Goal: Information Seeking & Learning: Learn about a topic

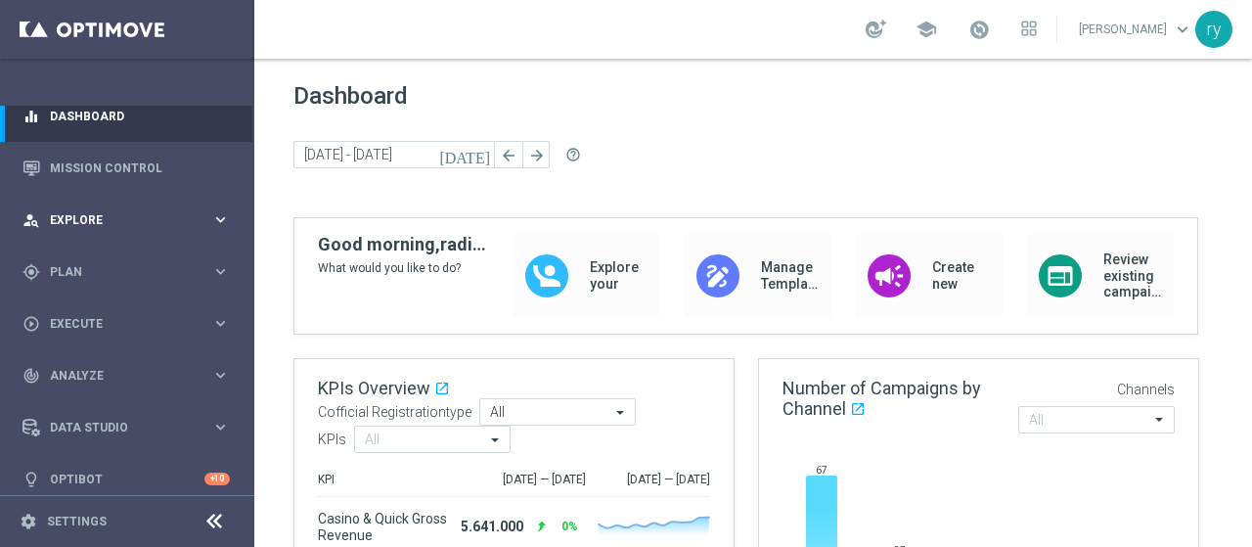
scroll to position [29, 0]
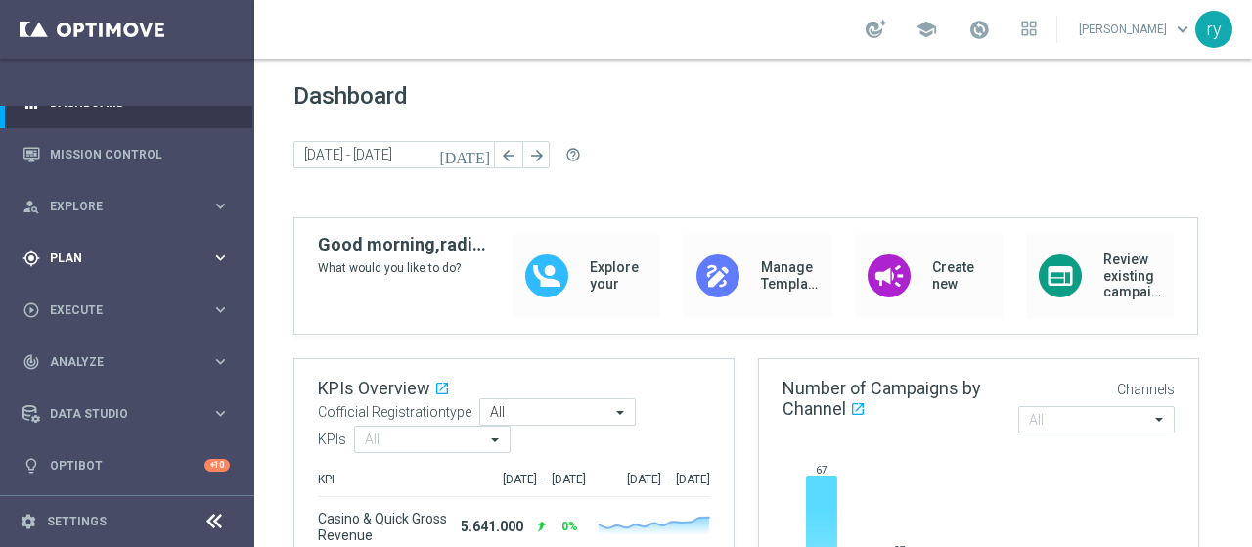
click at [114, 249] on div "gps_fixed Plan" at bounding box center [116, 258] width 189 height 18
click at [113, 302] on link "Target Groups" at bounding box center [127, 298] width 153 height 16
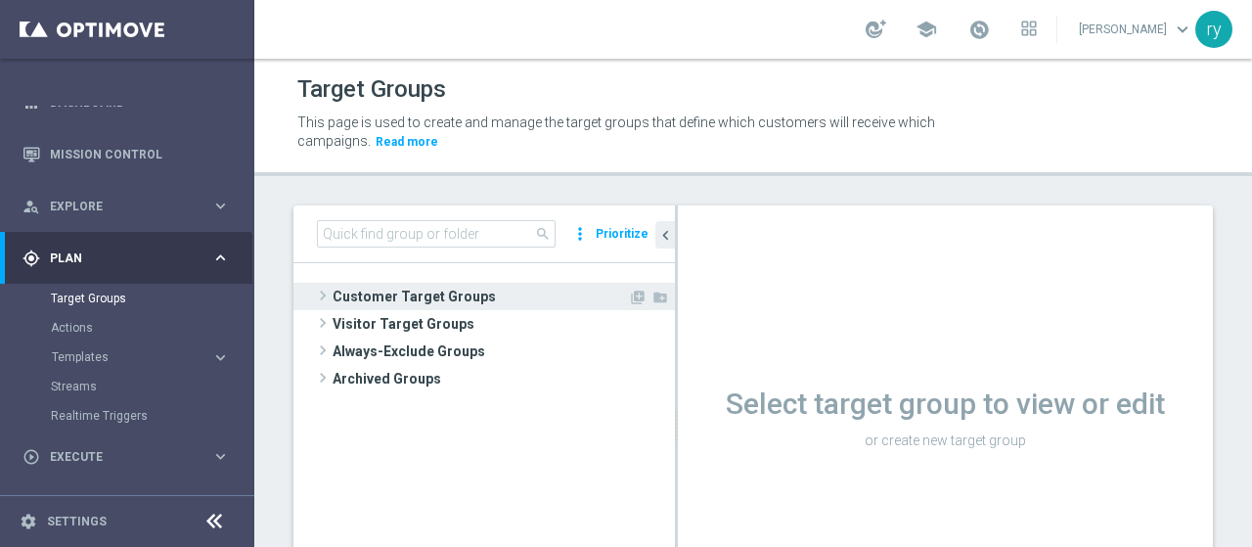
click at [325, 292] on span at bounding box center [323, 295] width 20 height 23
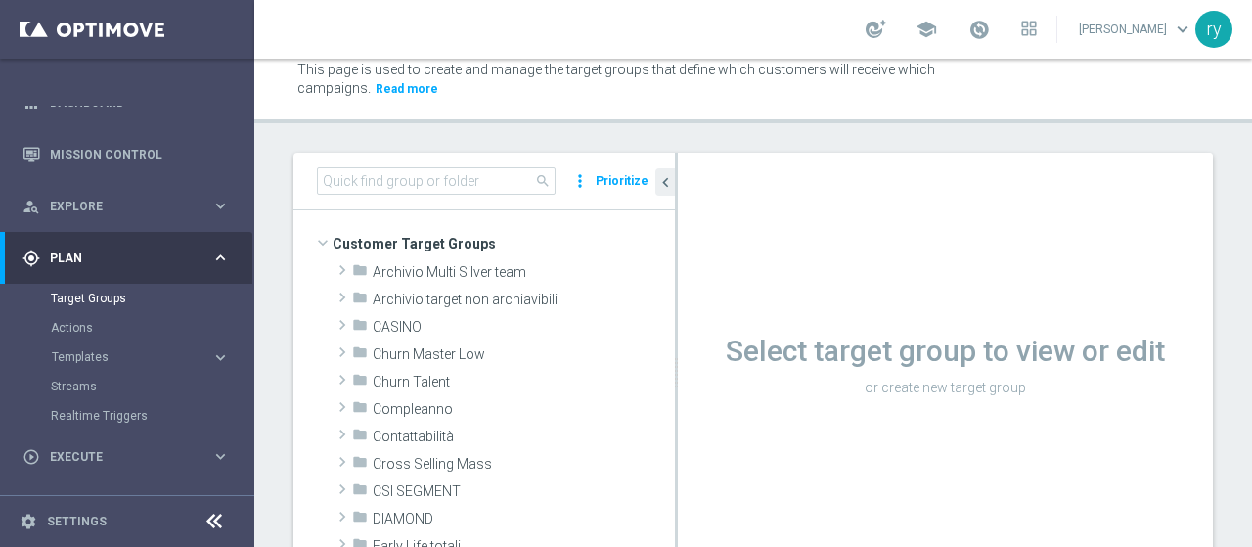
scroll to position [98, 0]
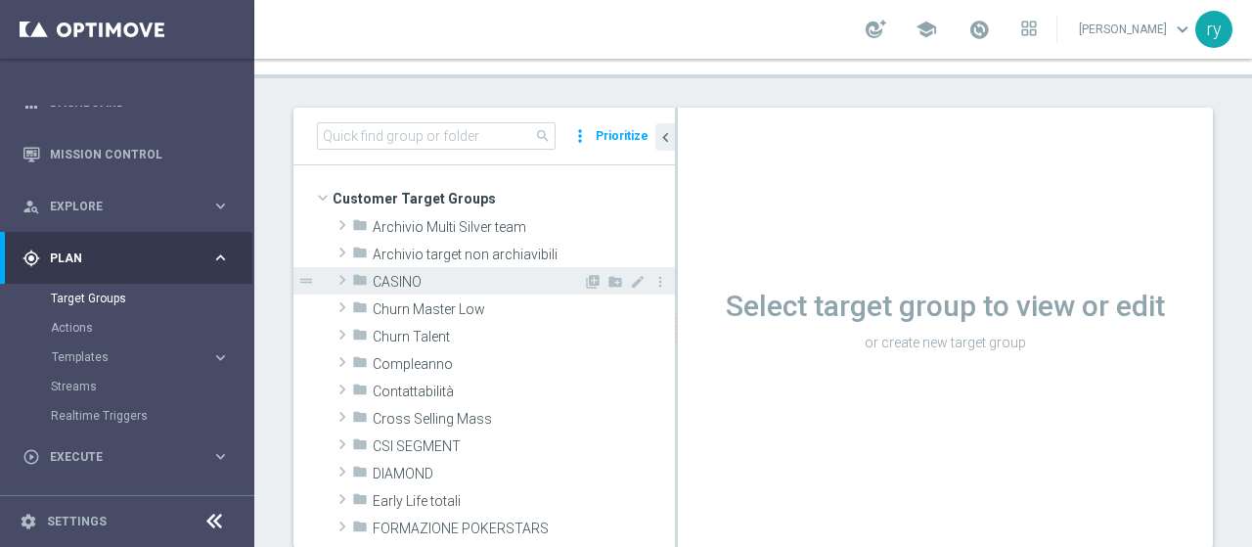
click at [343, 285] on span at bounding box center [343, 279] width 20 height 23
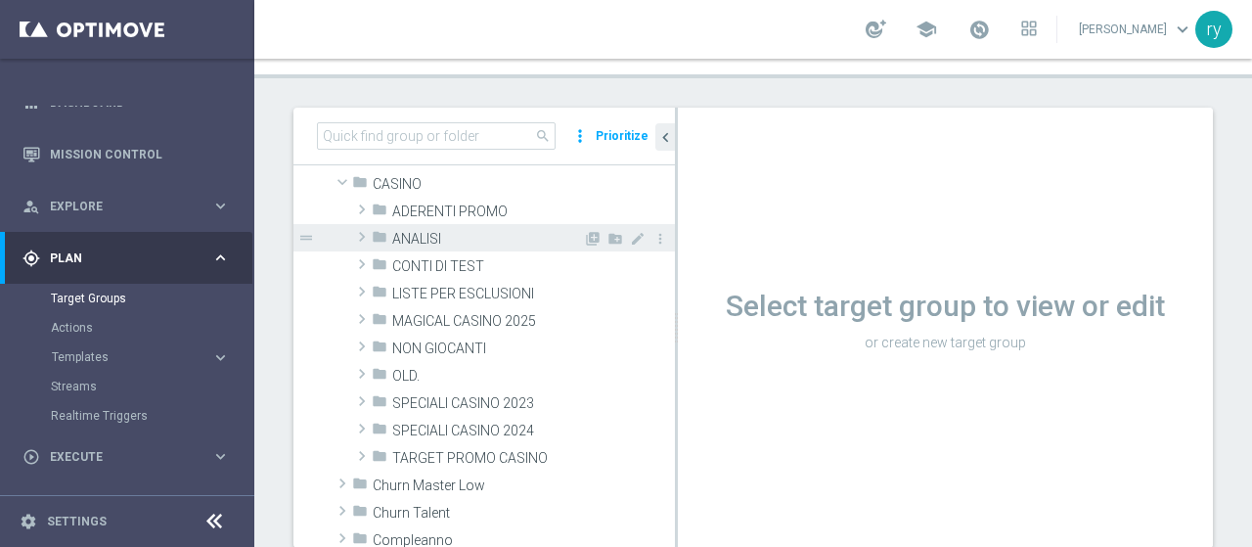
click at [413, 233] on span "ANALISI" at bounding box center [487, 239] width 191 height 17
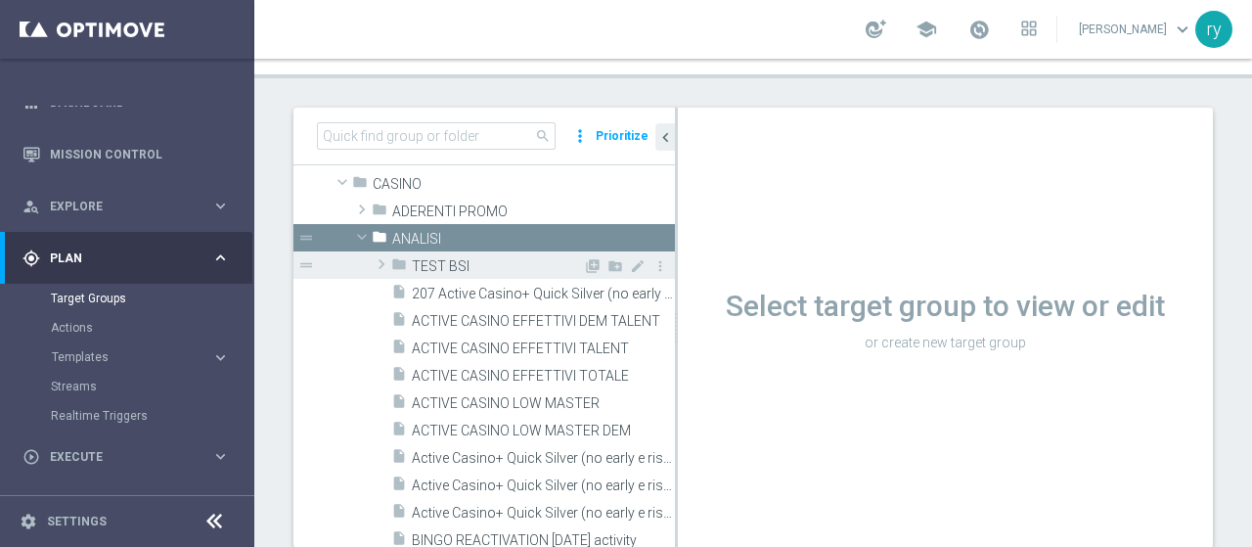
click at [385, 268] on span at bounding box center [382, 263] width 20 height 23
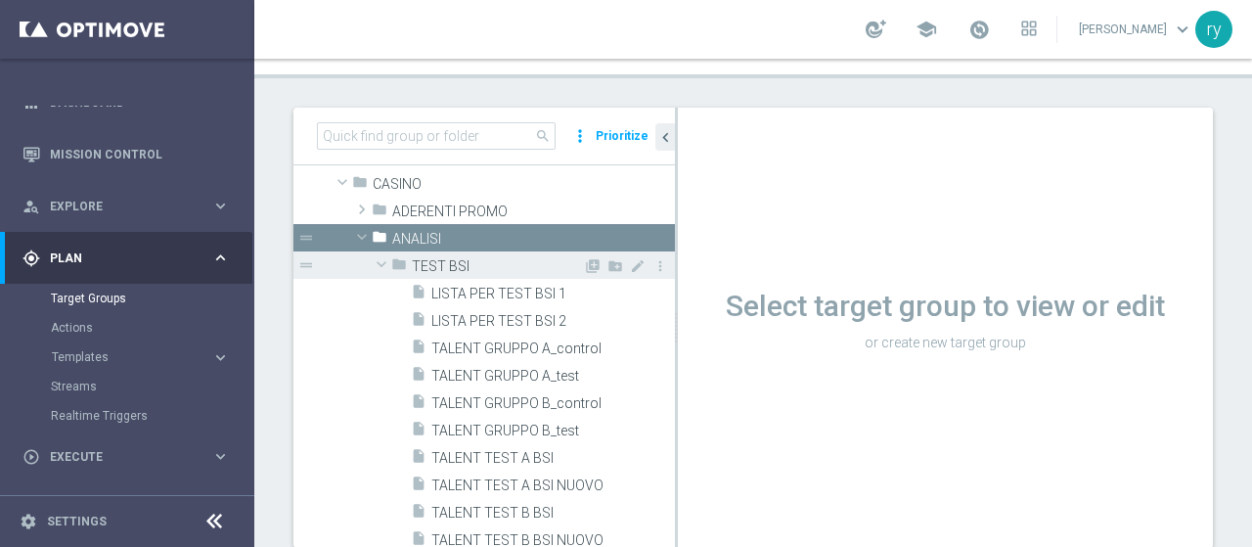
click at [384, 267] on span at bounding box center [381, 264] width 23 height 20
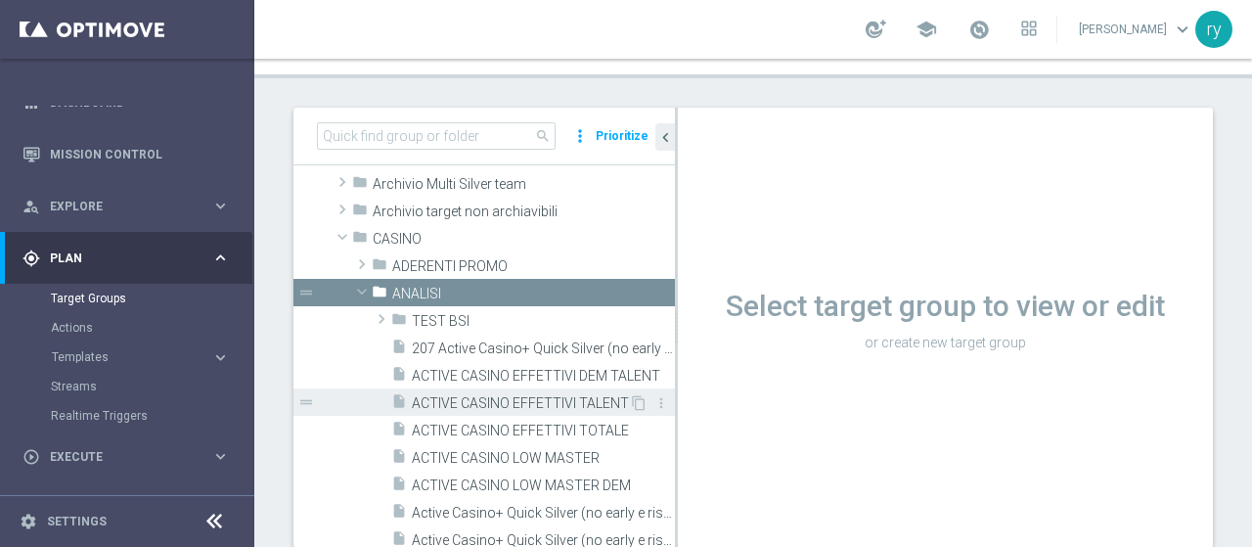
scroll to position [0, 0]
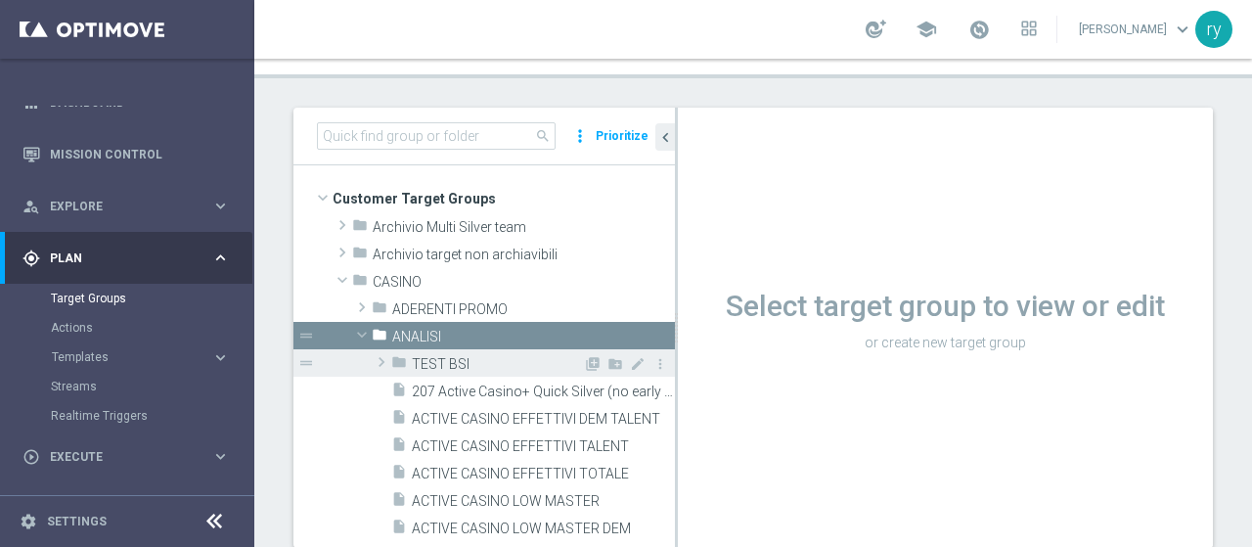
click at [377, 356] on span at bounding box center [382, 361] width 20 height 23
click at [377, 356] on span at bounding box center [381, 362] width 23 height 20
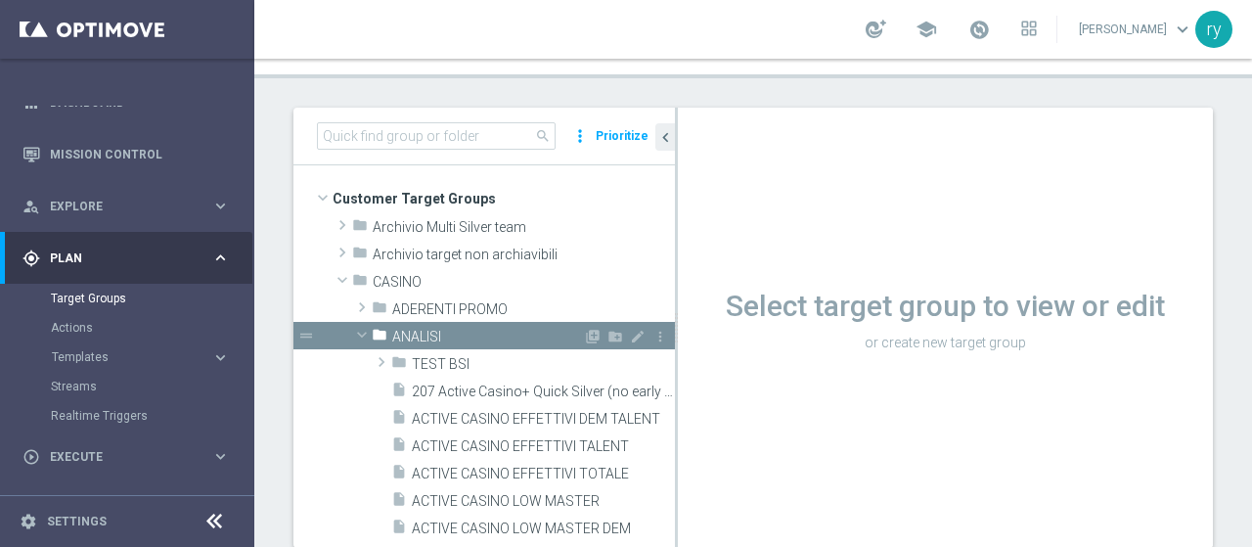
click at [362, 333] on span at bounding box center [361, 335] width 23 height 20
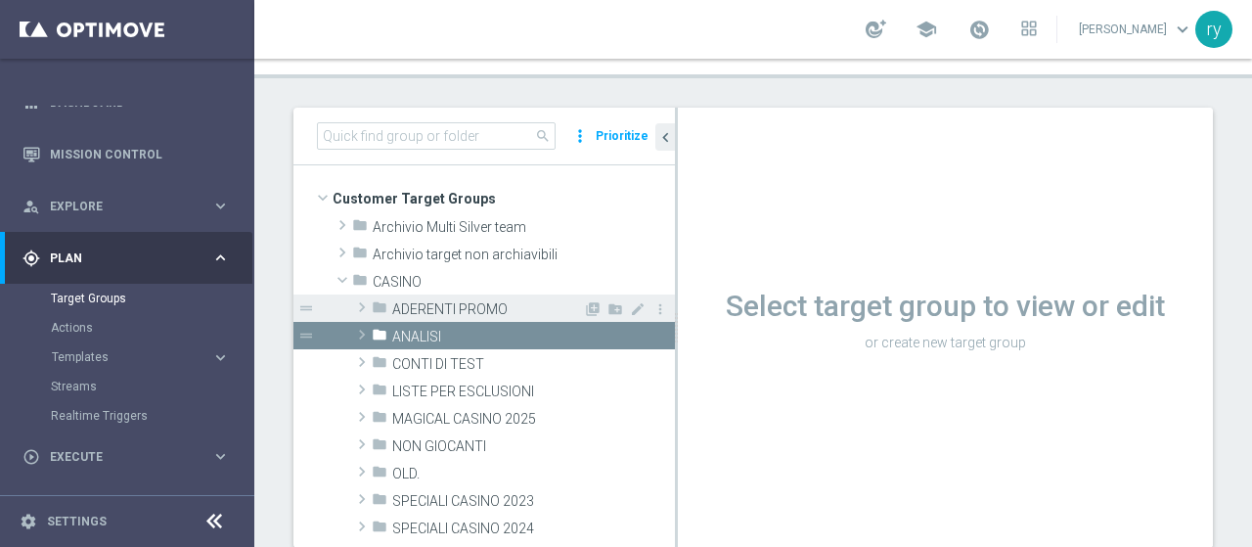
click at [468, 311] on span "ADERENTI PROMO" at bounding box center [487, 309] width 191 height 17
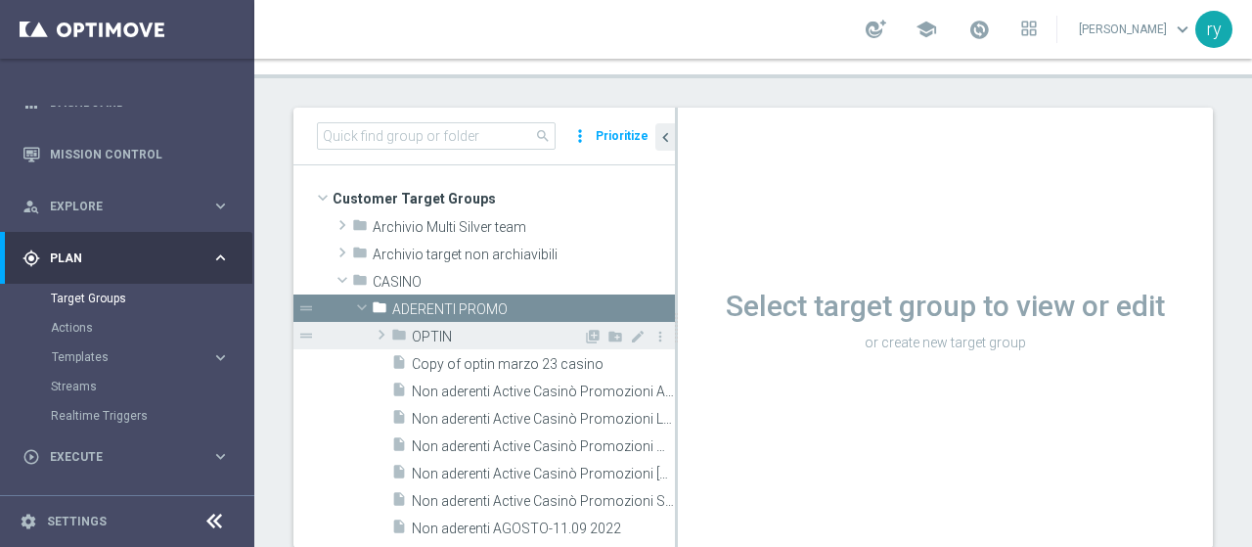
click at [380, 336] on span at bounding box center [382, 334] width 20 height 23
click at [380, 336] on span at bounding box center [381, 335] width 23 height 20
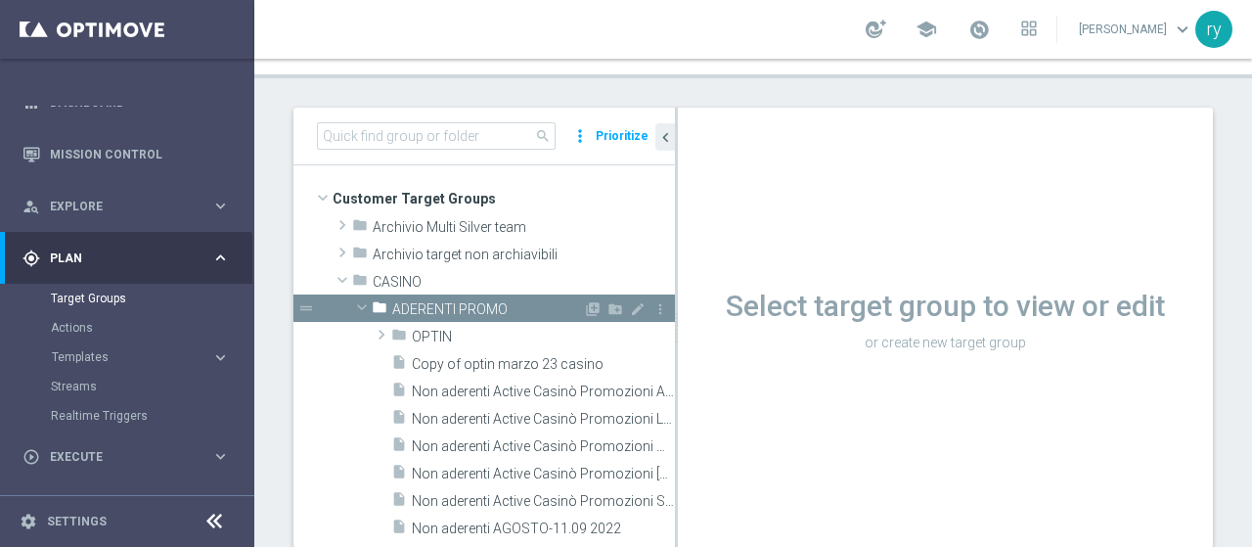
click at [361, 306] on span at bounding box center [361, 307] width 23 height 20
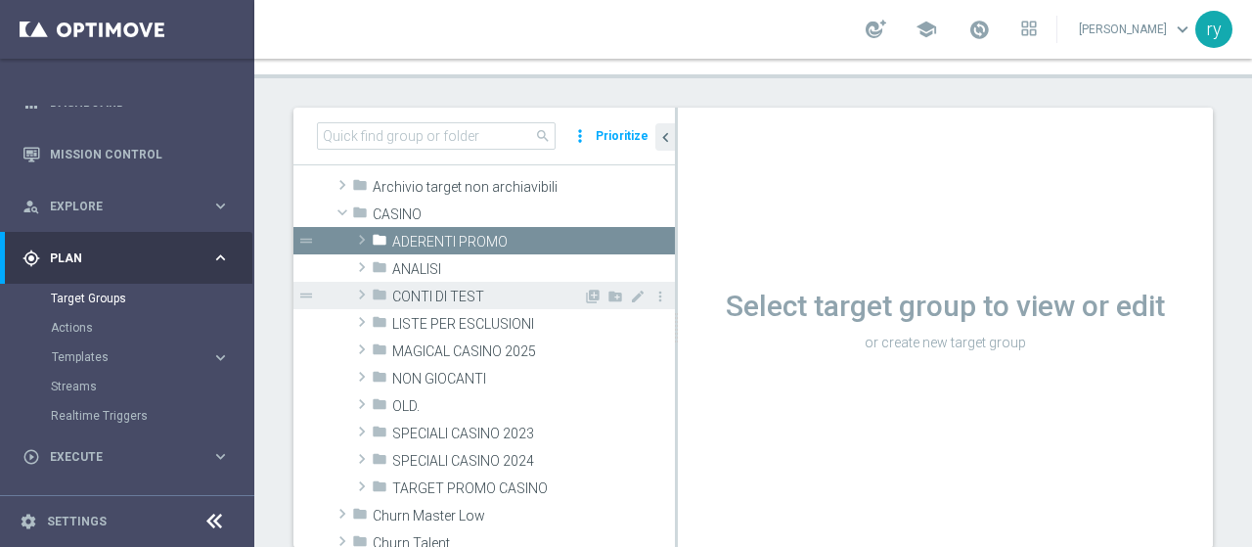
scroll to position [98, 0]
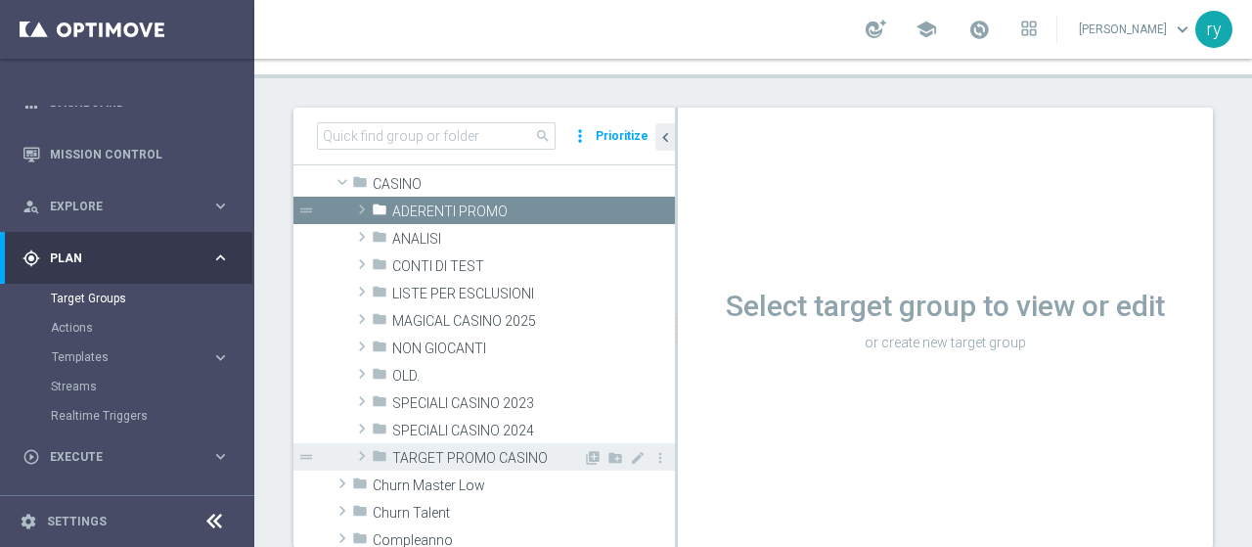
click at [437, 447] on div "folder TARGET PROMO CASINO" at bounding box center [477, 456] width 211 height 27
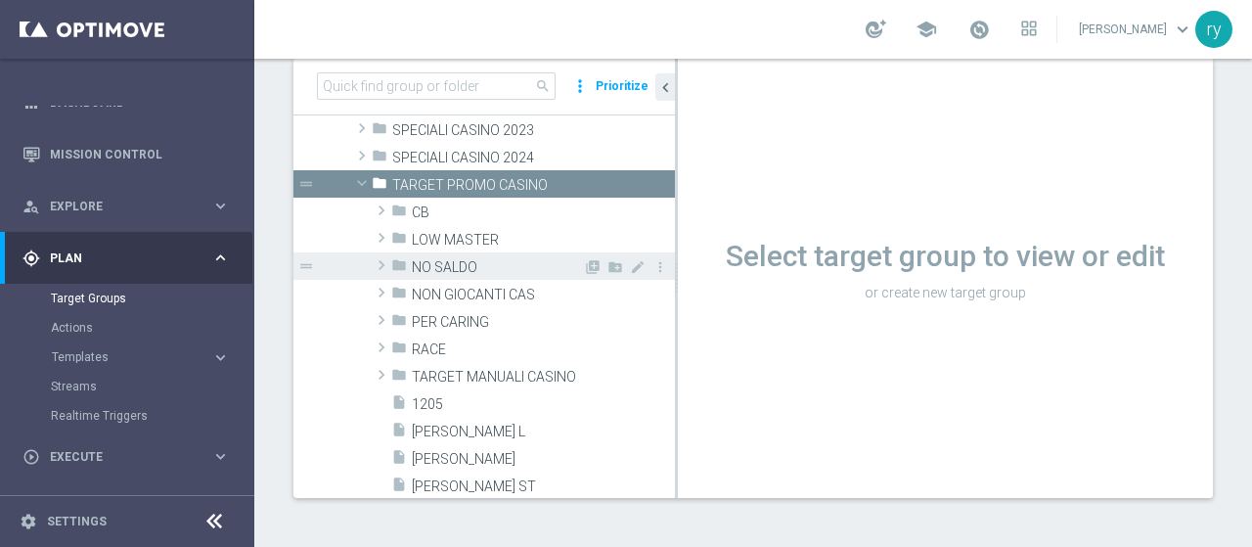
scroll to position [293, 0]
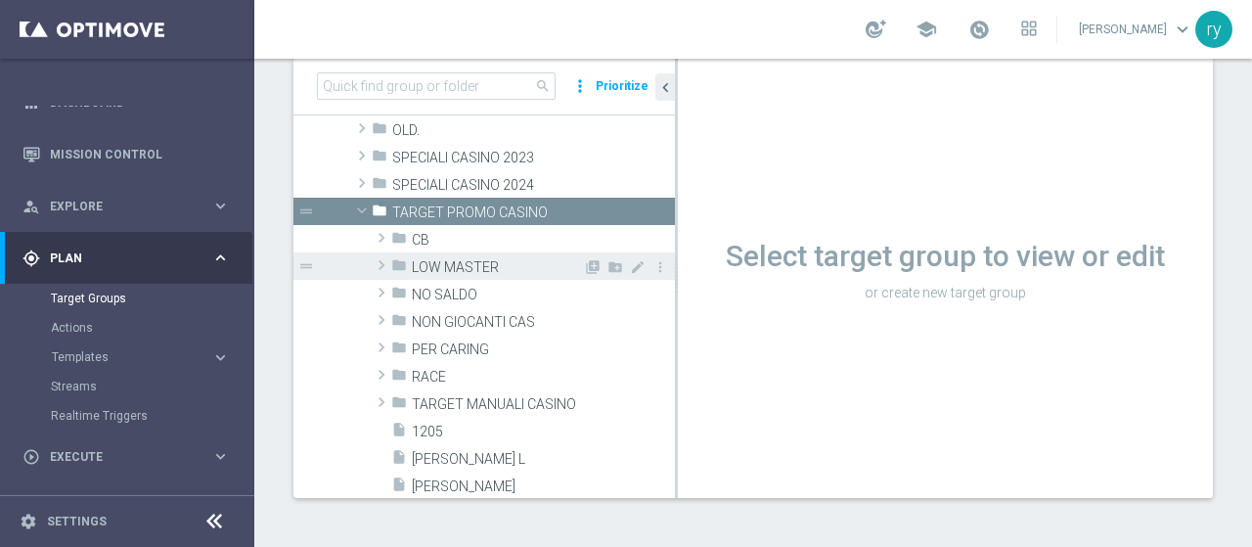
click at [486, 265] on span "LOW MASTER" at bounding box center [497, 267] width 171 height 17
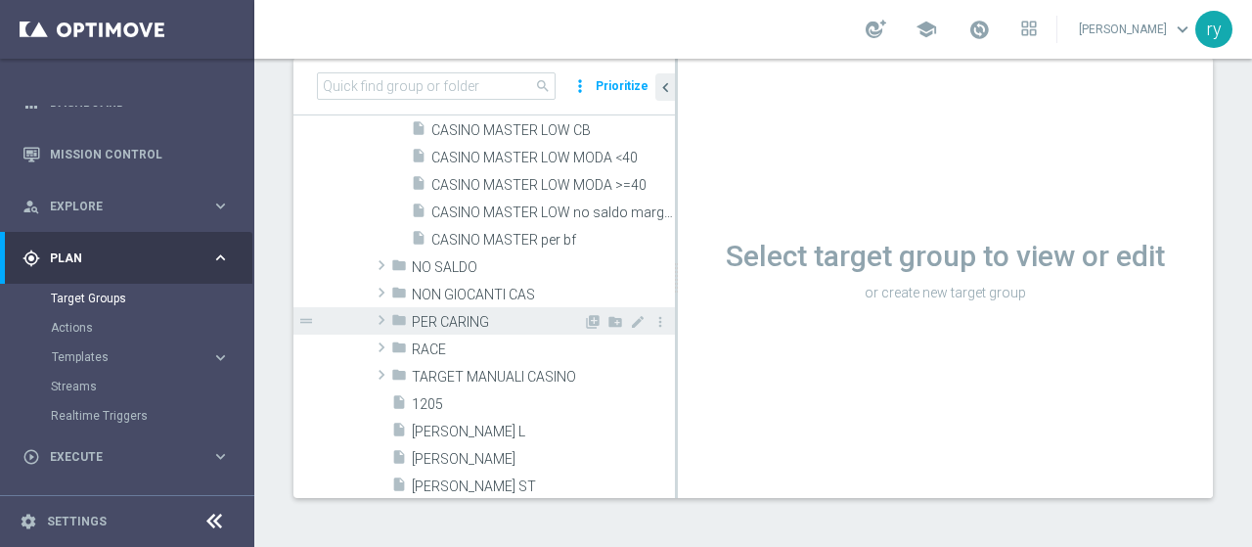
scroll to position [489, 0]
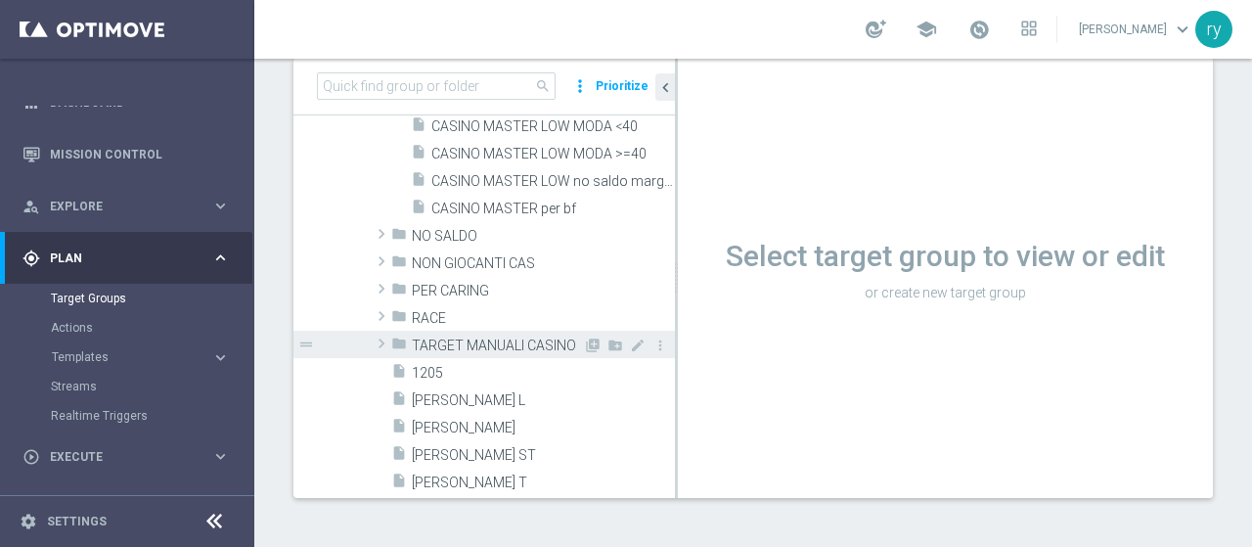
click at [505, 345] on span "TARGET MANUALI CASINO" at bounding box center [497, 345] width 171 height 17
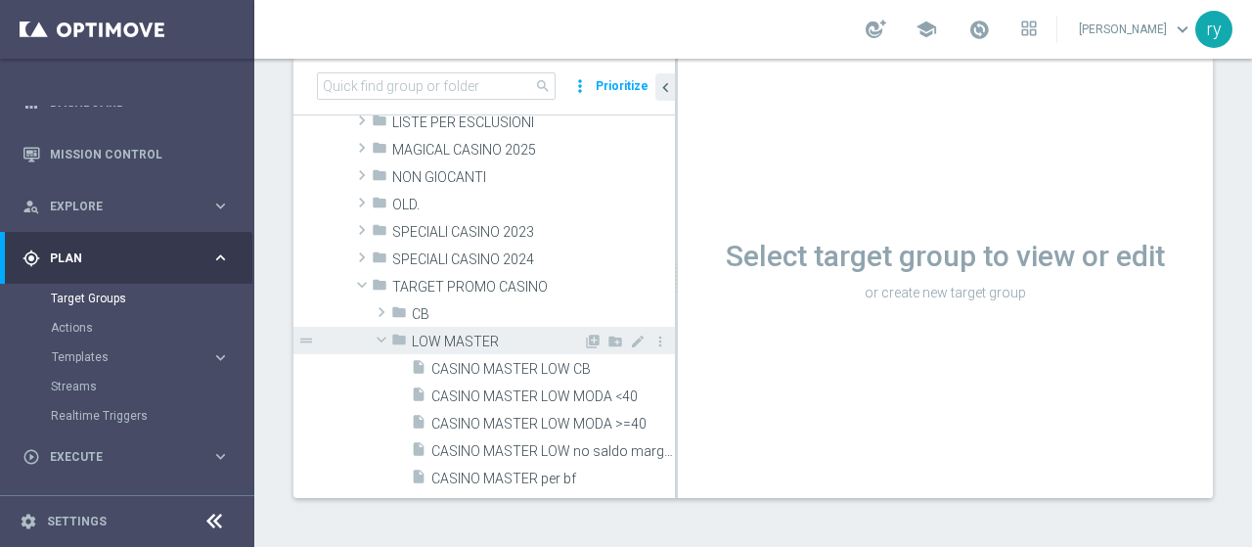
scroll to position [98, 0]
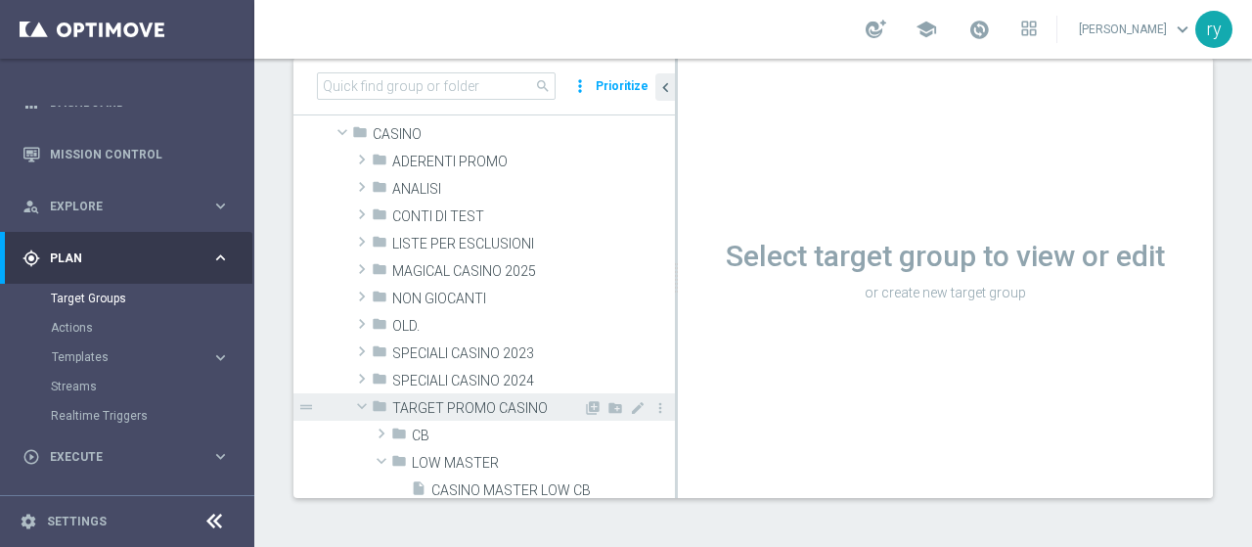
click at [362, 408] on span at bounding box center [361, 406] width 23 height 20
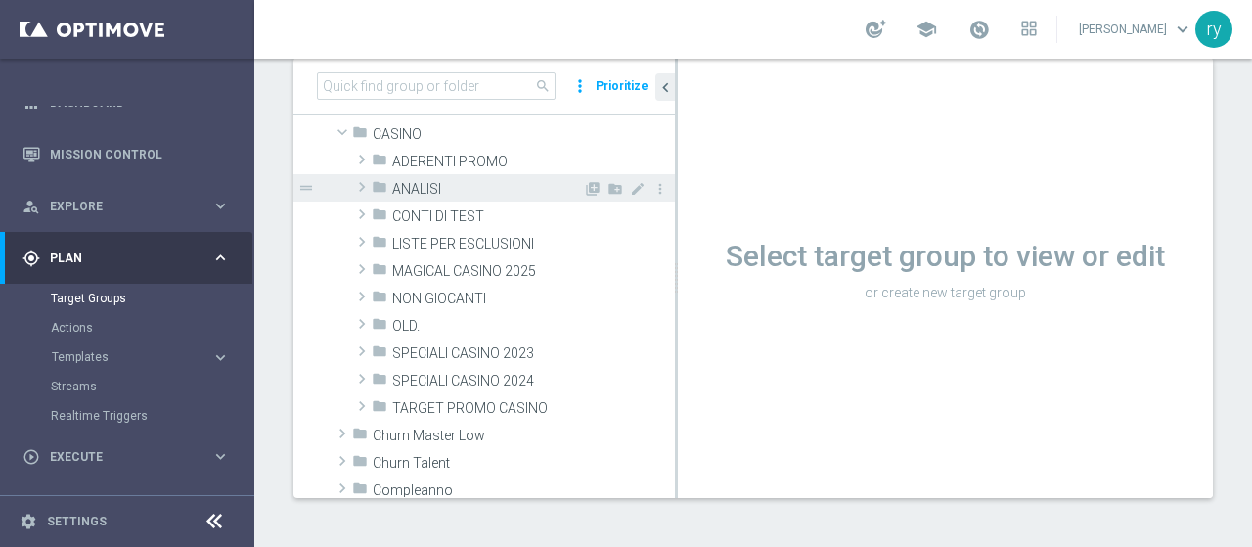
click at [356, 186] on span at bounding box center [362, 186] width 20 height 23
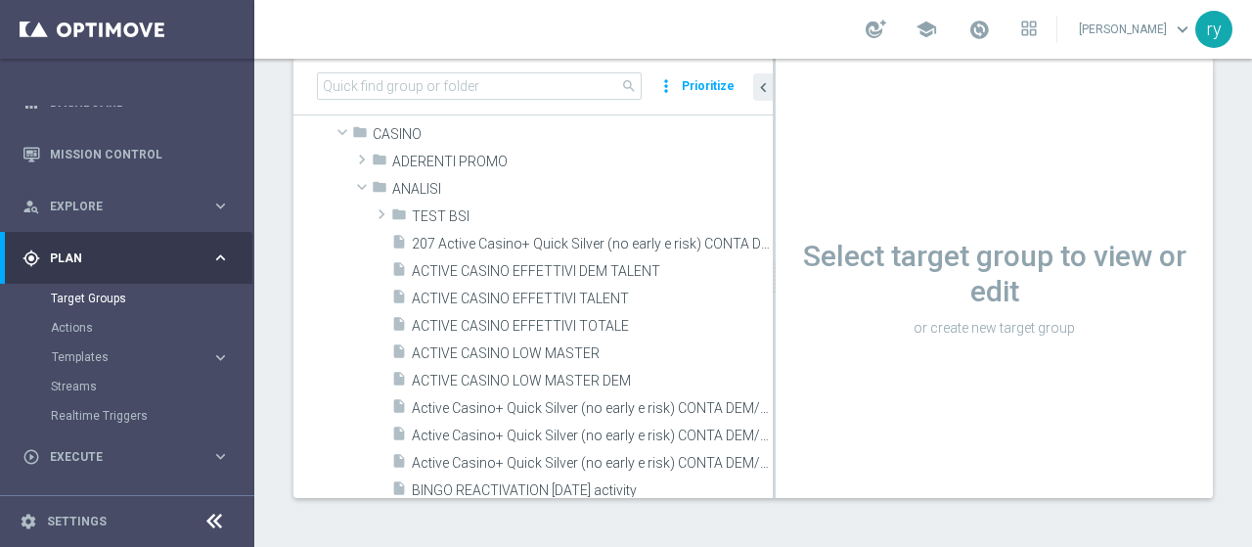
drag, startPoint x: 675, startPoint y: 208, endPoint x: 773, endPoint y: 202, distance: 98.0
click at [773, 202] on div at bounding box center [774, 278] width 3 height 440
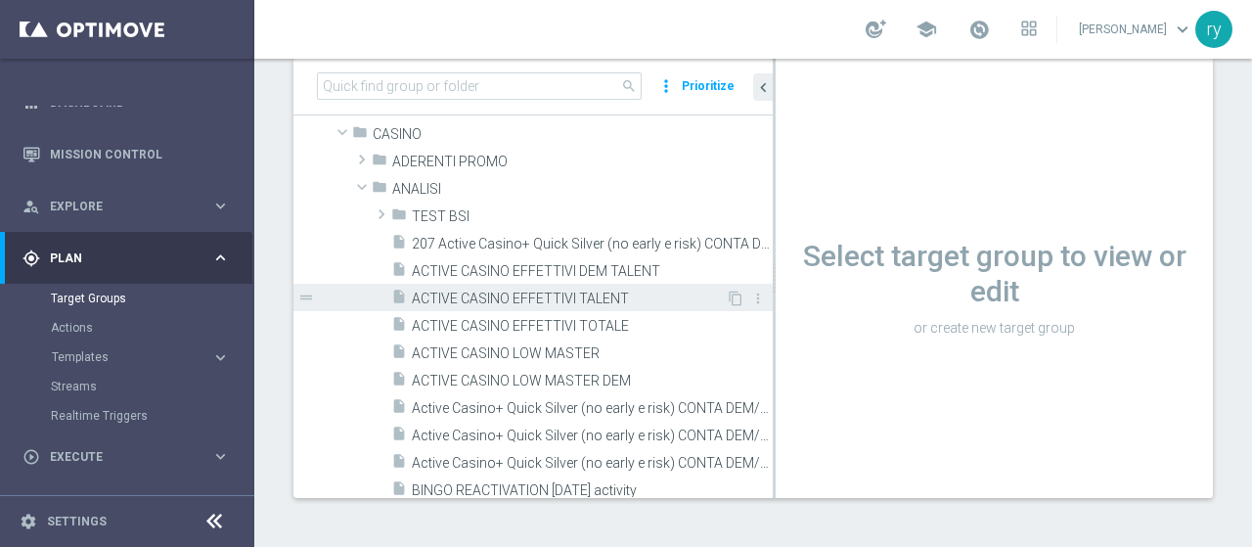
click at [593, 294] on span "ACTIVE CASINO EFFETTIVI TALENT" at bounding box center [569, 298] width 314 height 17
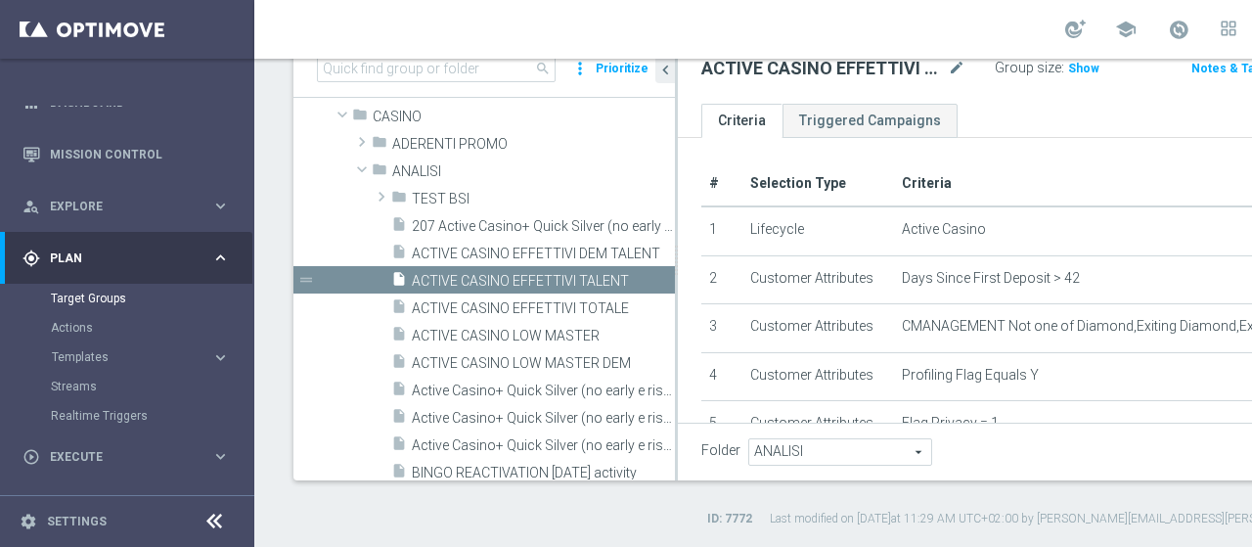
drag, startPoint x: 775, startPoint y: 268, endPoint x: 665, endPoint y: 284, distance: 110.6
click at [665, 284] on as-split "search more_vert Prioritize Customer Target Groups library_add create_new_folder" at bounding box center [852, 260] width 1119 height 440
click at [1068, 75] on span "Show" at bounding box center [1083, 69] width 31 height 14
click at [1069, 80] on span "50,467" at bounding box center [1089, 71] width 41 height 19
click at [545, 342] on div "insert_drive_file ACTIVE CASINO LOW MASTER" at bounding box center [509, 334] width 237 height 27
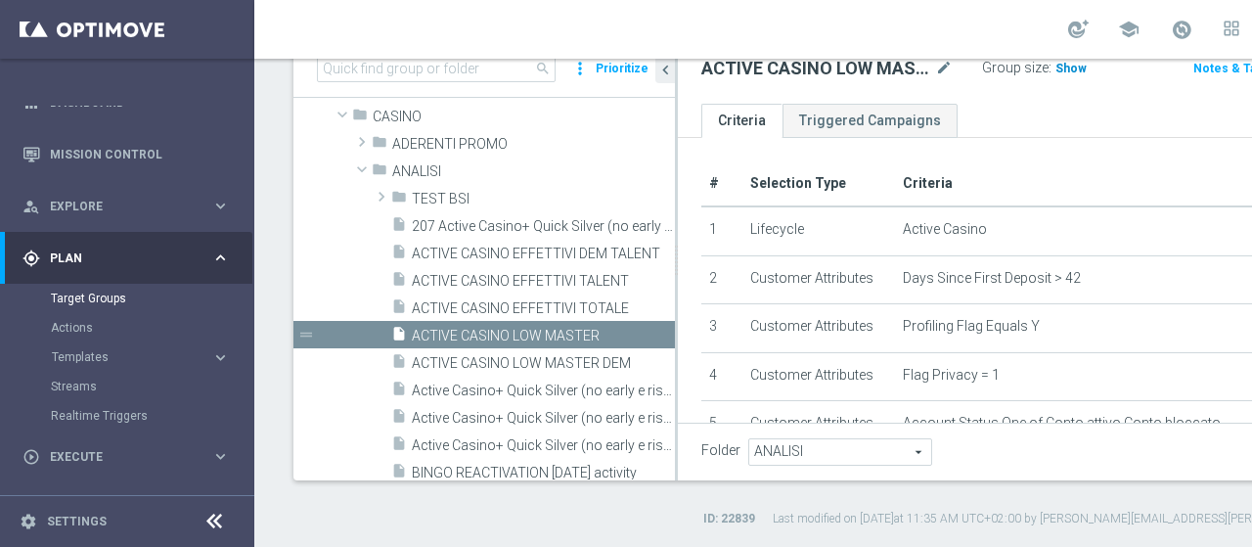
click at [1055, 75] on span "Show" at bounding box center [1070, 69] width 31 height 14
click at [1056, 80] on span "16,161" at bounding box center [1076, 71] width 41 height 19
click at [129, 145] on link "Mission Control" at bounding box center [140, 154] width 180 height 52
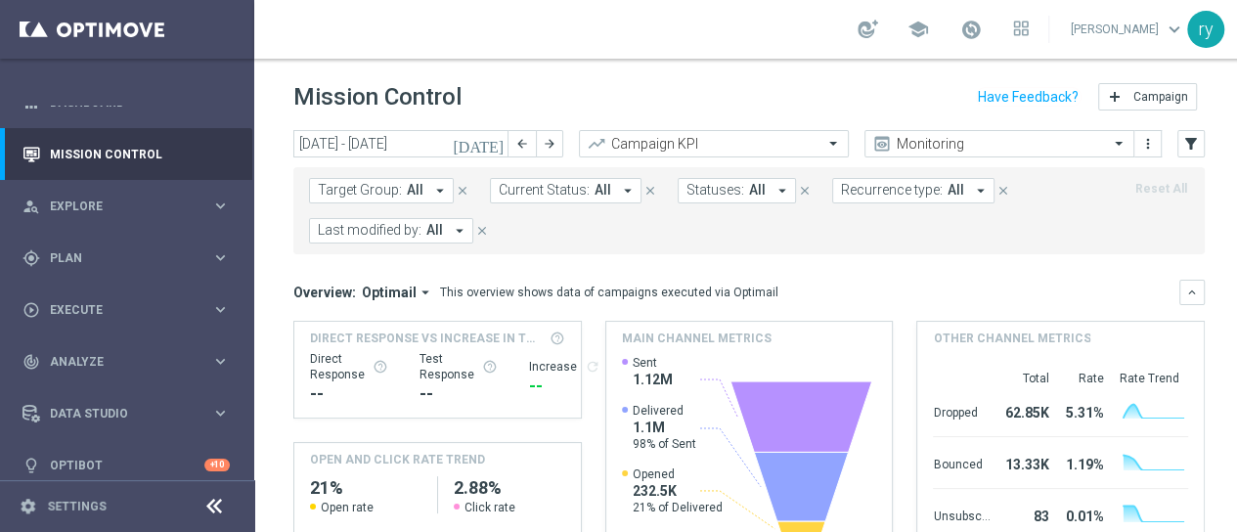
click at [491, 148] on icon "today" at bounding box center [479, 144] width 53 height 18
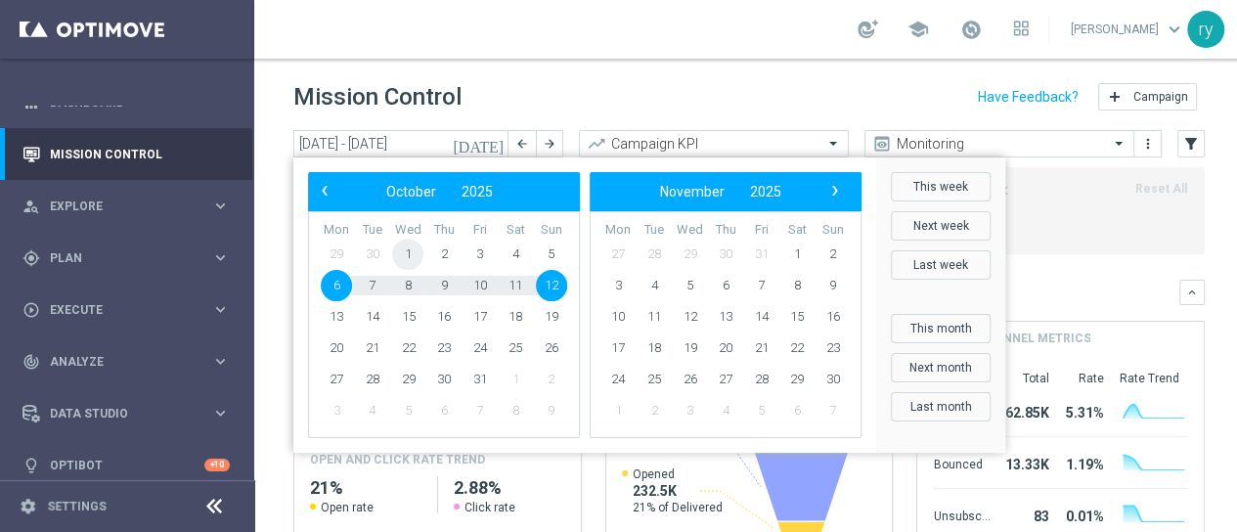
click at [410, 256] on span "1" at bounding box center [407, 254] width 31 height 31
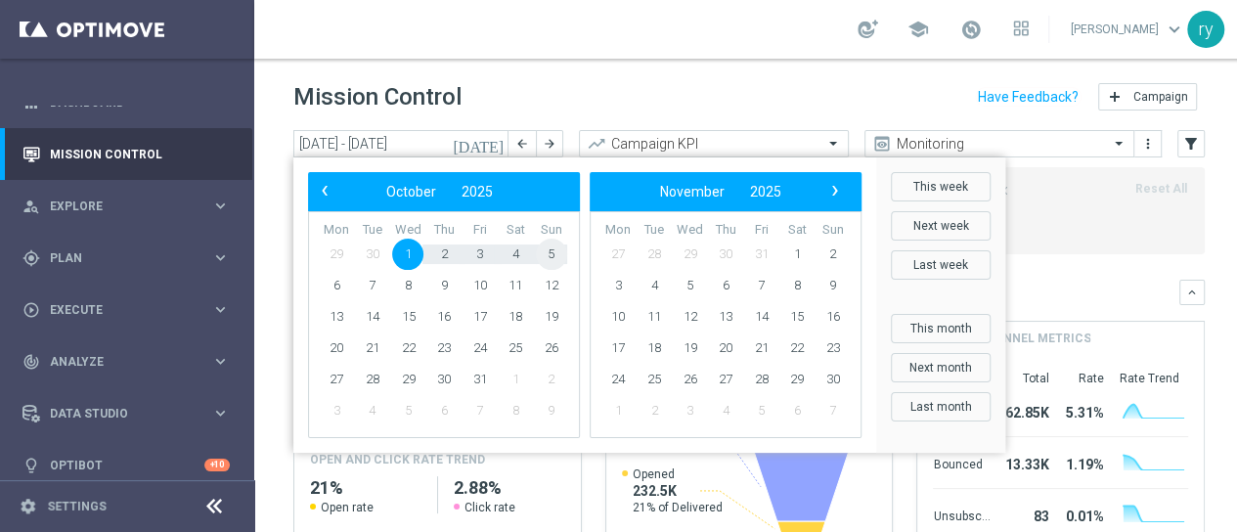
click at [551, 251] on span "5" at bounding box center [551, 254] width 31 height 31
type input "01 Oct 2025 - 05 Oct 2025"
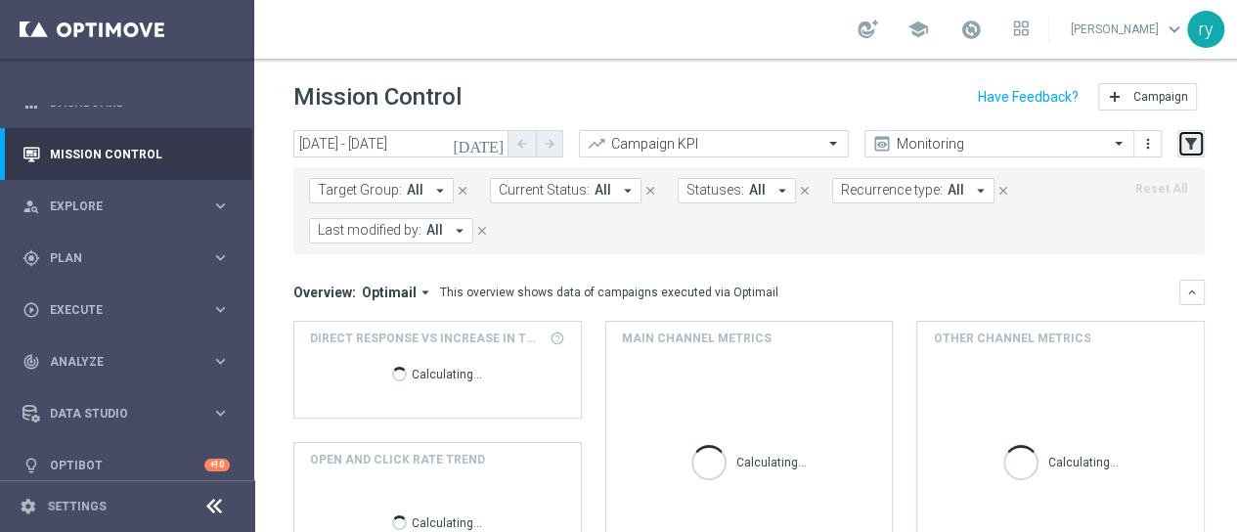
click at [1182, 145] on icon "filter_alt" at bounding box center [1191, 144] width 18 height 18
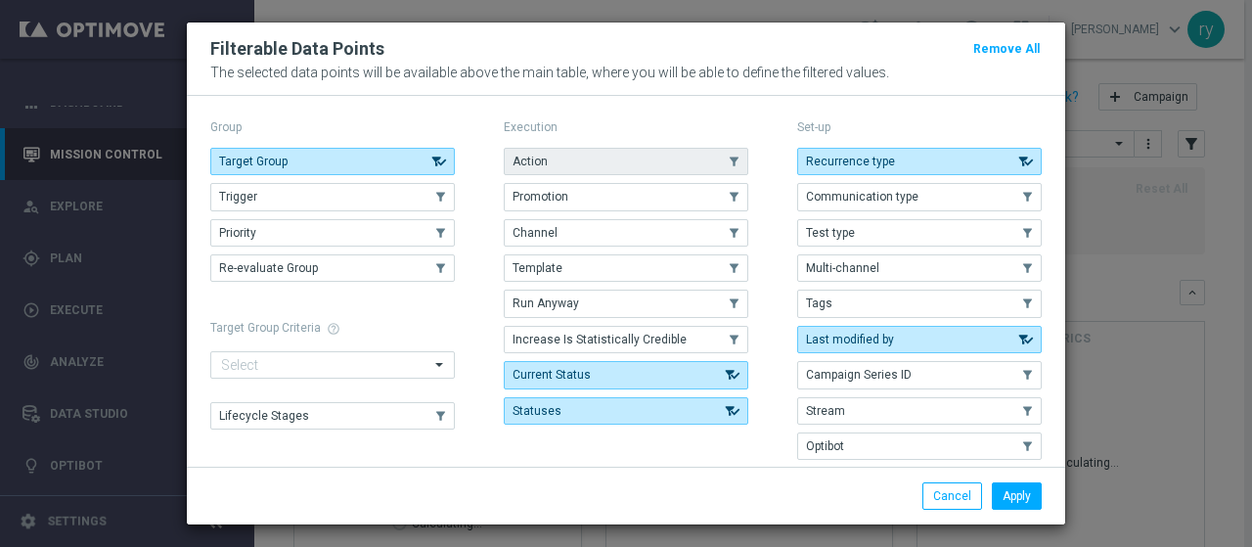
click at [723, 166] on icon "button" at bounding box center [734, 162] width 22 height 14
click at [706, 192] on button "Promotion" at bounding box center [626, 196] width 244 height 27
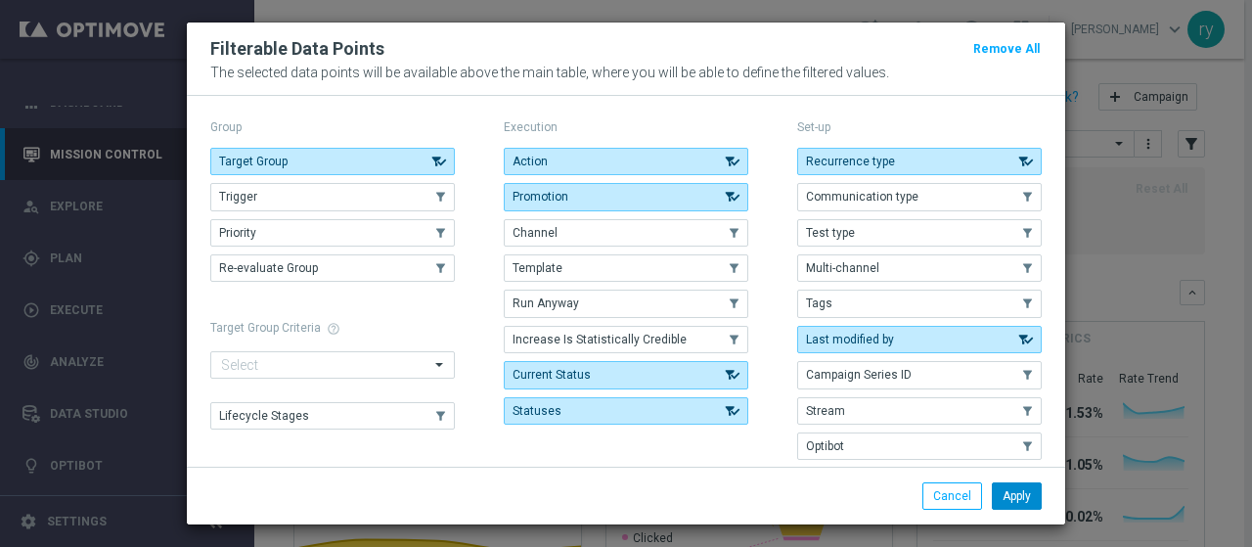
click at [1008, 502] on button "Apply" at bounding box center [1017, 495] width 50 height 27
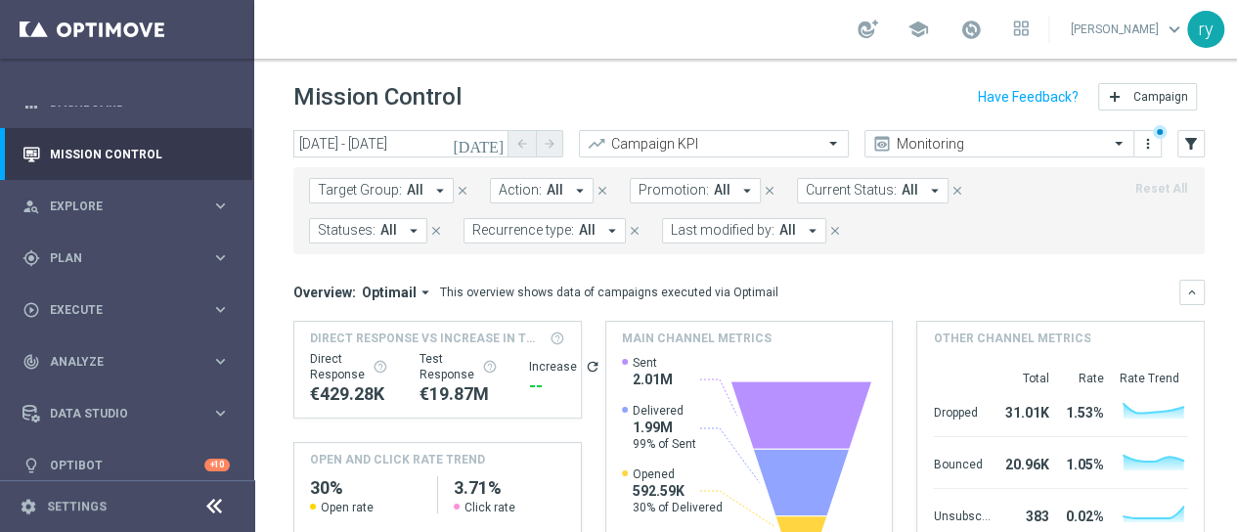
click at [738, 193] on icon "arrow_drop_down" at bounding box center [747, 191] width 18 height 18
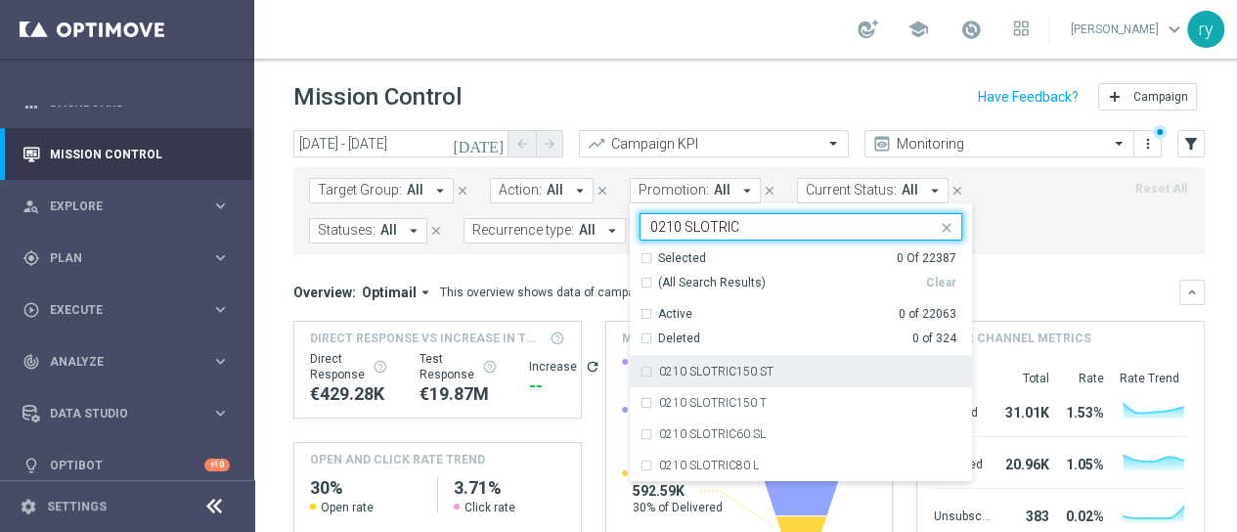
click at [737, 372] on label "0210 SLOTRIC150 ST" at bounding box center [716, 372] width 114 height 12
type input "0210 SLOTRIC"
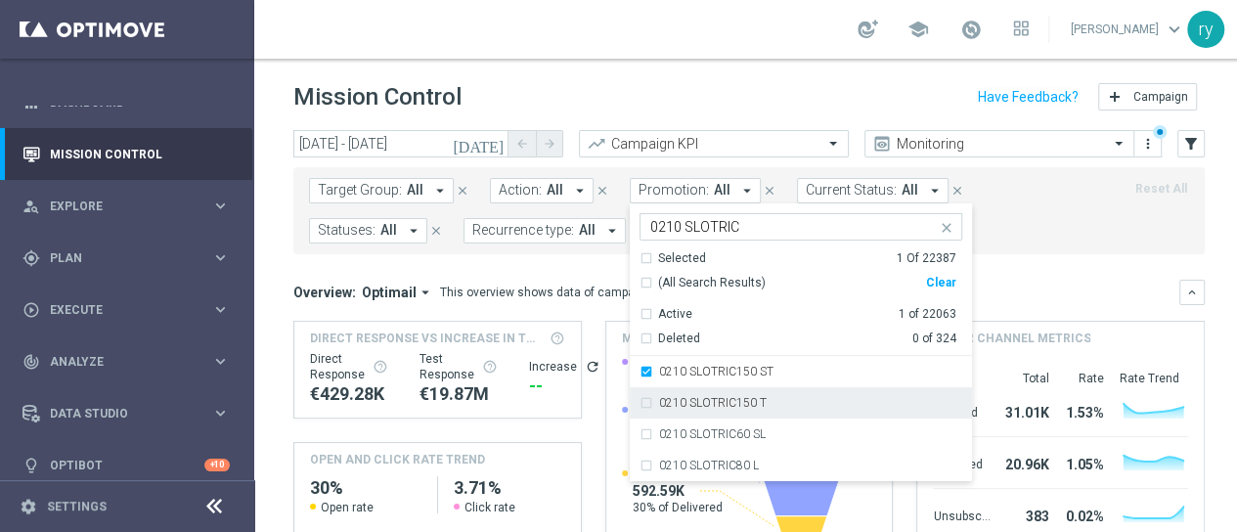
click at [735, 397] on label "0210 SLOTRIC150 T" at bounding box center [713, 403] width 108 height 12
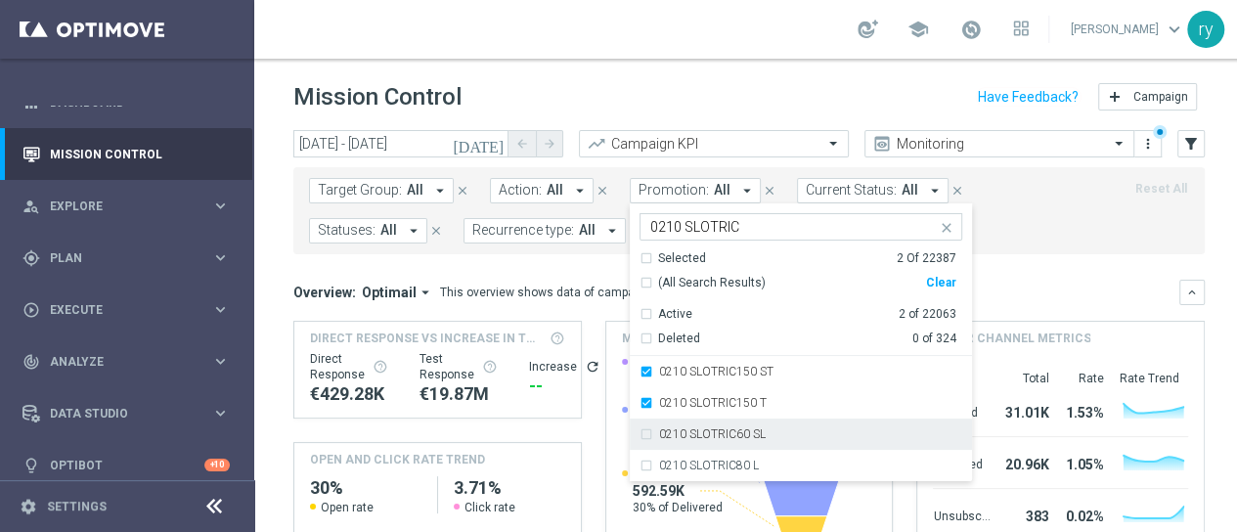
click at [736, 423] on div "0210 SLOTRIC60 SL" at bounding box center [801, 434] width 323 height 31
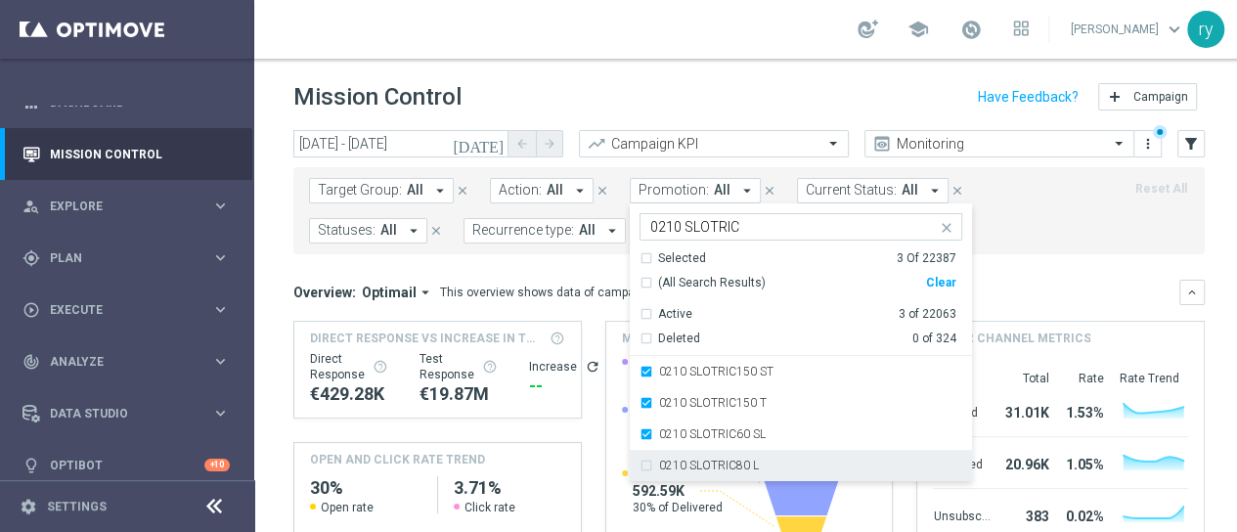
click at [737, 456] on div "0210 SLOTRIC80 L" at bounding box center [801, 465] width 323 height 31
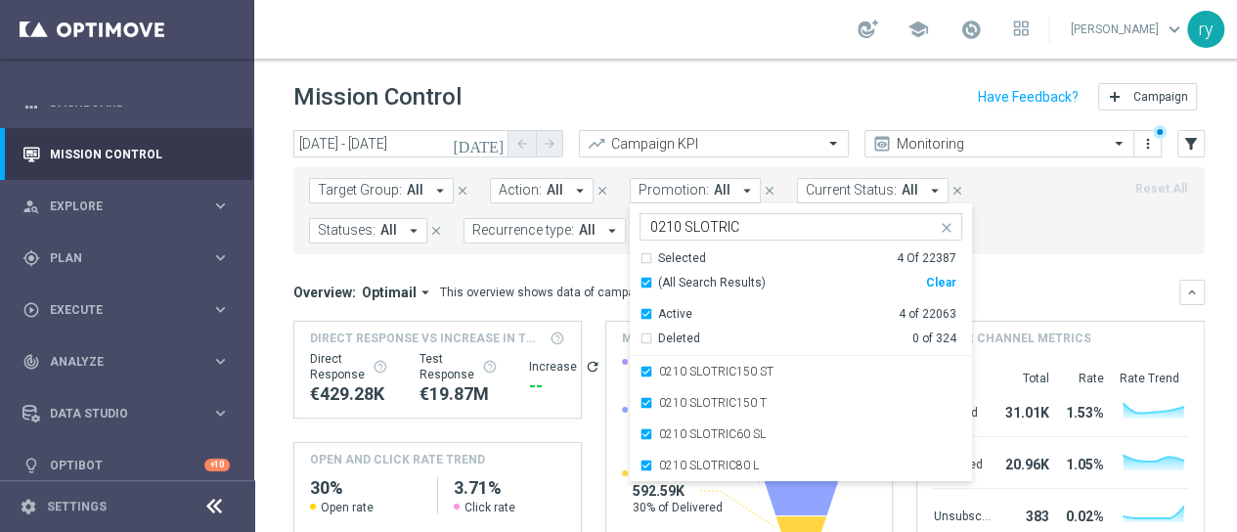
click at [1062, 254] on mini-dashboard "Overview: Optimail arrow_drop_down This overview shows data of campaigns execut…" at bounding box center [748, 434] width 911 height 360
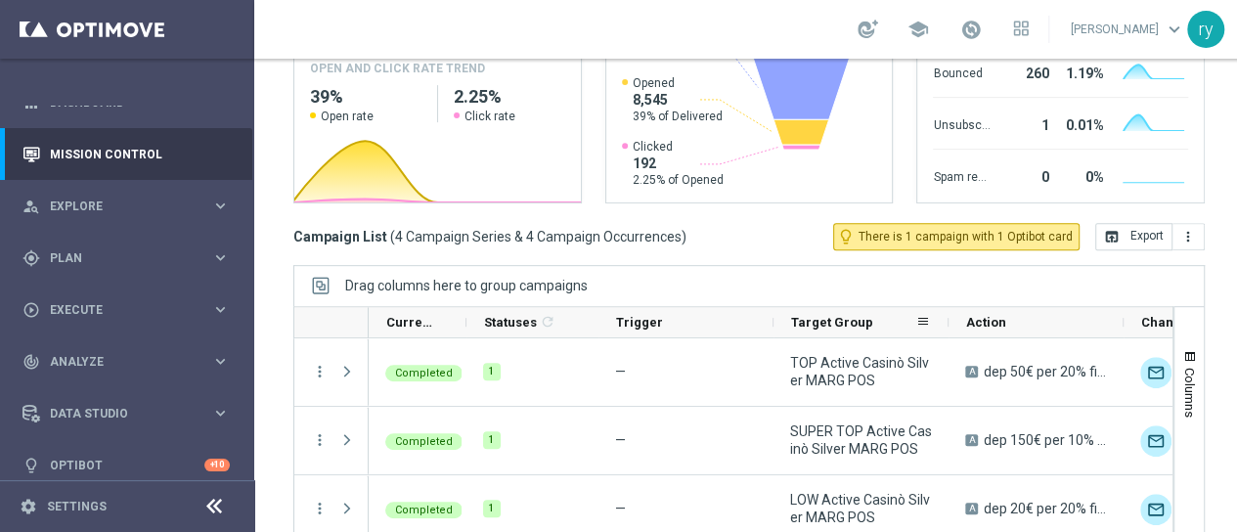
scroll to position [468, 0]
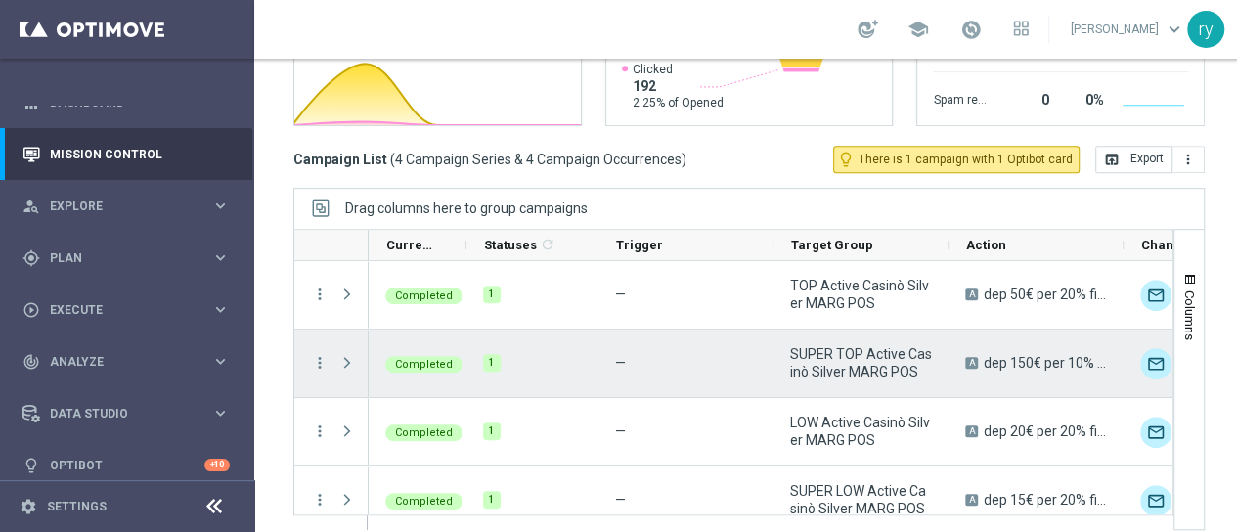
click at [309, 346] on div "more_vert" at bounding box center [311, 363] width 35 height 67
click at [315, 354] on icon "more_vert" at bounding box center [320, 363] width 18 height 18
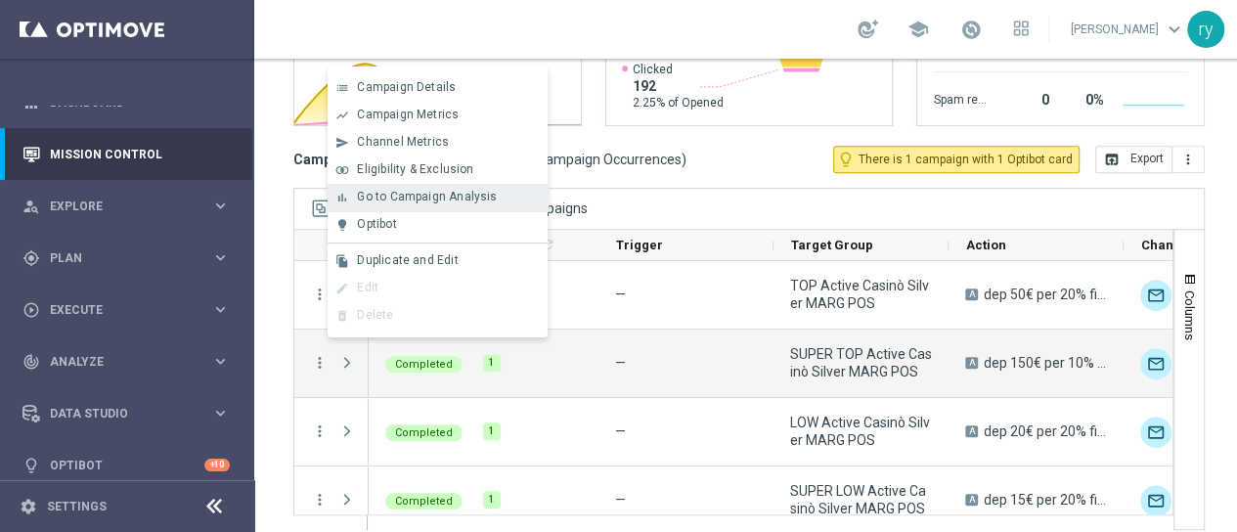
click at [364, 202] on span "Go to Campaign Analysis" at bounding box center [427, 197] width 140 height 14
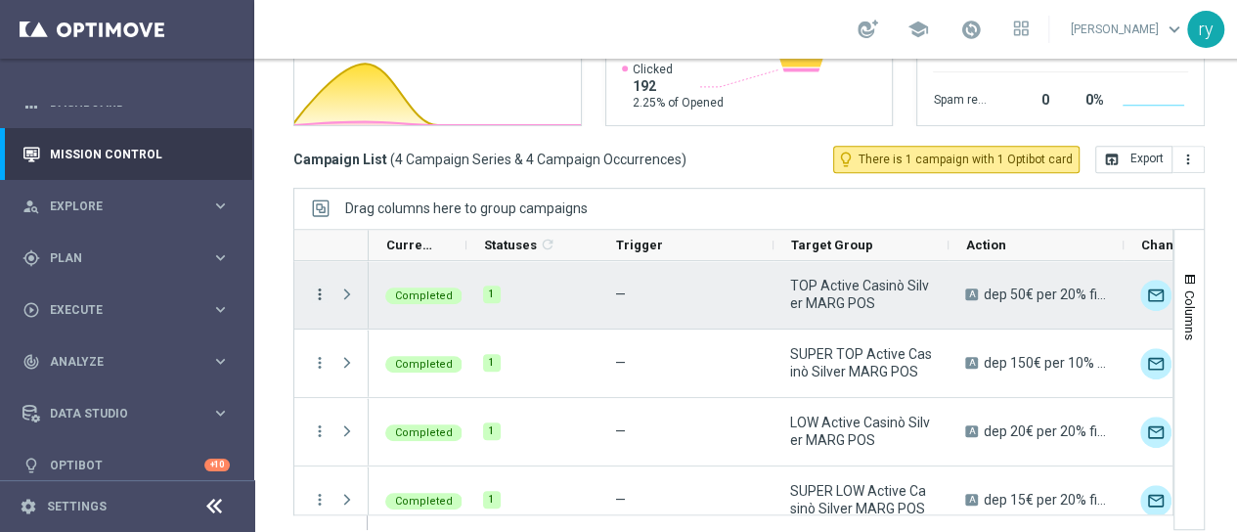
click at [318, 286] on icon "more_vert" at bounding box center [320, 295] width 18 height 18
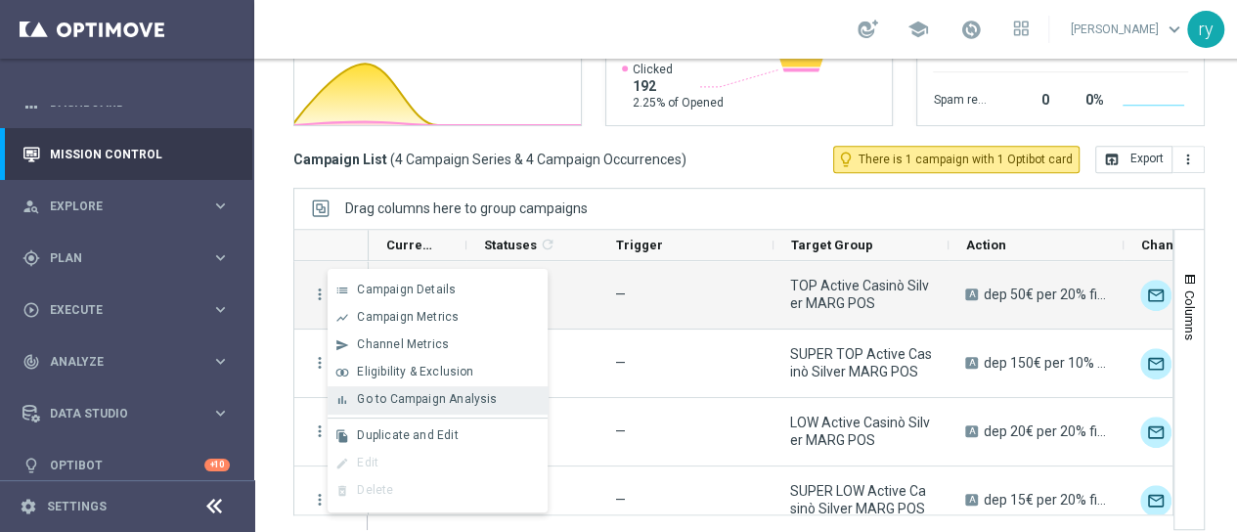
click at [353, 392] on div "bar_chart Go to Campaign Analysis" at bounding box center [438, 399] width 220 height 27
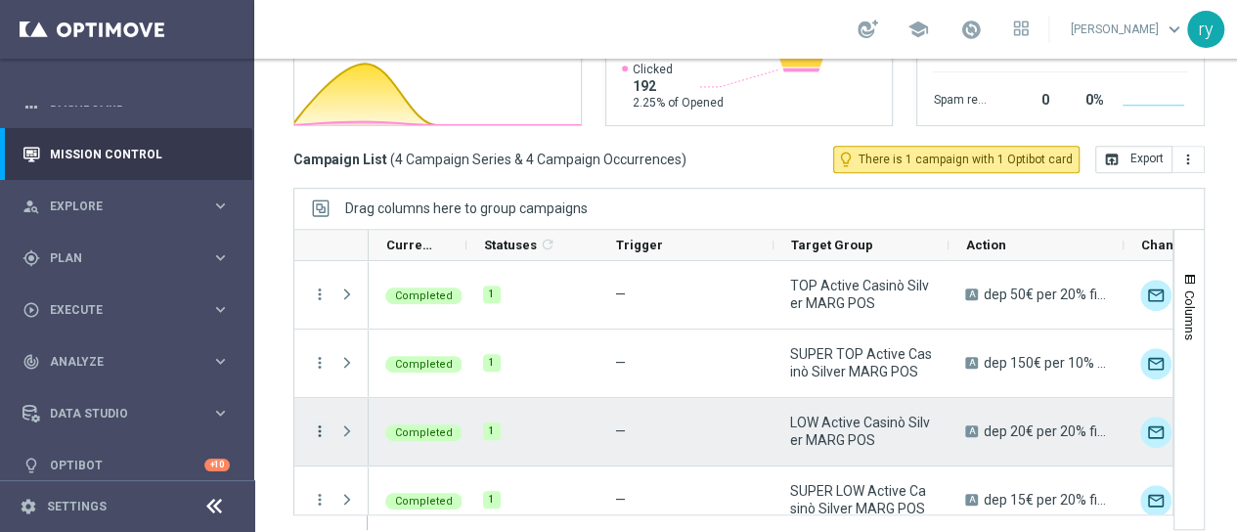
click at [323, 422] on icon "more_vert" at bounding box center [320, 431] width 18 height 18
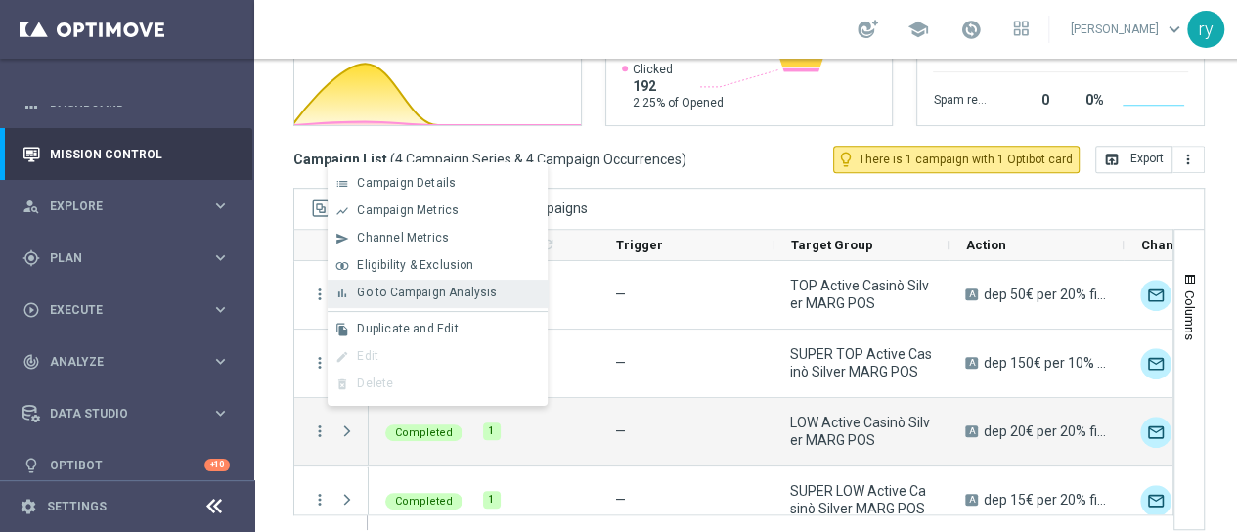
click at [362, 299] on span "Go to Campaign Analysis" at bounding box center [427, 293] width 140 height 14
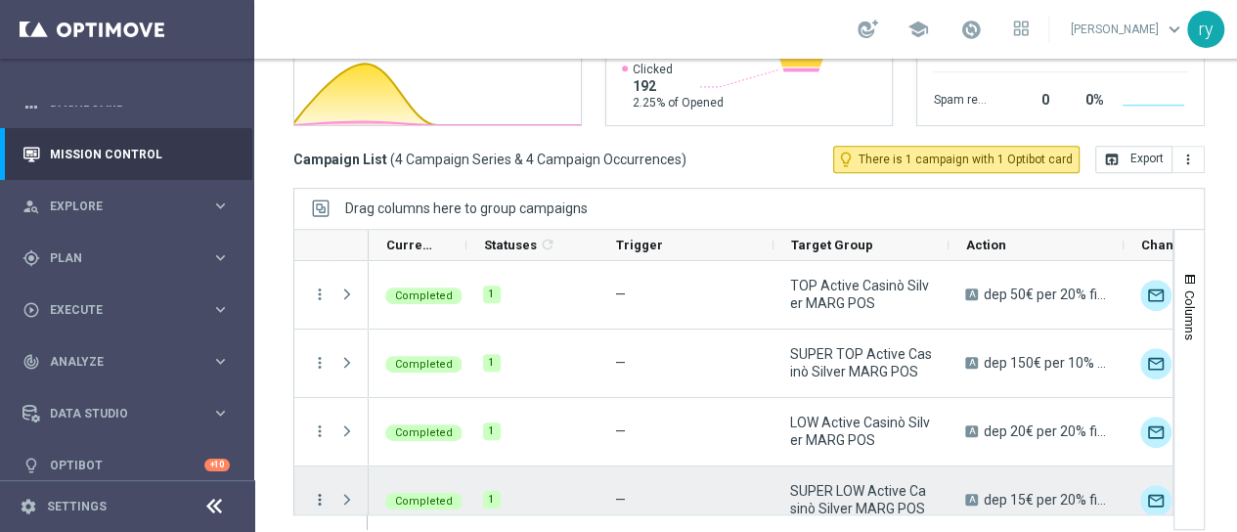
click at [317, 491] on icon "more_vert" at bounding box center [320, 500] width 18 height 18
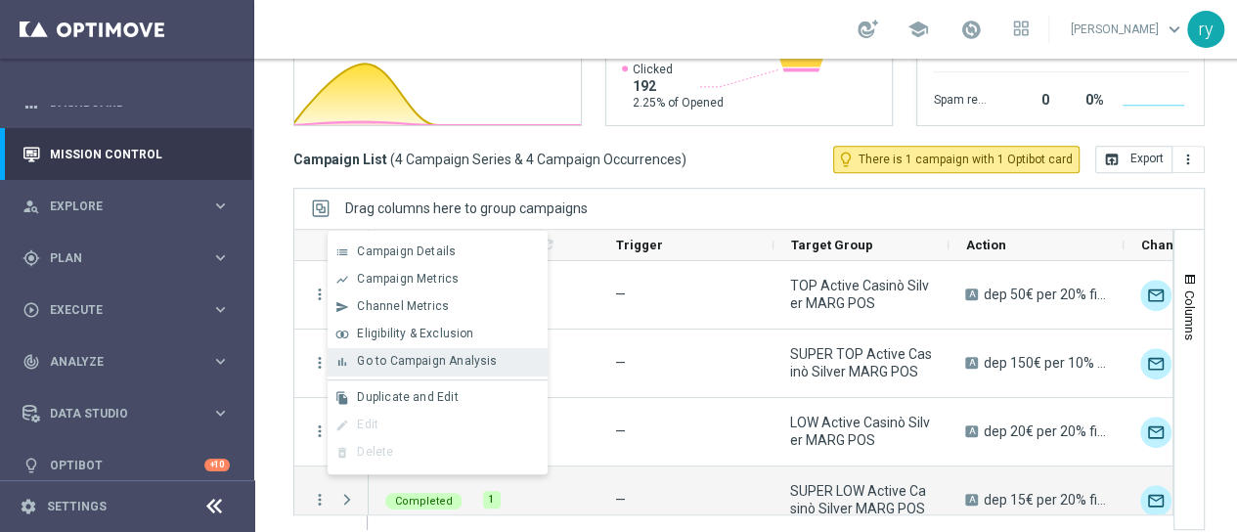
click at [334, 359] on div "bar_chart" at bounding box center [342, 362] width 29 height 14
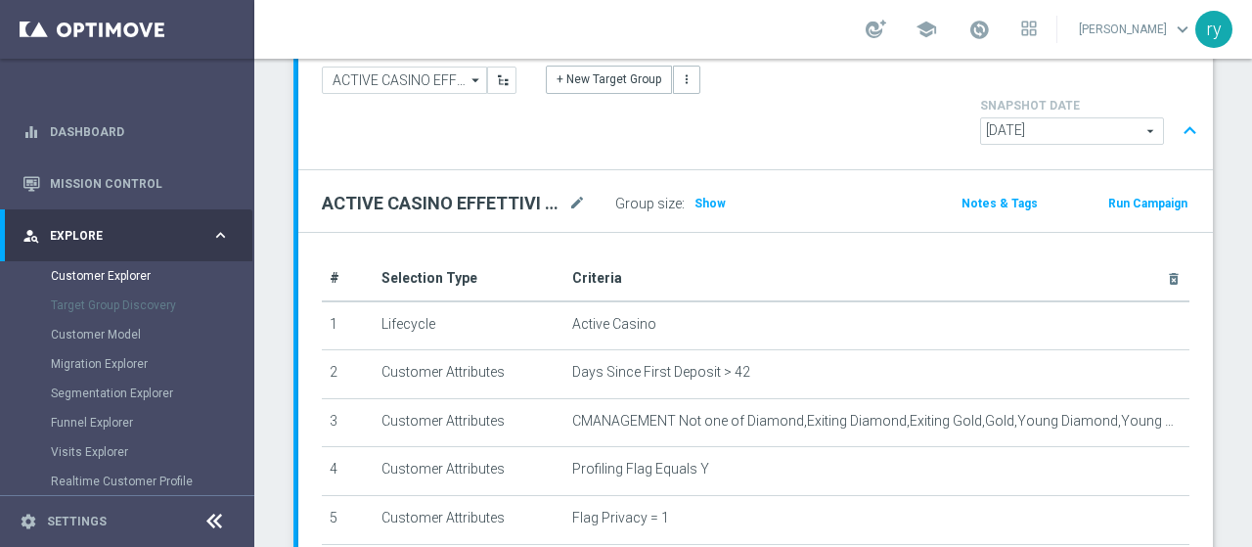
scroll to position [98, 0]
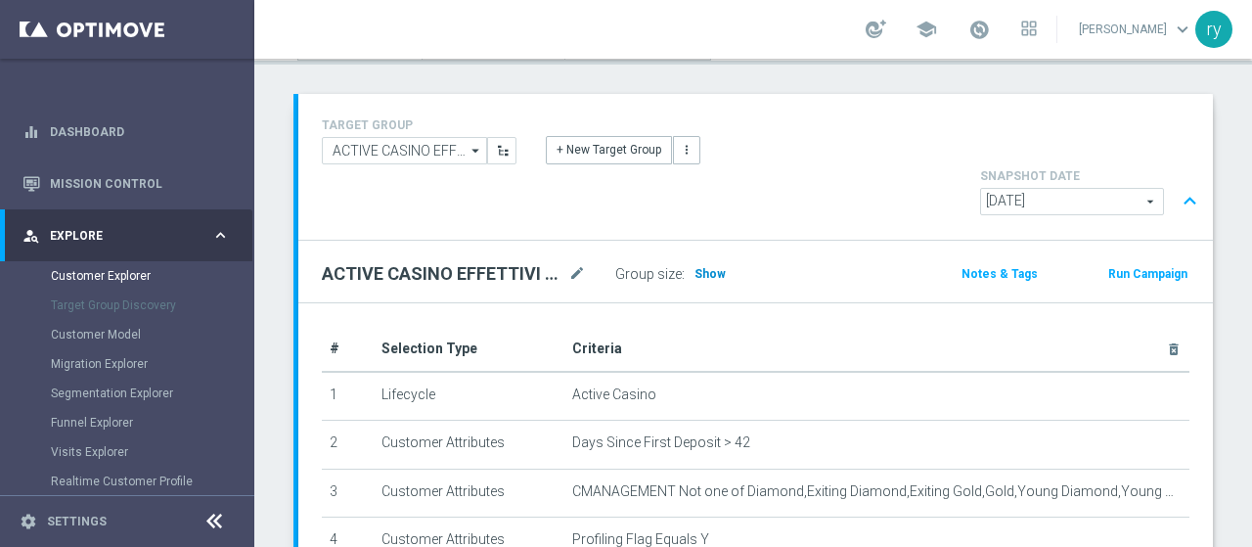
click at [720, 267] on span "Show" at bounding box center [709, 274] width 31 height 14
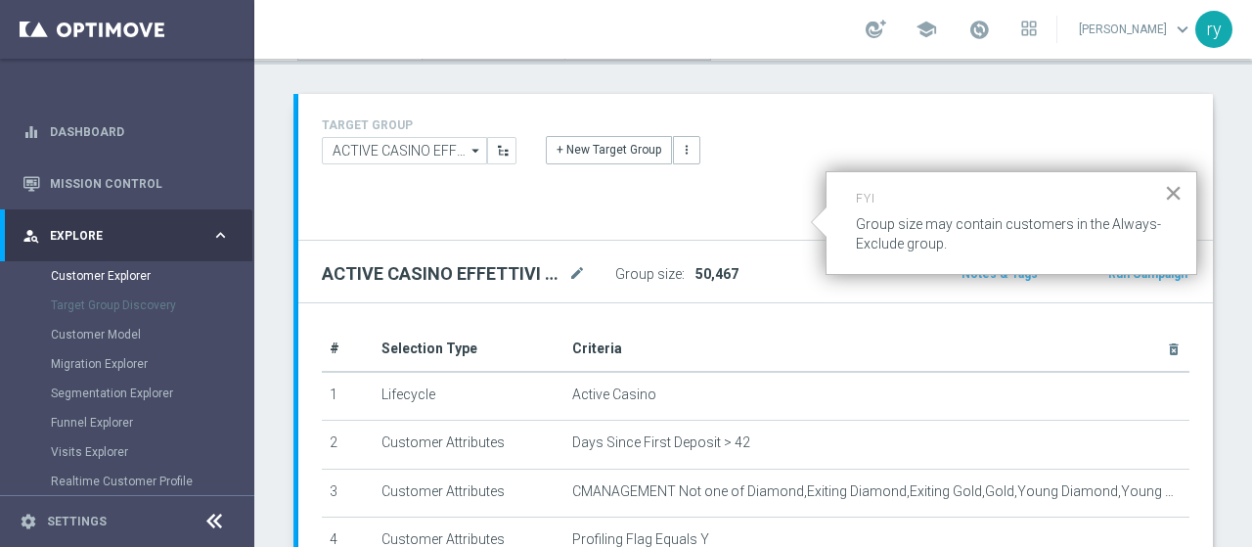
click at [1177, 192] on button "×" at bounding box center [1173, 192] width 19 height 31
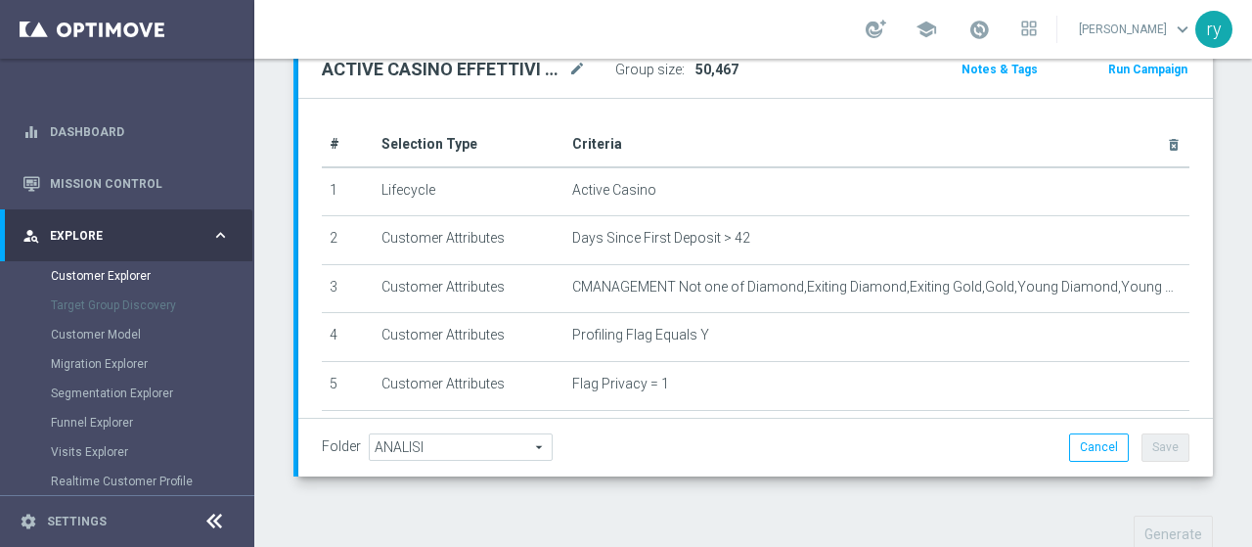
scroll to position [596, 0]
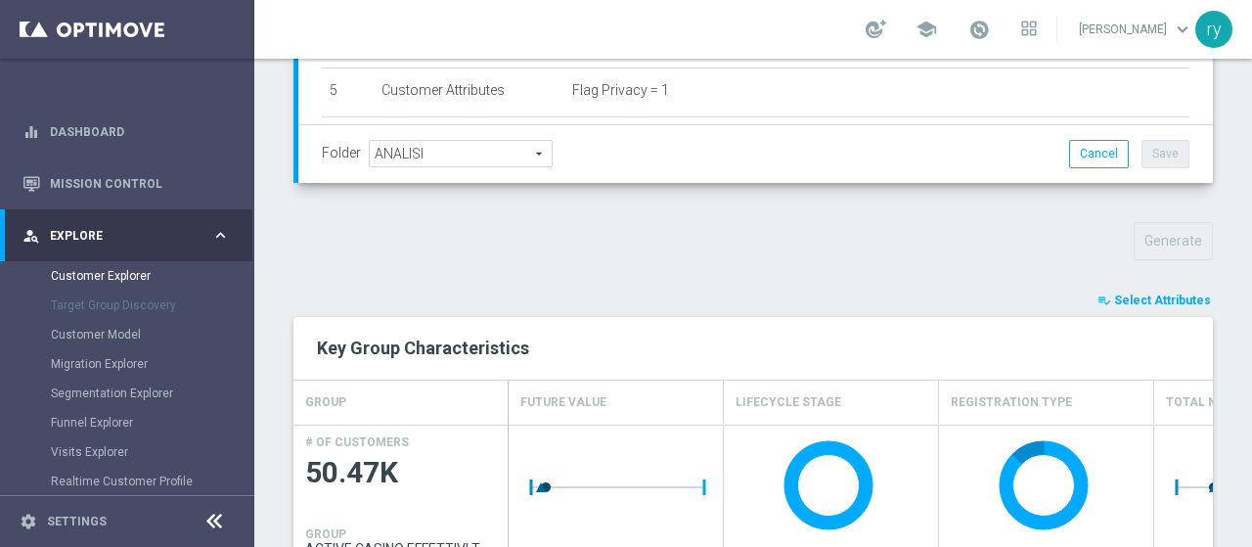
click at [1131, 293] on span "Select Attributes" at bounding box center [1162, 300] width 97 height 14
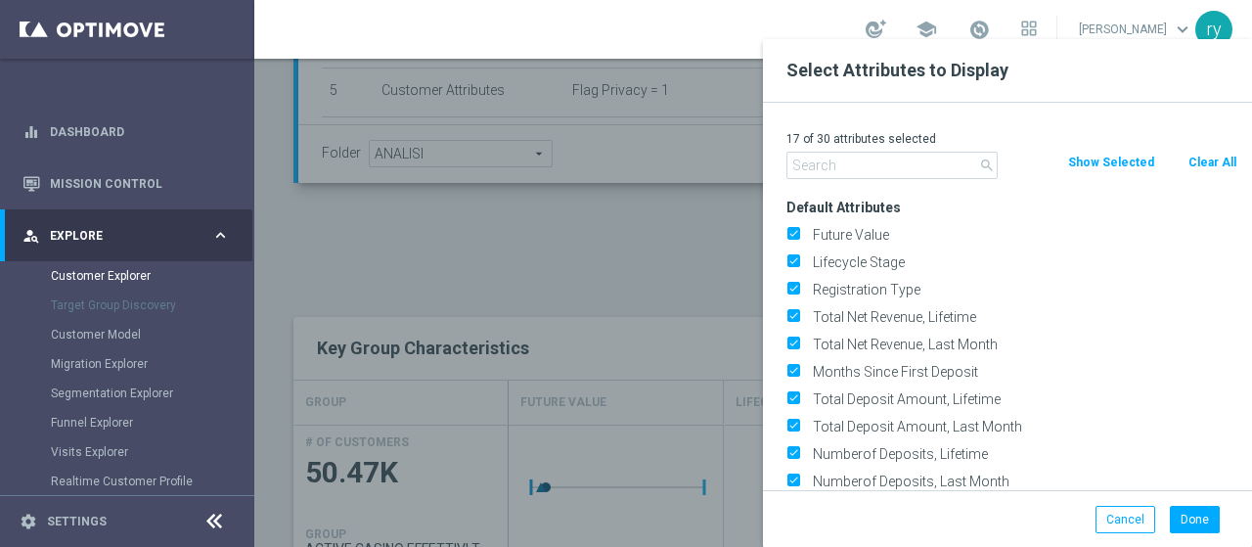
click at [1207, 159] on button "Clear All" at bounding box center [1212, 163] width 52 height 22
checkbox input "false"
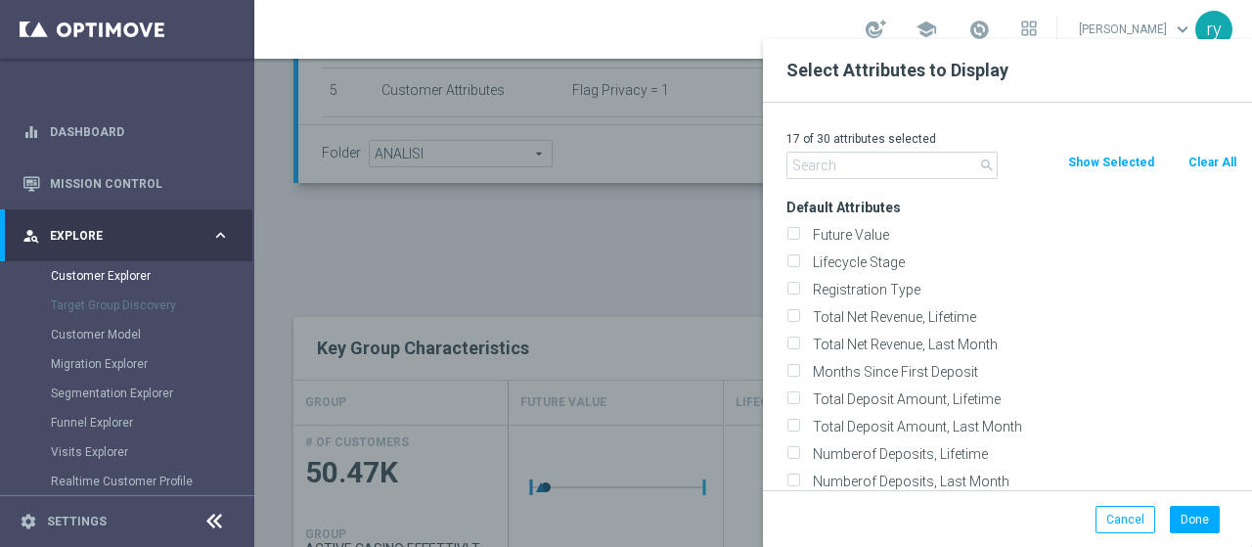
checkbox input "false"
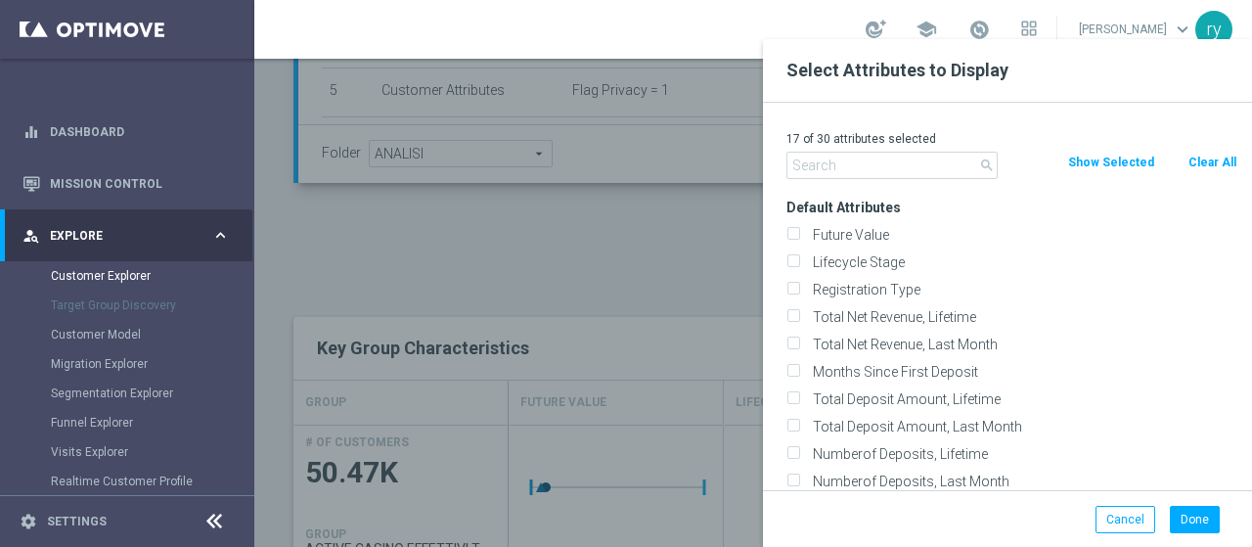
checkbox input "false"
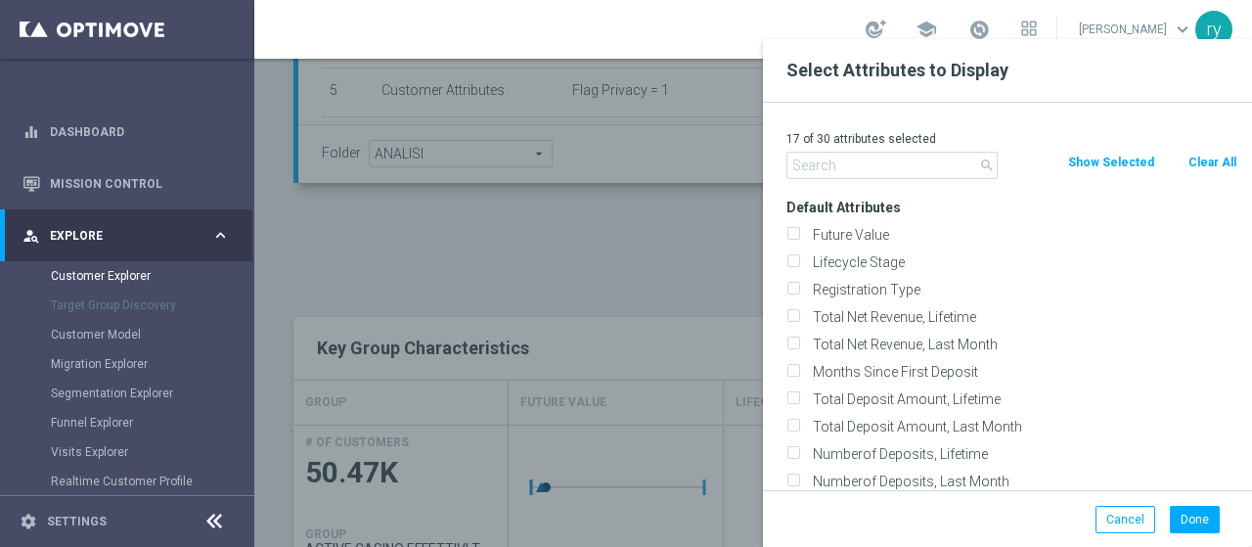
checkbox input "false"
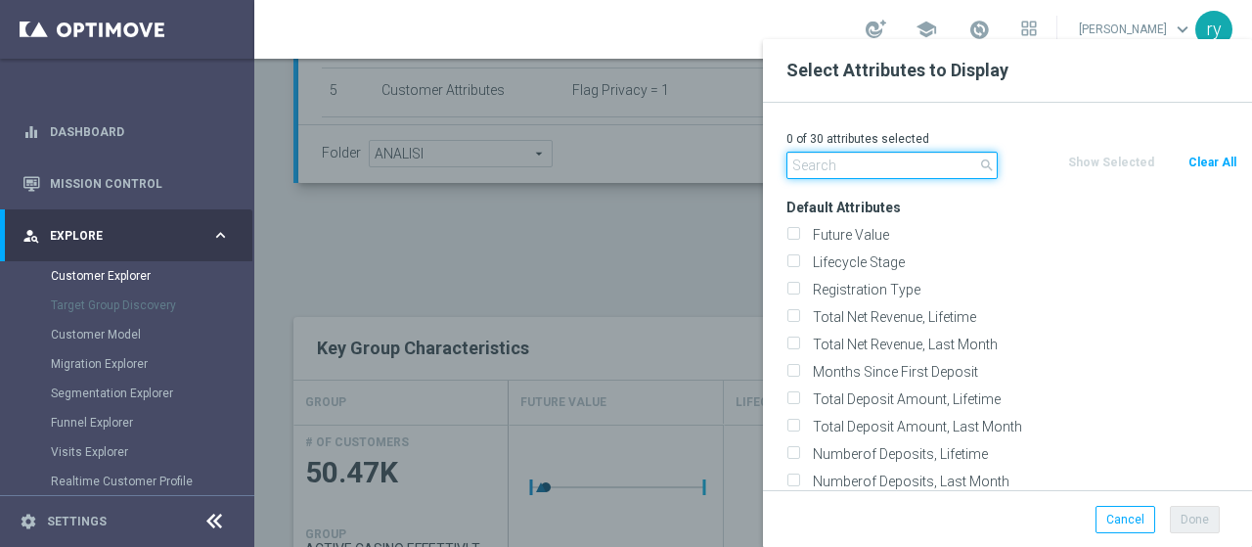
click at [940, 163] on input "text" at bounding box center [891, 165] width 211 height 27
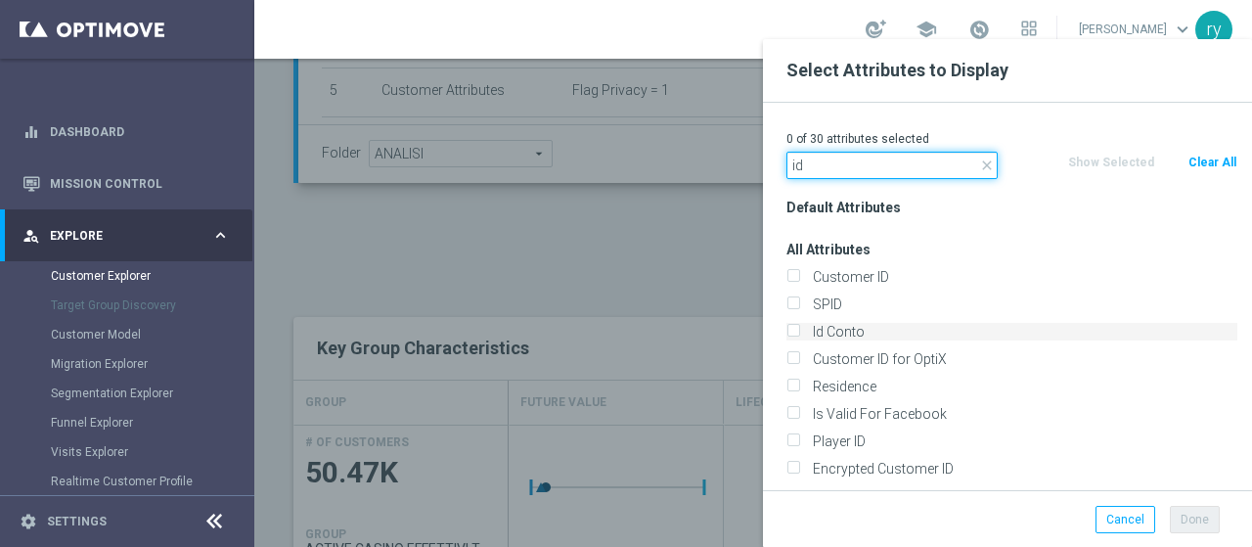
type input "id"
click at [791, 328] on input "Id Conto" at bounding box center [792, 334] width 13 height 13
checkbox input "true"
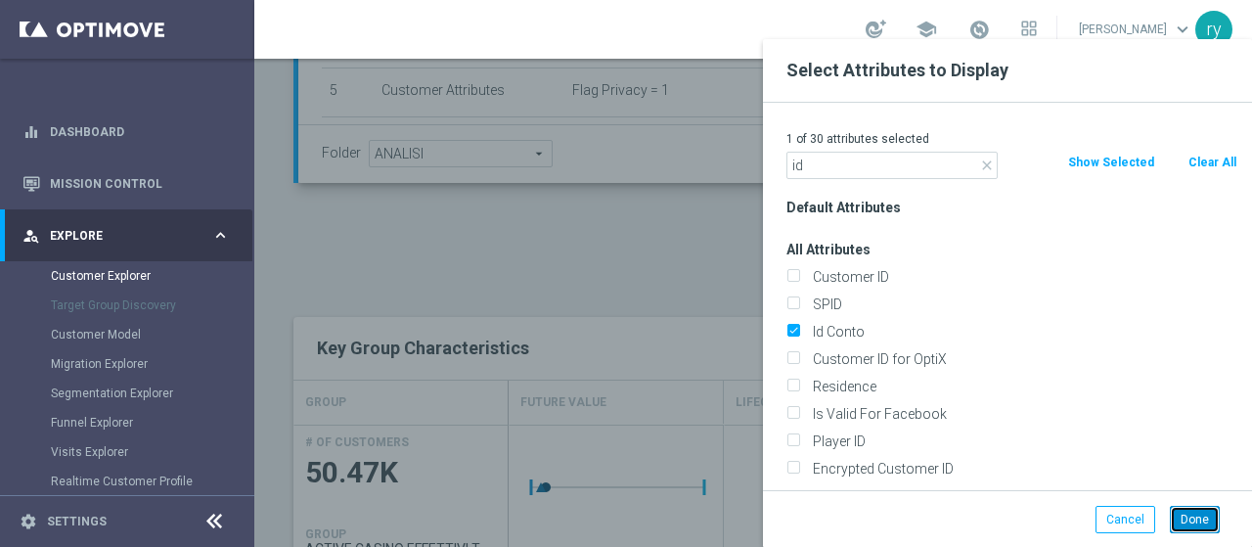
click at [1189, 513] on button "Done" at bounding box center [1195, 519] width 50 height 27
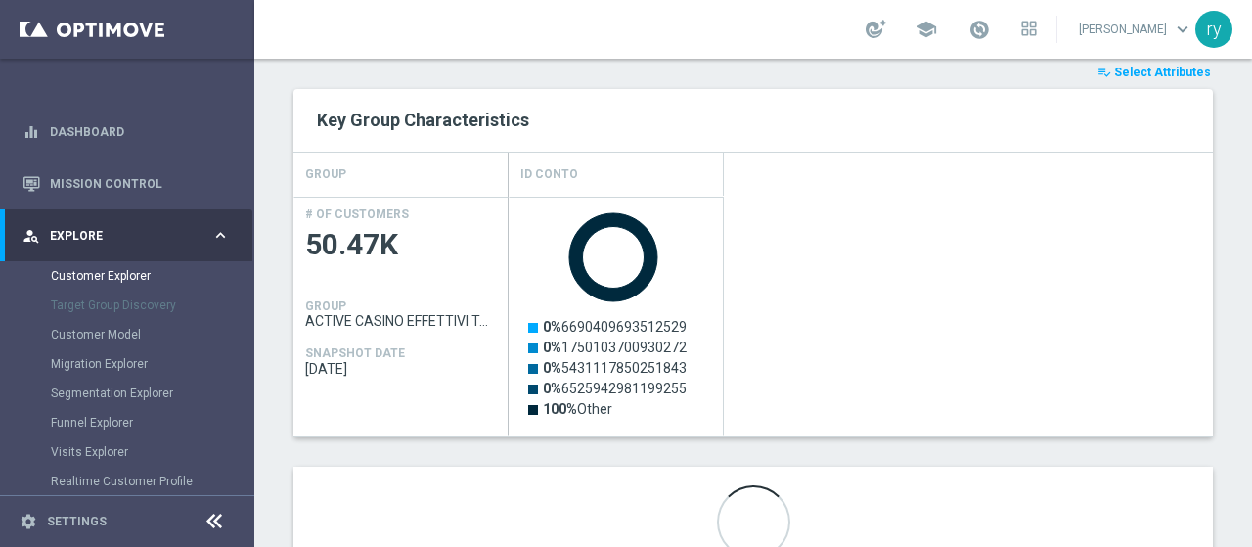
scroll to position [848, 0]
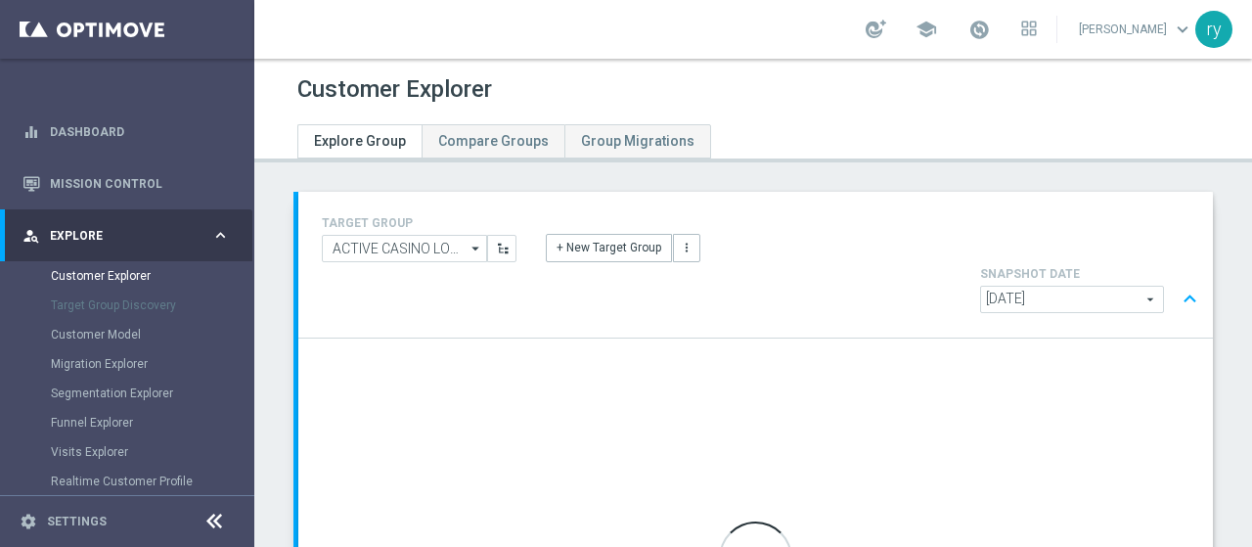
scroll to position [98, 0]
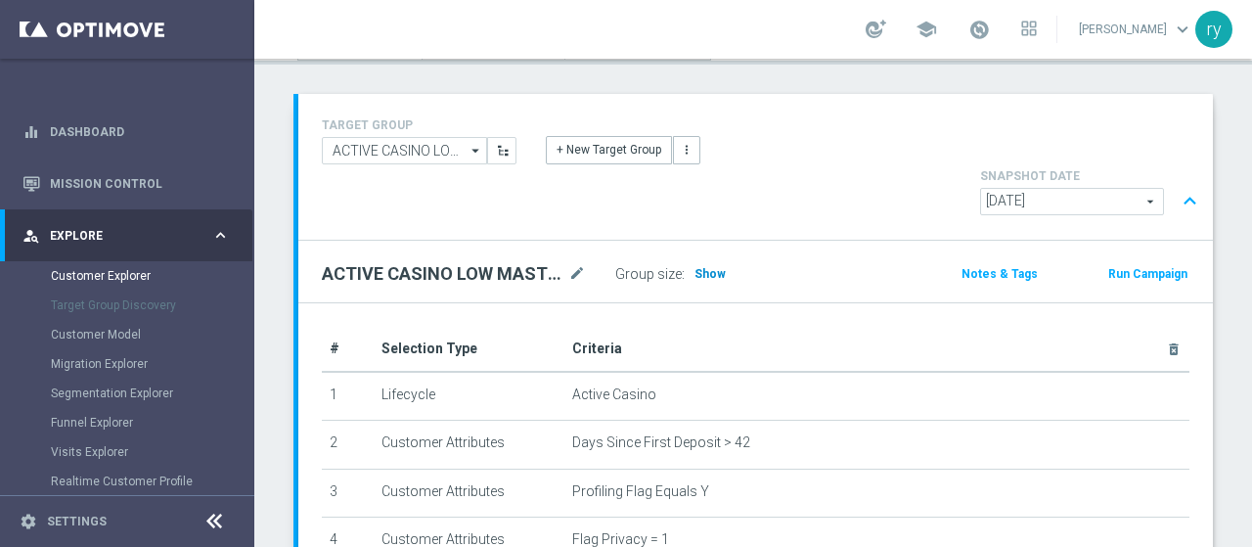
click at [707, 267] on span "Show" at bounding box center [709, 274] width 31 height 14
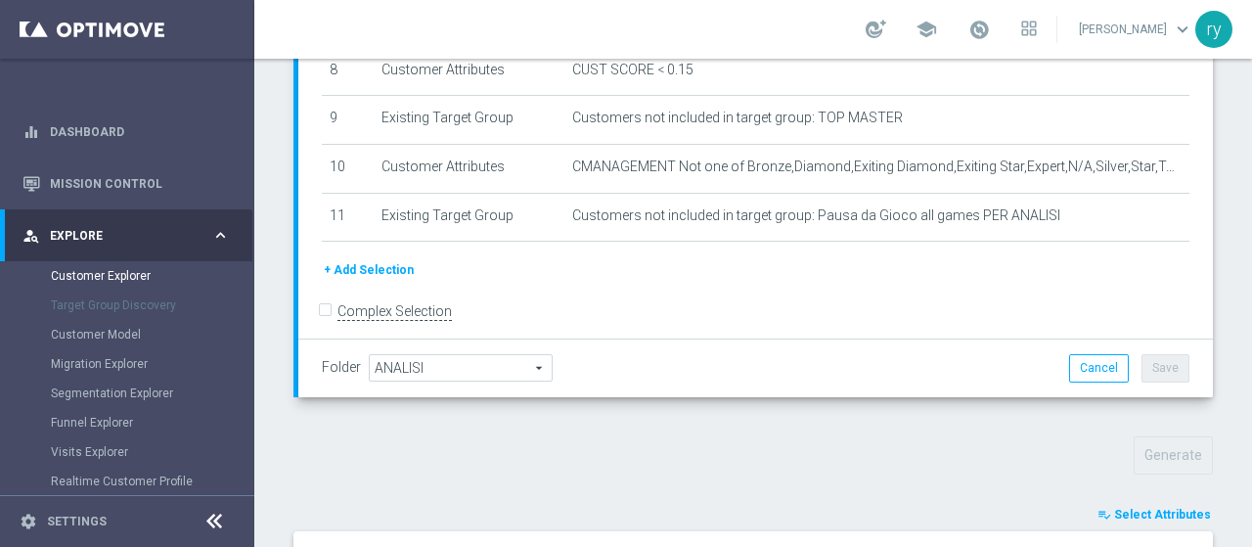
scroll to position [489, 0]
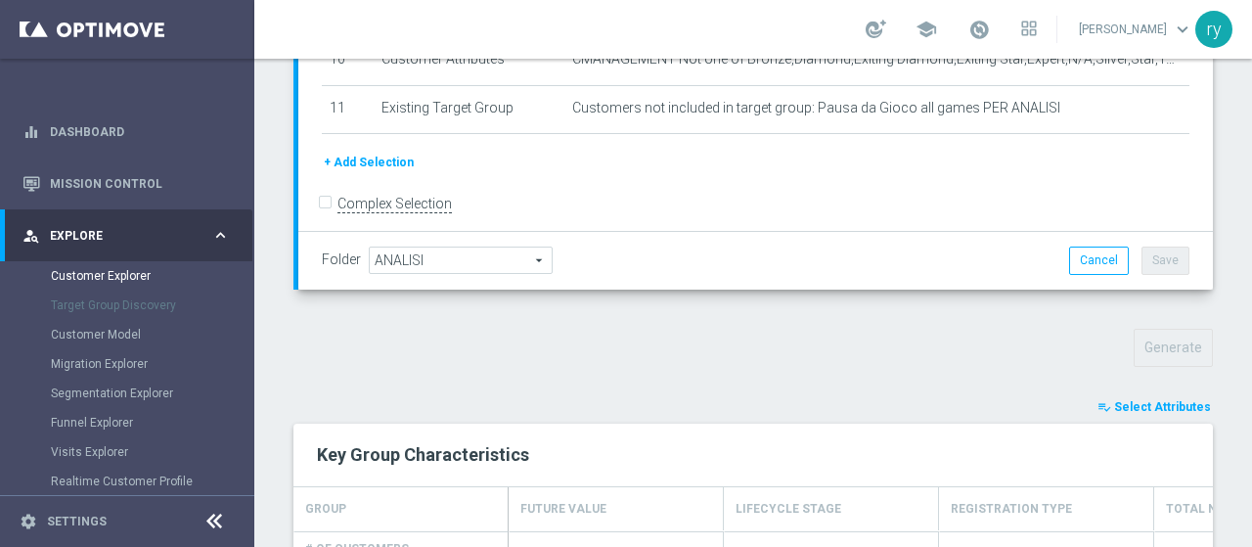
click at [1166, 400] on span "Select Attributes" at bounding box center [1162, 407] width 97 height 14
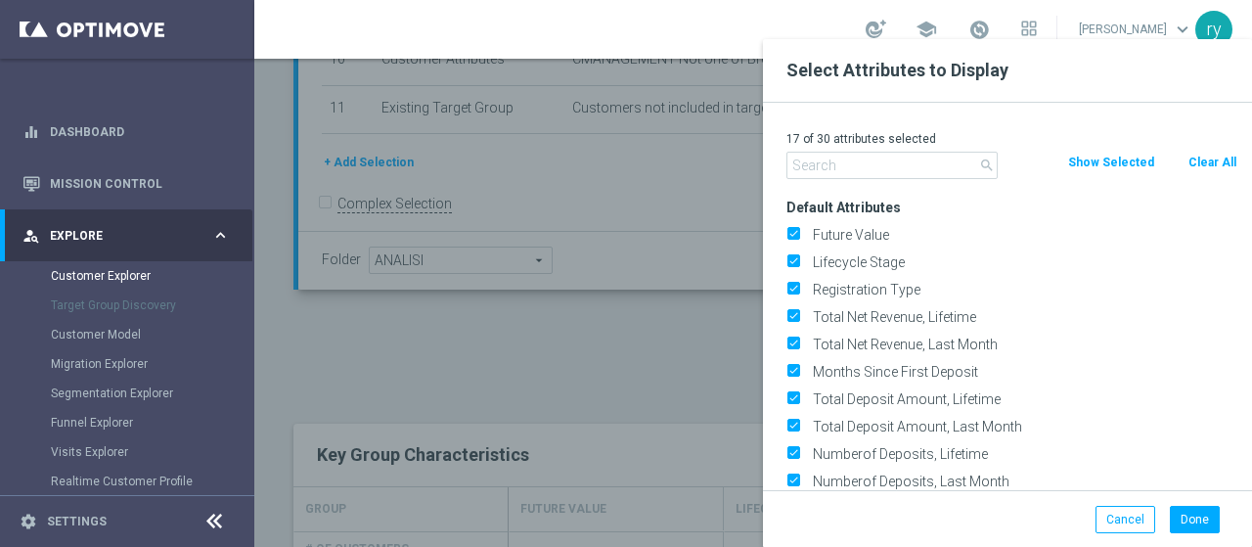
click at [1201, 163] on button "Clear All" at bounding box center [1212, 163] width 52 height 22
checkbox input "false"
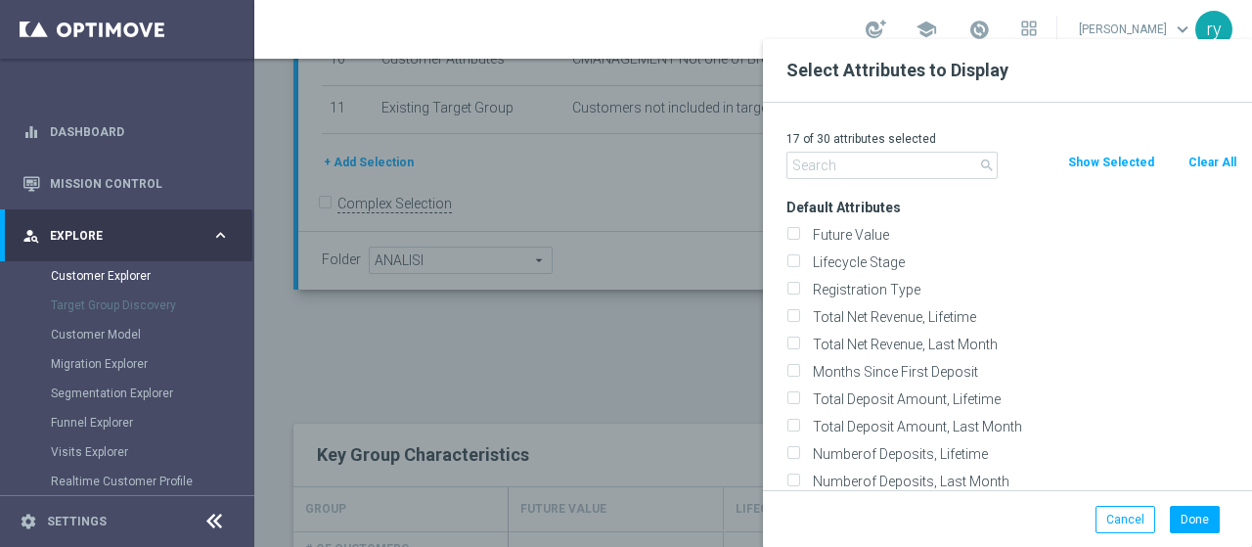
checkbox input "false"
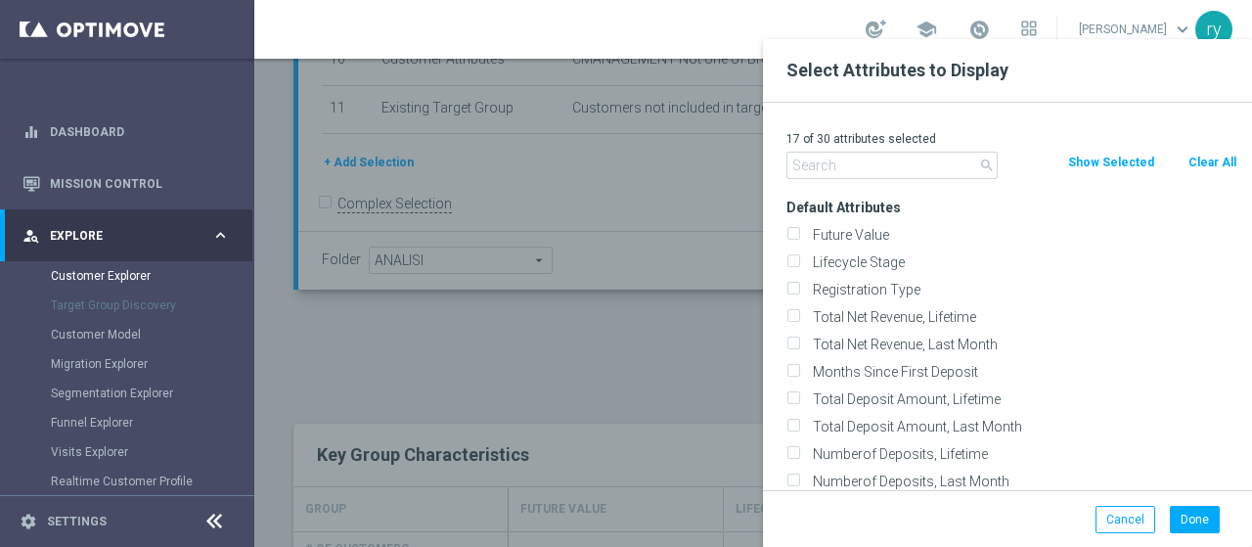
checkbox input "false"
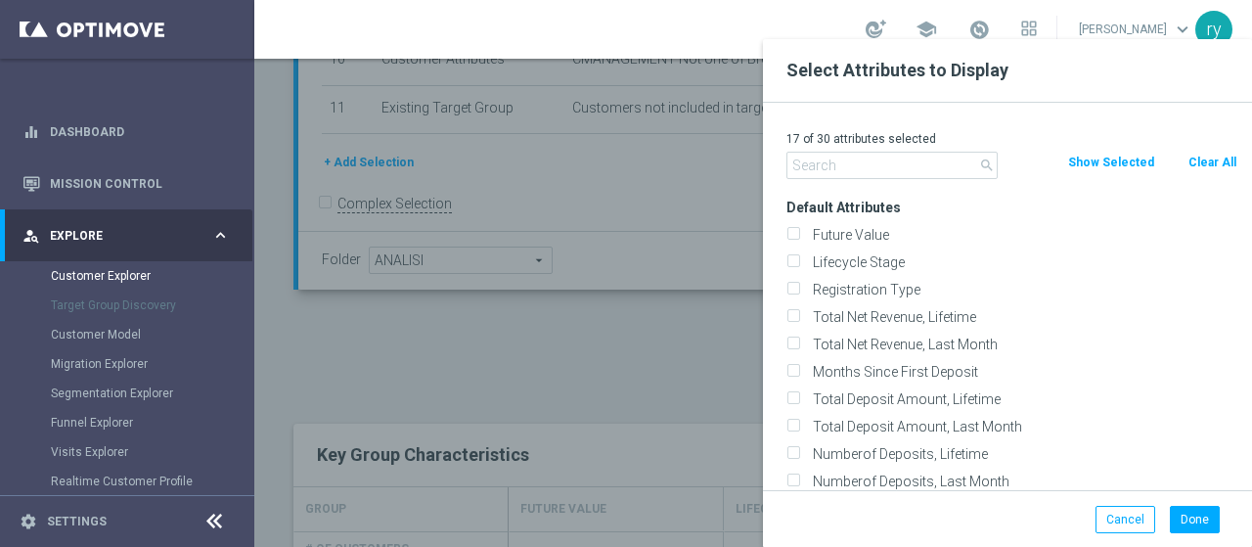
checkbox input "false"
click at [839, 183] on div "0 of 30 attributes selected search Clear All Show Selected Default Attributes F…" at bounding box center [1007, 296] width 489 height 387
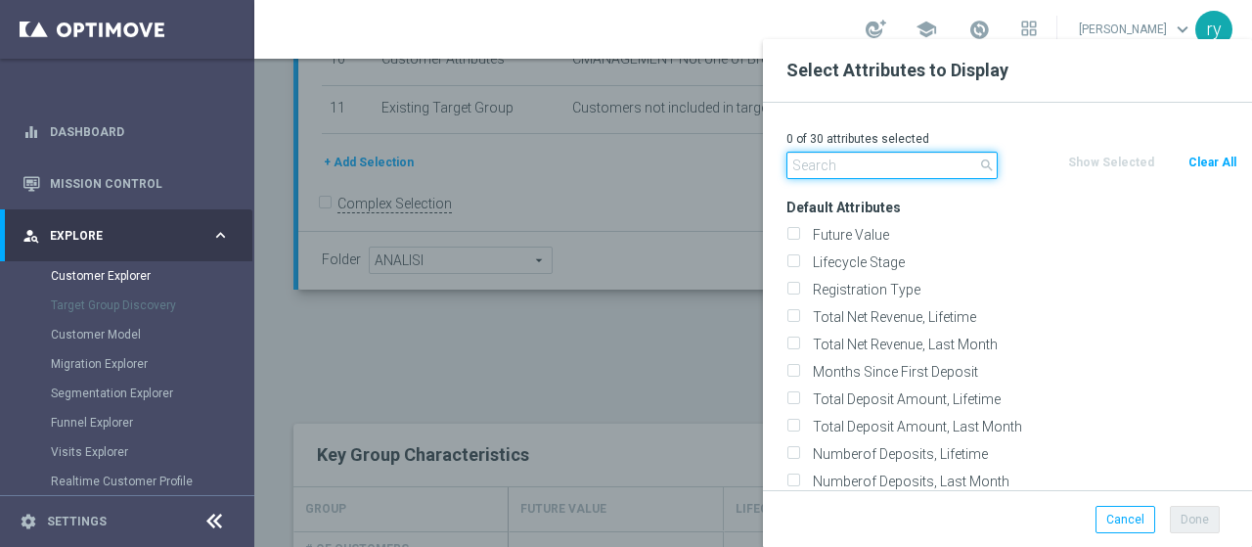
click at [844, 162] on input "text" at bounding box center [891, 165] width 211 height 27
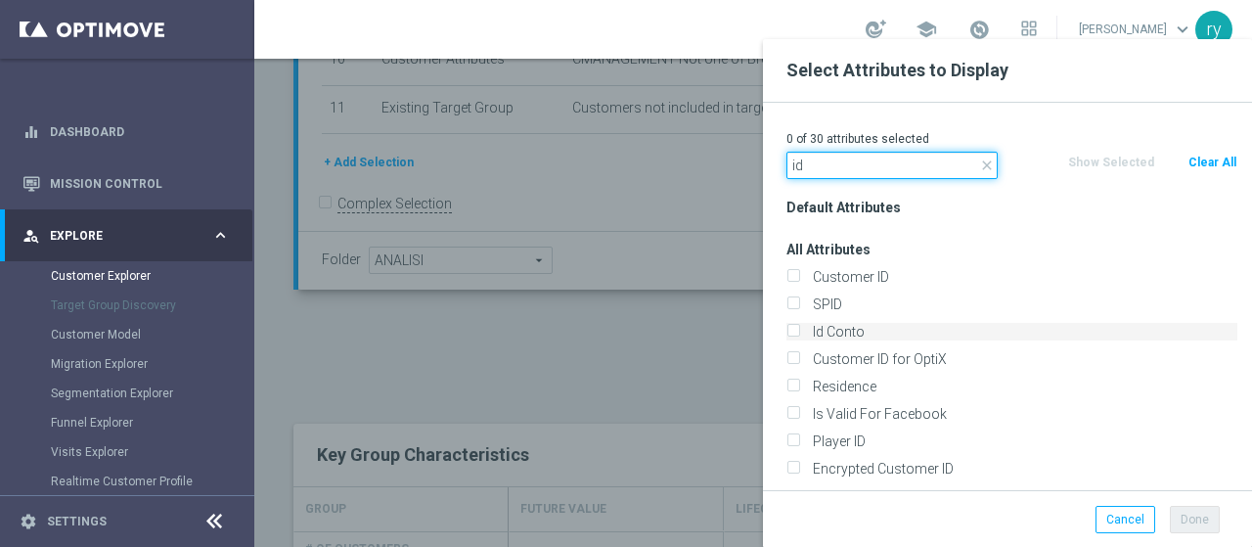
type input "id"
click at [806, 327] on label "Id Conto" at bounding box center [1021, 332] width 431 height 18
click at [799, 328] on input "Id Conto" at bounding box center [792, 334] width 13 height 13
checkbox input "true"
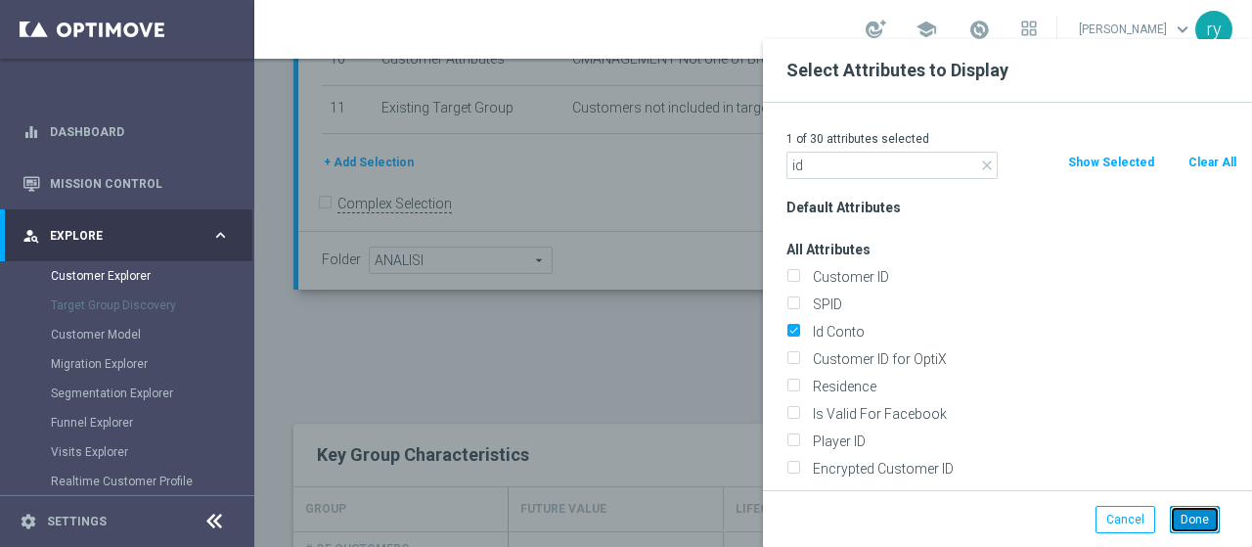
click at [1205, 515] on button "Done" at bounding box center [1195, 519] width 50 height 27
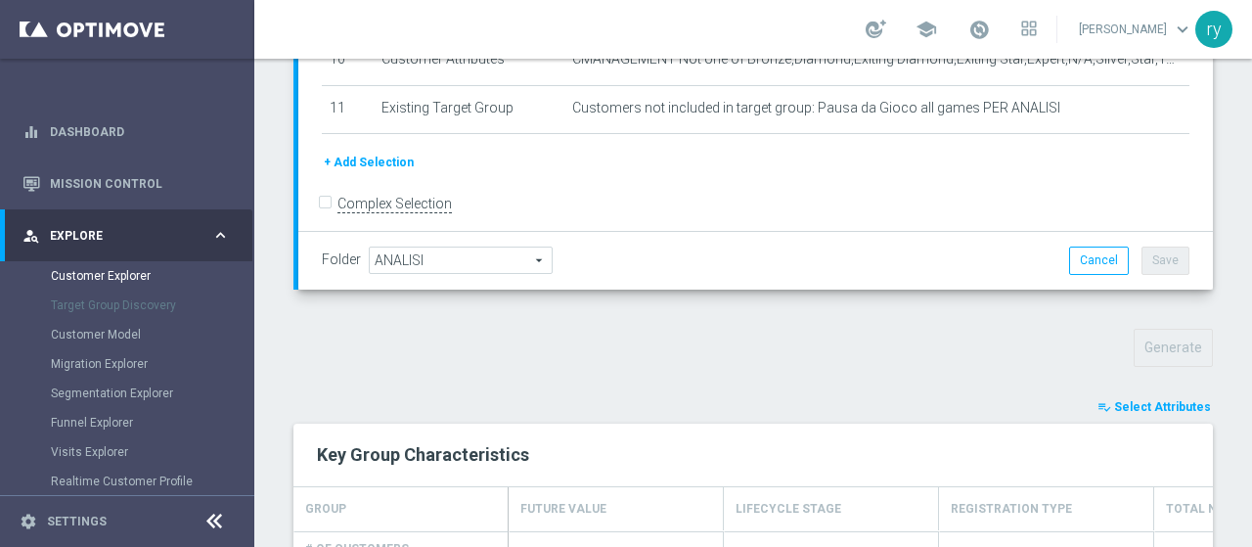
type input "Search"
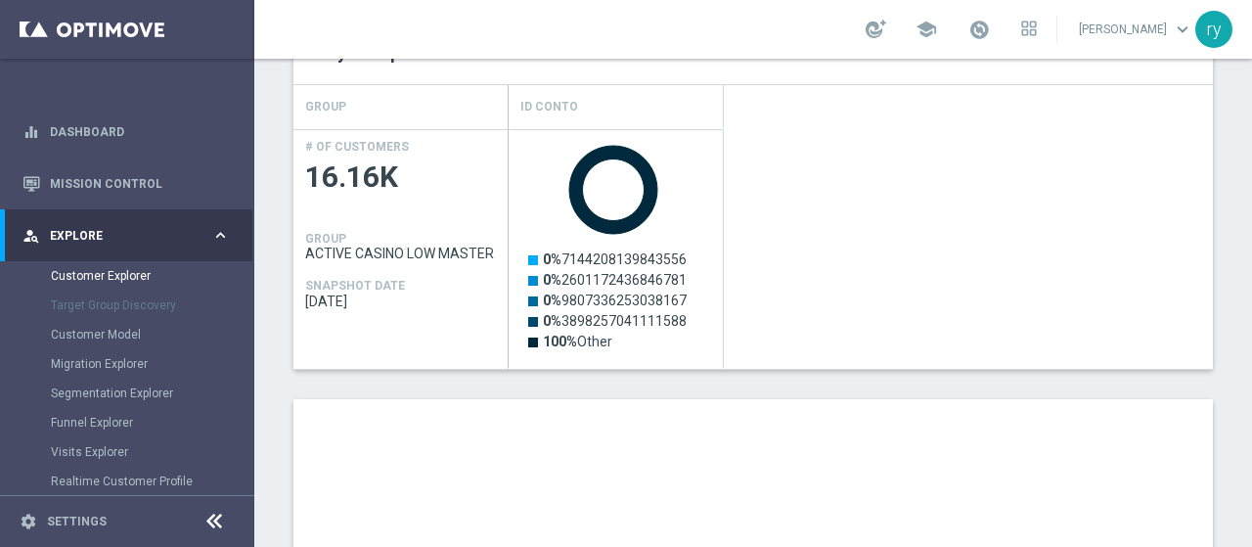
scroll to position [978, 0]
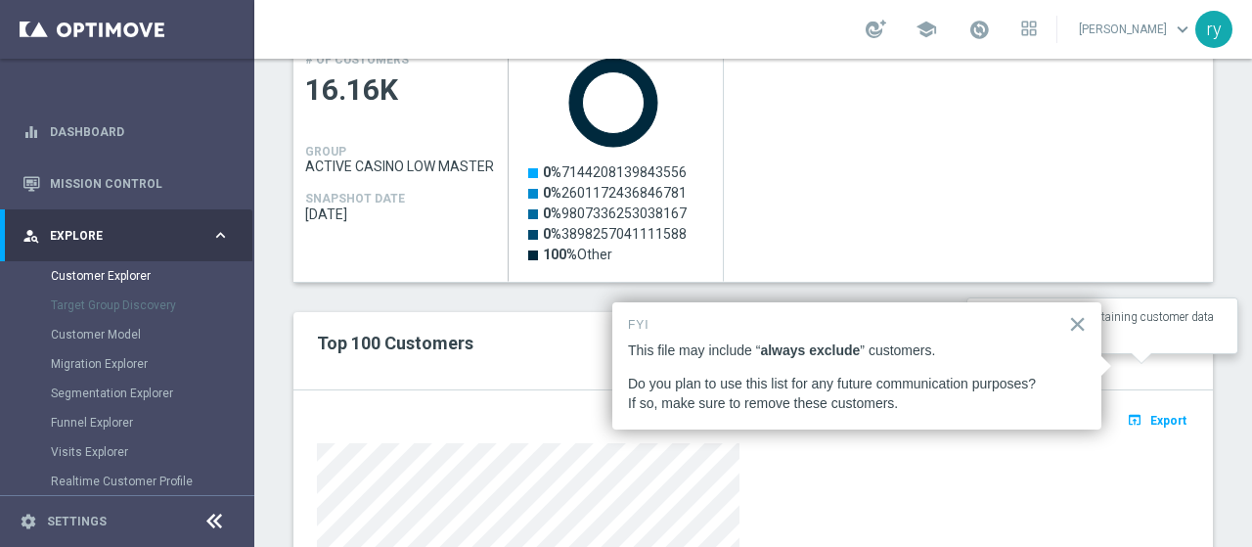
click at [1156, 414] on span "Export" at bounding box center [1168, 421] width 36 height 14
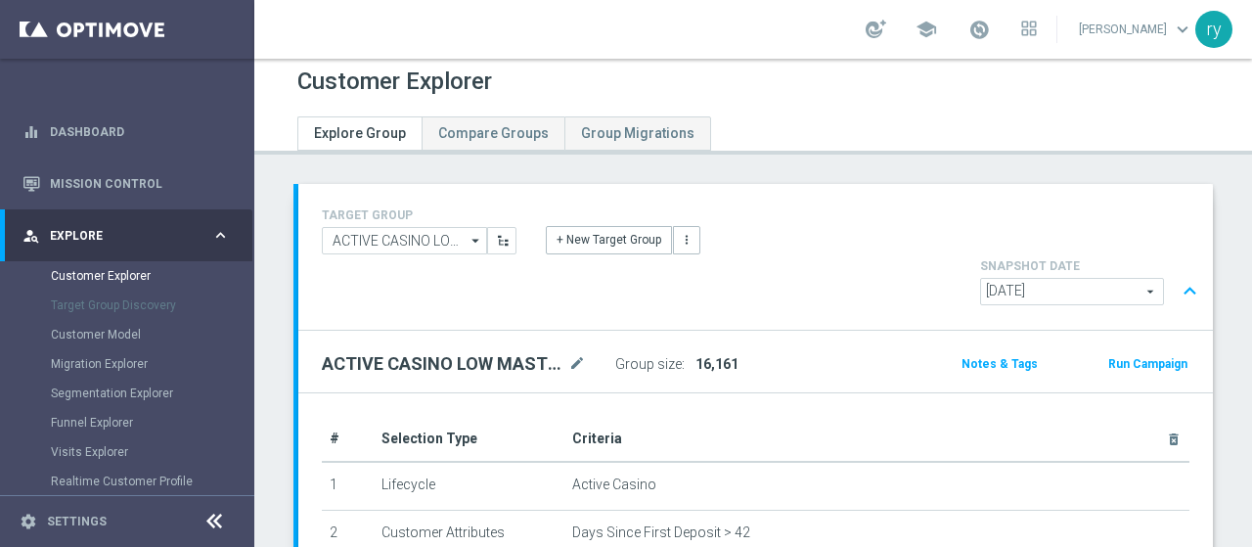
scroll to position [0, 0]
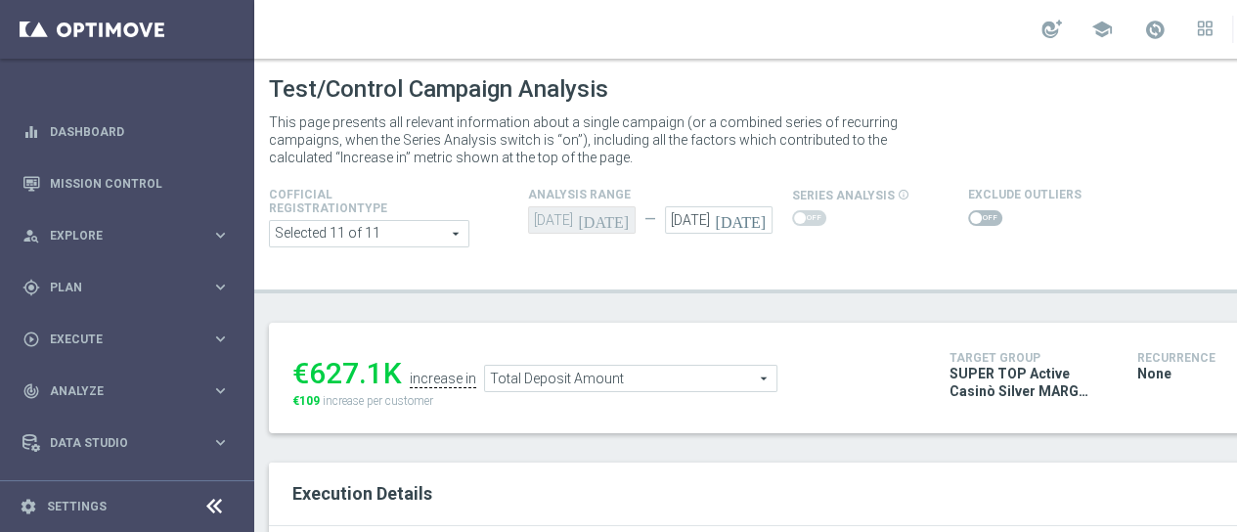
drag, startPoint x: 378, startPoint y: 374, endPoint x: 315, endPoint y: 378, distance: 63.8
click at [315, 378] on div "€627.1K" at bounding box center [347, 373] width 110 height 35
copy div "627.1"
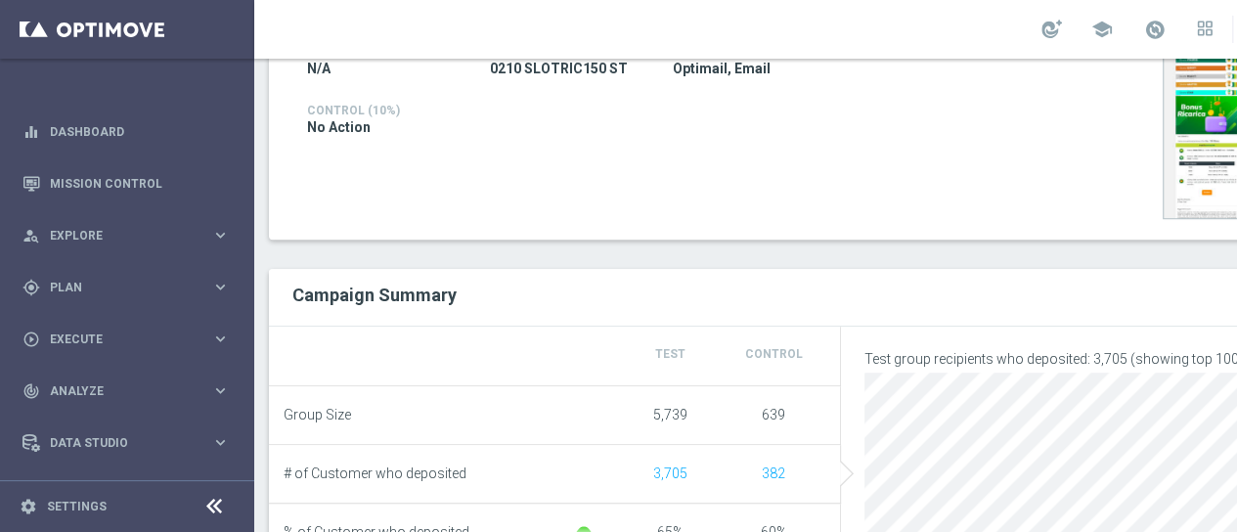
scroll to position [196, 0]
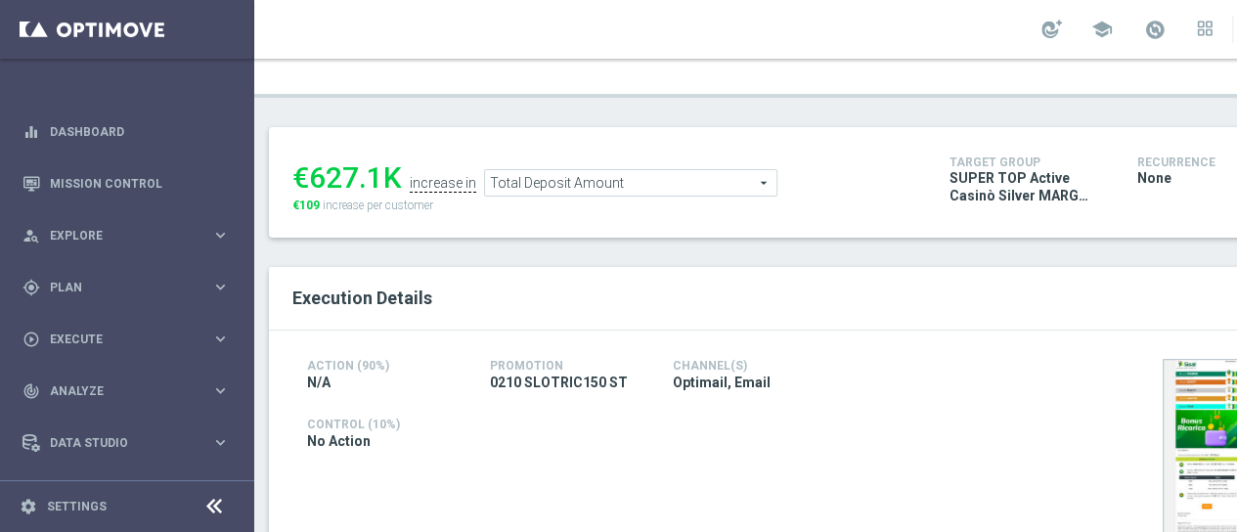
click at [599, 189] on span "Total Deposit Amount" at bounding box center [630, 182] width 291 height 25
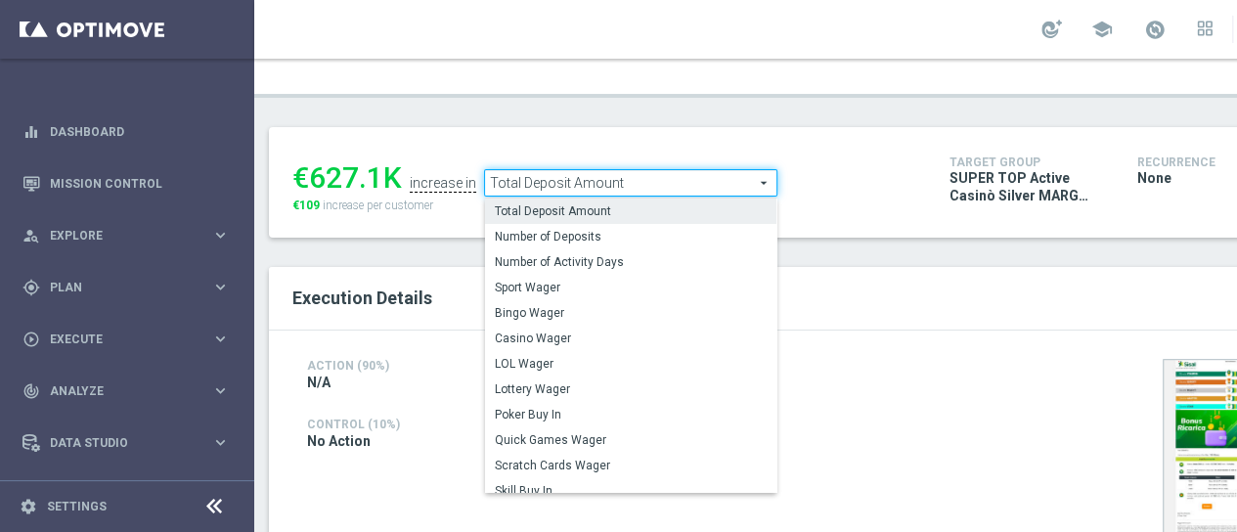
click at [608, 335] on span "Casino Wager" at bounding box center [631, 339] width 272 height 16
type input "Casino Wager"
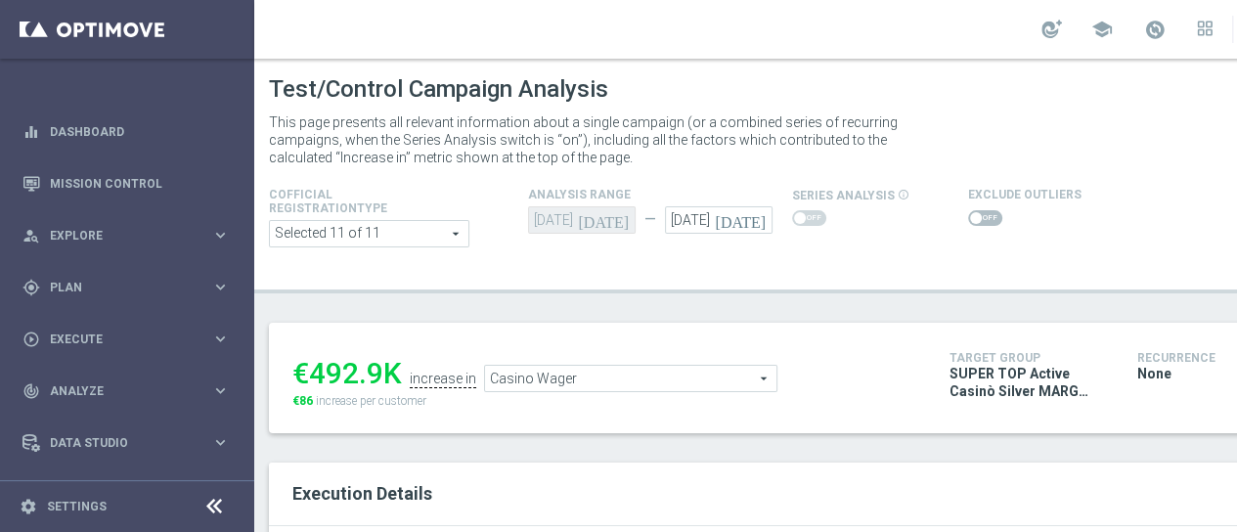
click at [970, 213] on span at bounding box center [976, 218] width 12 height 12
click at [969, 213] on input "checkbox" at bounding box center [985, 218] width 34 height 16
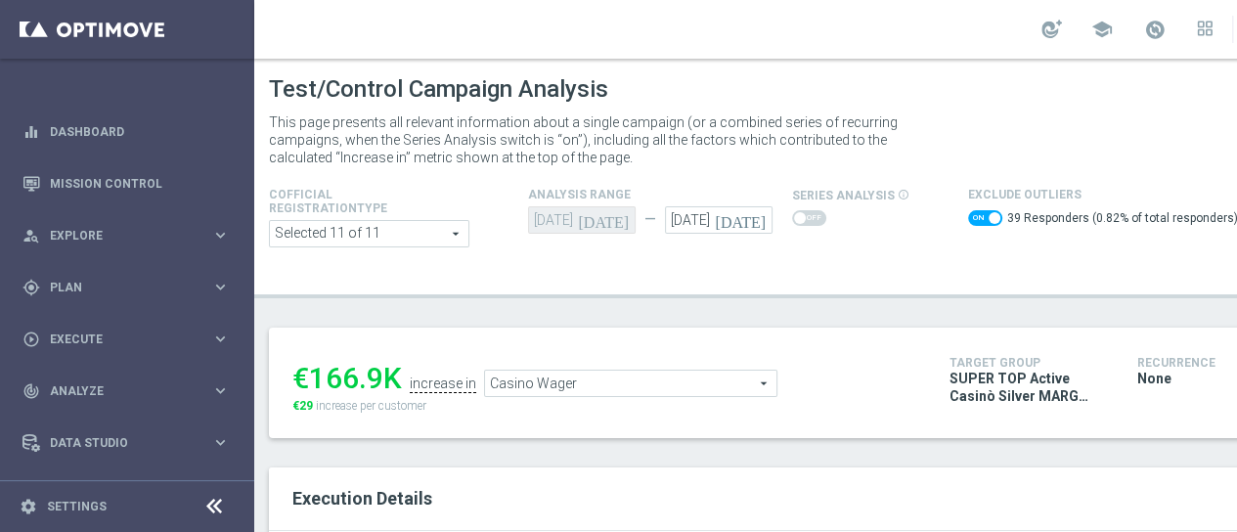
click at [968, 216] on span at bounding box center [985, 218] width 34 height 16
click at [968, 216] on input "checkbox" at bounding box center [985, 218] width 34 height 16
checkbox input "false"
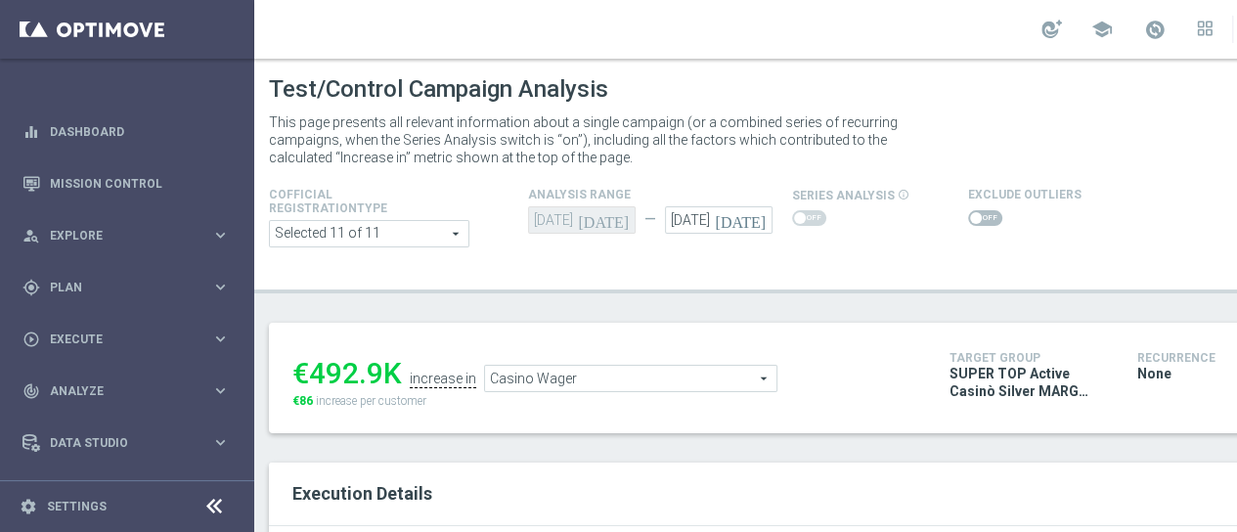
scroll to position [98, 0]
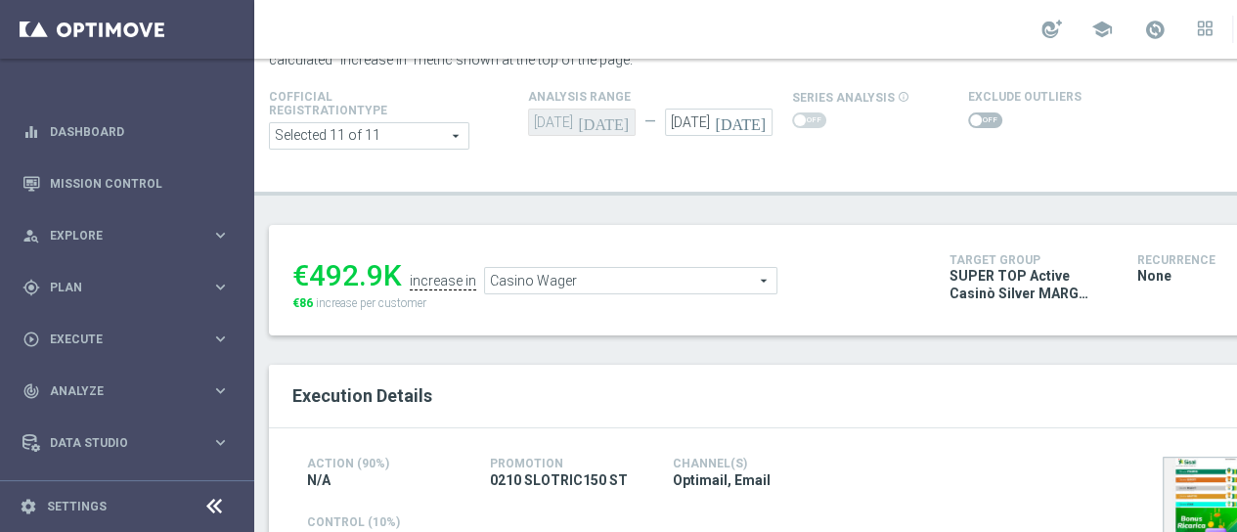
drag, startPoint x: 385, startPoint y: 285, endPoint x: 316, endPoint y: 275, distance: 70.1
click at [316, 275] on div "€492.9K" at bounding box center [347, 275] width 110 height 35
copy div "492.9"
click at [541, 280] on span "Casino Wager" at bounding box center [630, 280] width 291 height 25
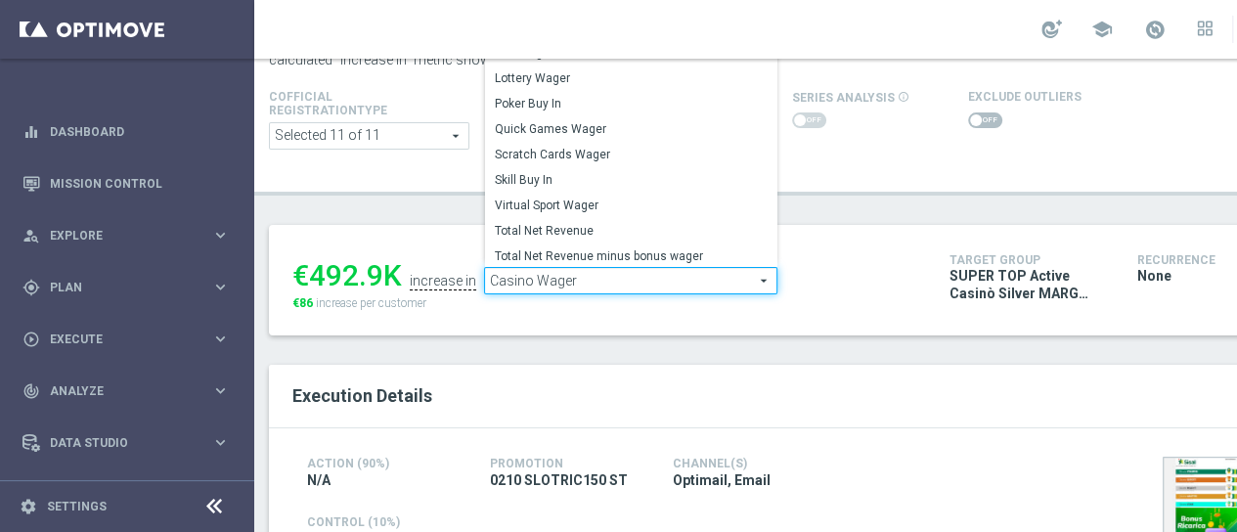
scroll to position [282, 0]
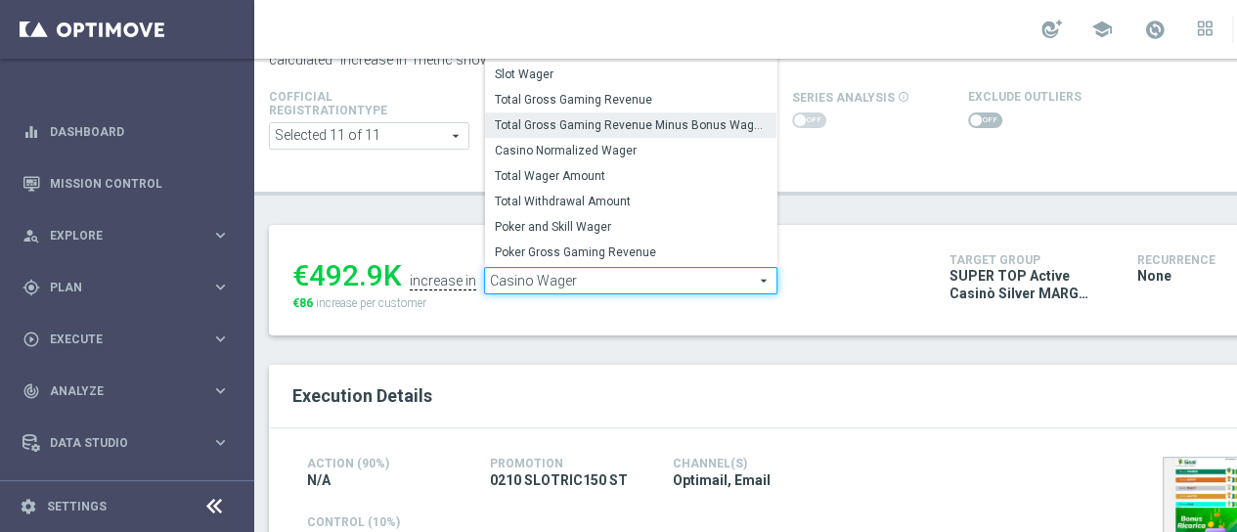
click at [587, 116] on label "Total Gross Gaming Revenue Minus Bonus Wagared" at bounding box center [630, 124] width 291 height 25
type input "Total Gross Gaming Revenue Minus Bonus Wagared"
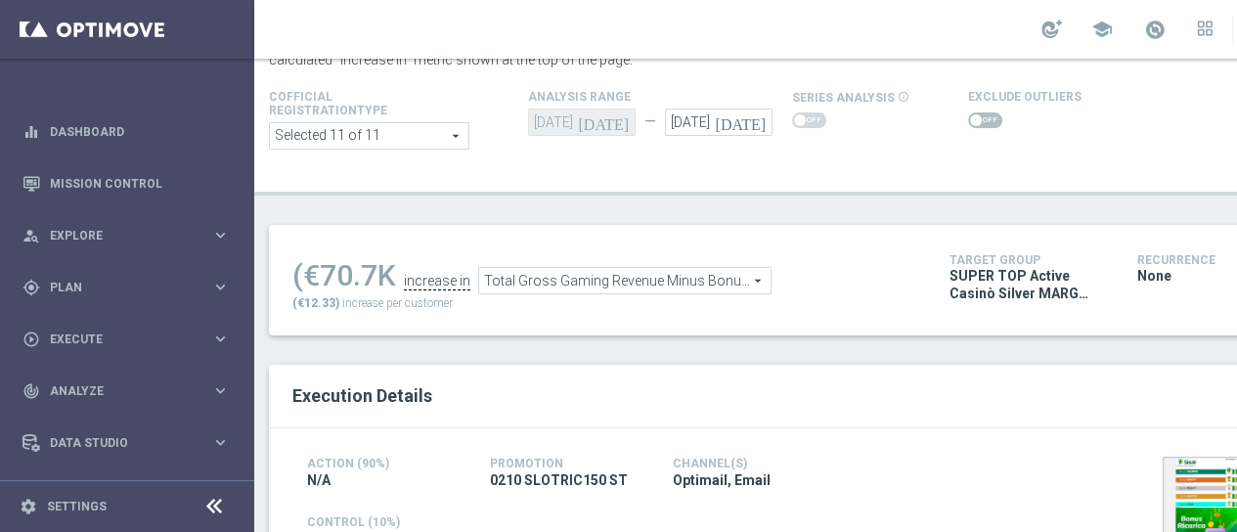
click at [977, 121] on span at bounding box center [985, 120] width 34 height 16
click at [977, 121] on input "checkbox" at bounding box center [985, 120] width 34 height 16
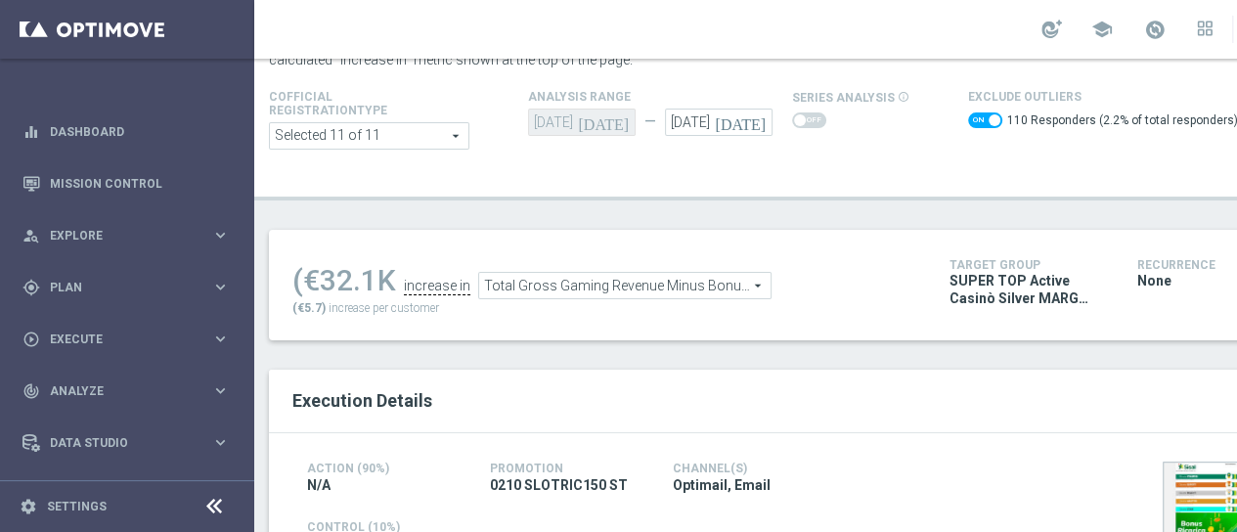
drag, startPoint x: 376, startPoint y: 281, endPoint x: 315, endPoint y: 283, distance: 60.7
click at [315, 283] on div "(€32.1K" at bounding box center [344, 280] width 104 height 35
copy div "32.1"
click at [975, 114] on span at bounding box center [985, 120] width 34 height 16
click at [975, 114] on input "checkbox" at bounding box center [985, 120] width 34 height 16
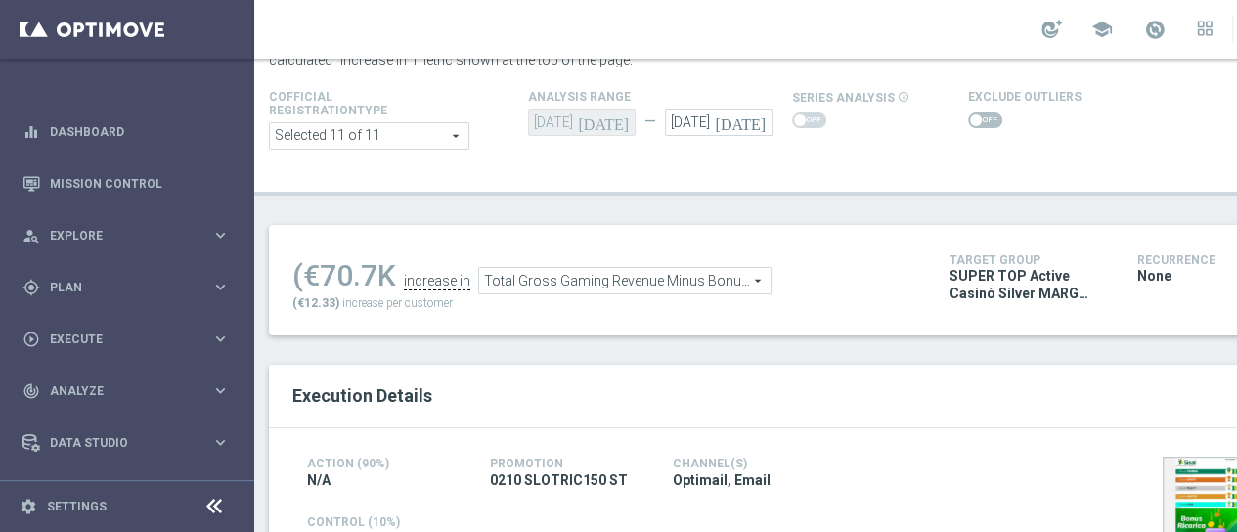
click at [975, 114] on span at bounding box center [985, 120] width 34 height 16
click at [975, 114] on input "checkbox" at bounding box center [985, 120] width 34 height 16
checkbox input "true"
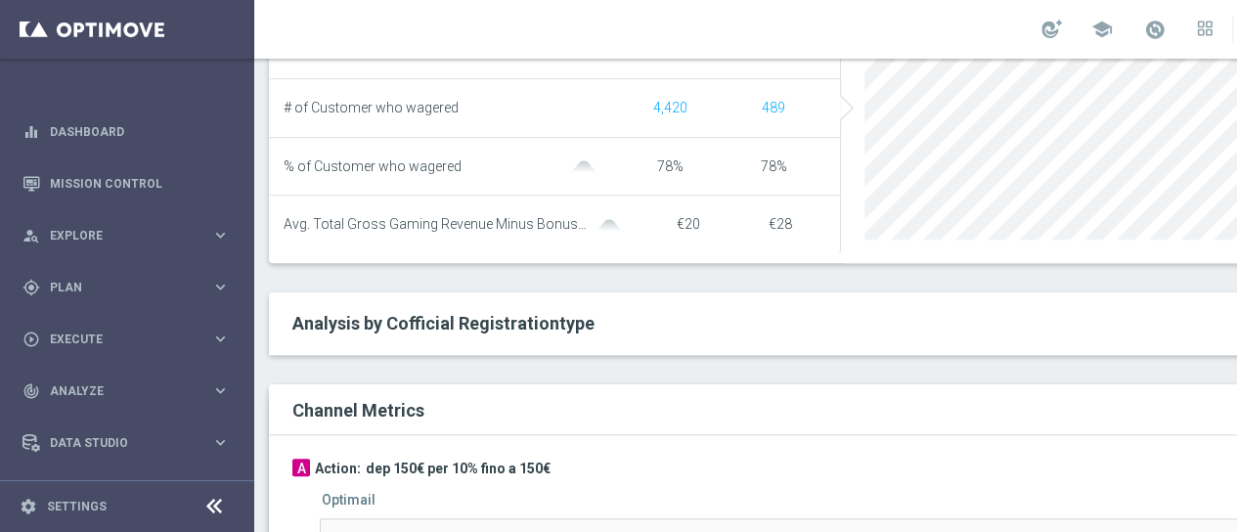
scroll to position [1174, 0]
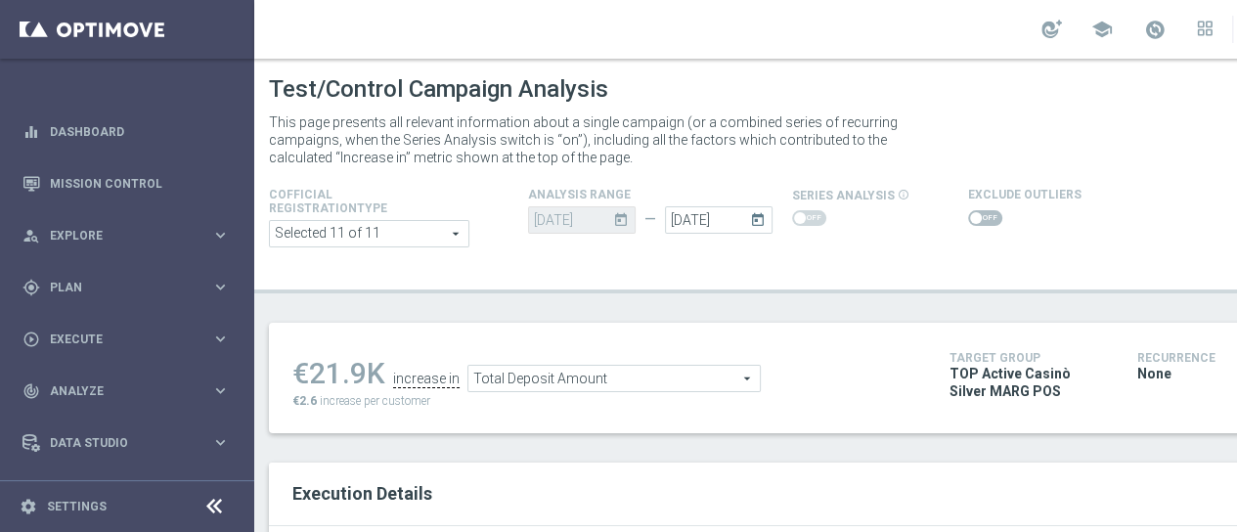
click at [978, 215] on span at bounding box center [985, 218] width 34 height 16
click at [978, 215] on input "checkbox" at bounding box center [985, 218] width 34 height 16
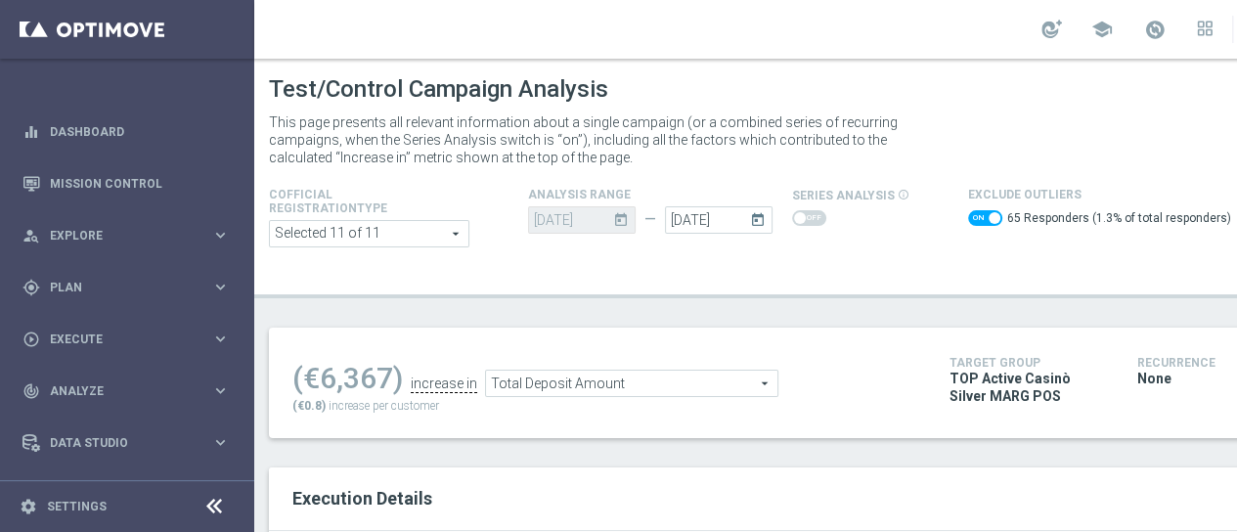
click at [984, 211] on span at bounding box center [985, 218] width 34 height 16
click at [984, 211] on input "checkbox" at bounding box center [985, 218] width 34 height 16
checkbox input "false"
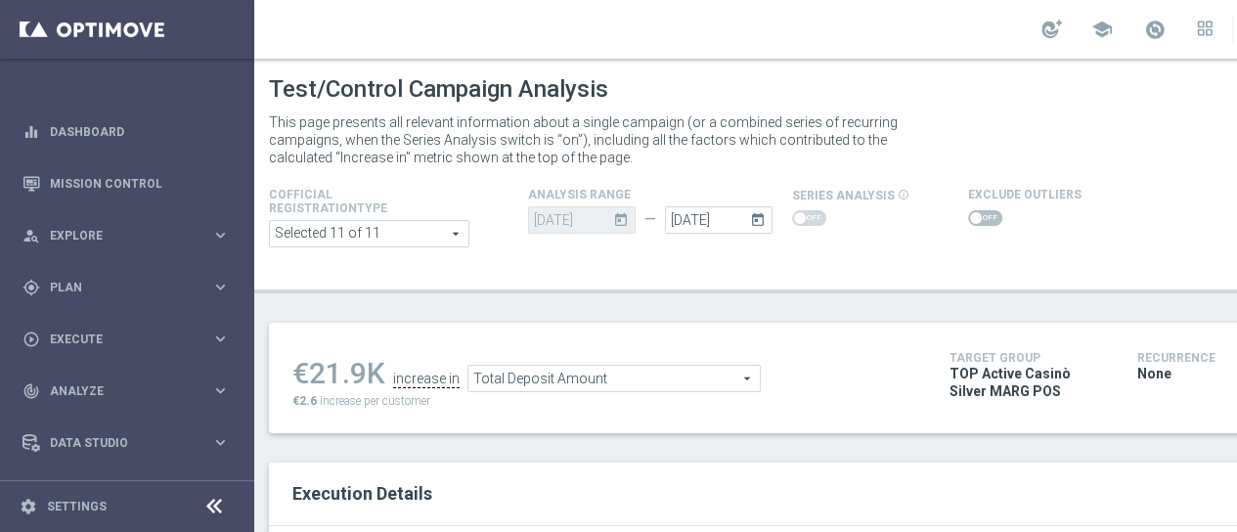
drag, startPoint x: 370, startPoint y: 366, endPoint x: 314, endPoint y: 376, distance: 56.6
click at [314, 376] on div "€21.9K" at bounding box center [338, 373] width 93 height 35
copy div "21.9"
click at [645, 374] on span "Total Deposit Amount" at bounding box center [613, 378] width 291 height 25
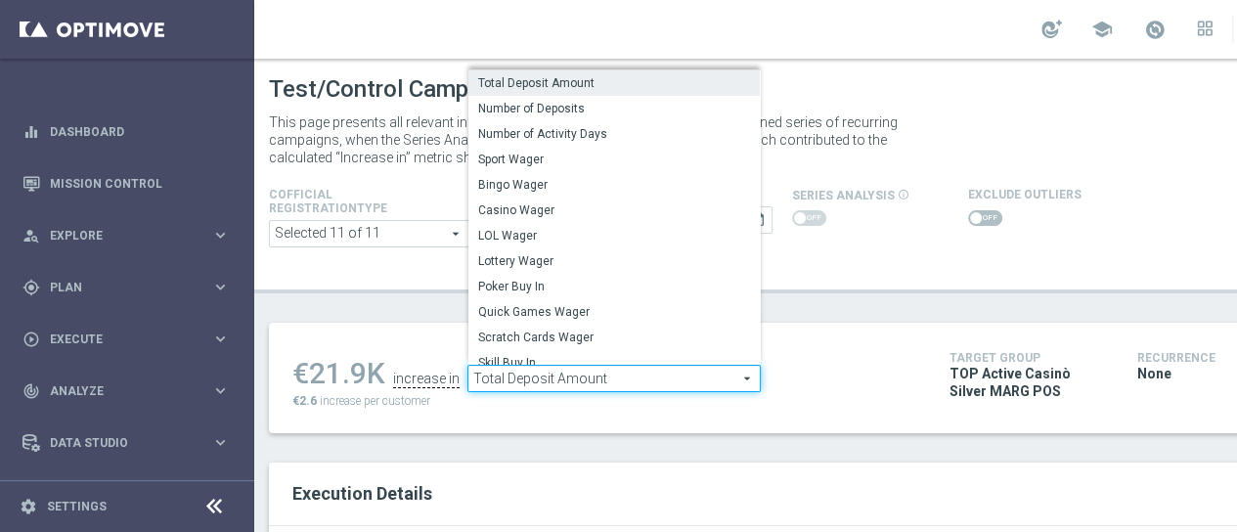
click at [643, 201] on label "Casino Wager" at bounding box center [613, 210] width 291 height 25
type input "Casino Wager"
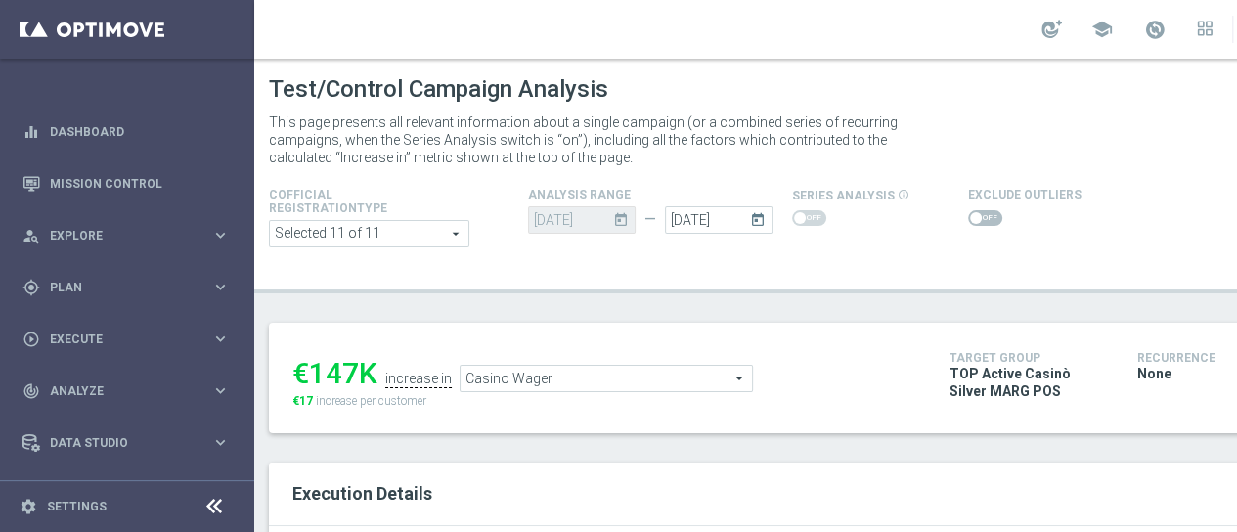
click at [968, 211] on span at bounding box center [985, 218] width 34 height 16
click at [968, 211] on input "checkbox" at bounding box center [985, 218] width 34 height 16
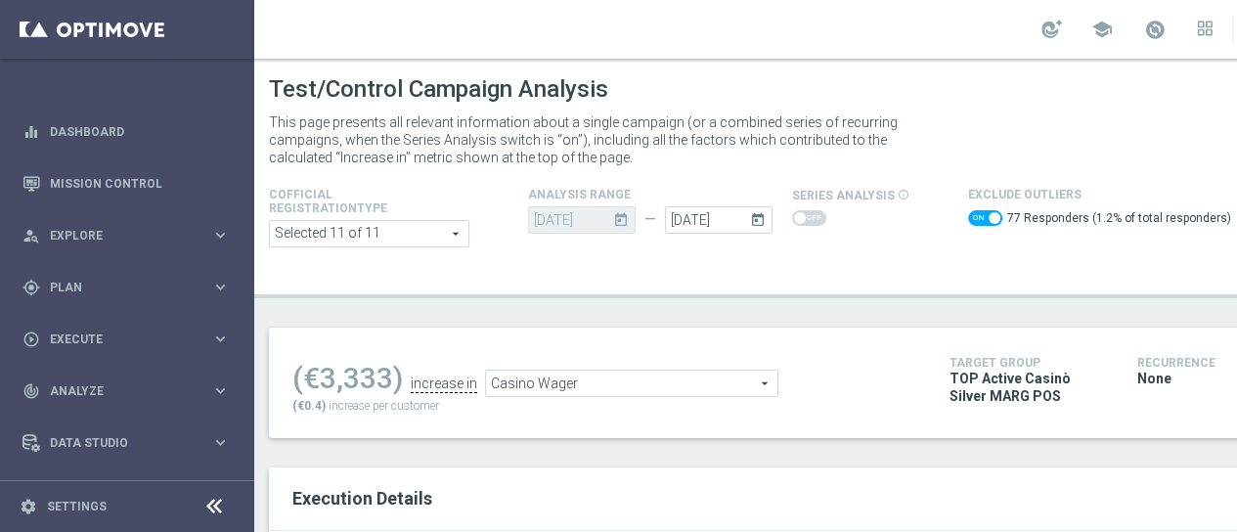
click at [968, 214] on span at bounding box center [985, 218] width 34 height 16
click at [968, 214] on input "checkbox" at bounding box center [985, 218] width 34 height 16
checkbox input "false"
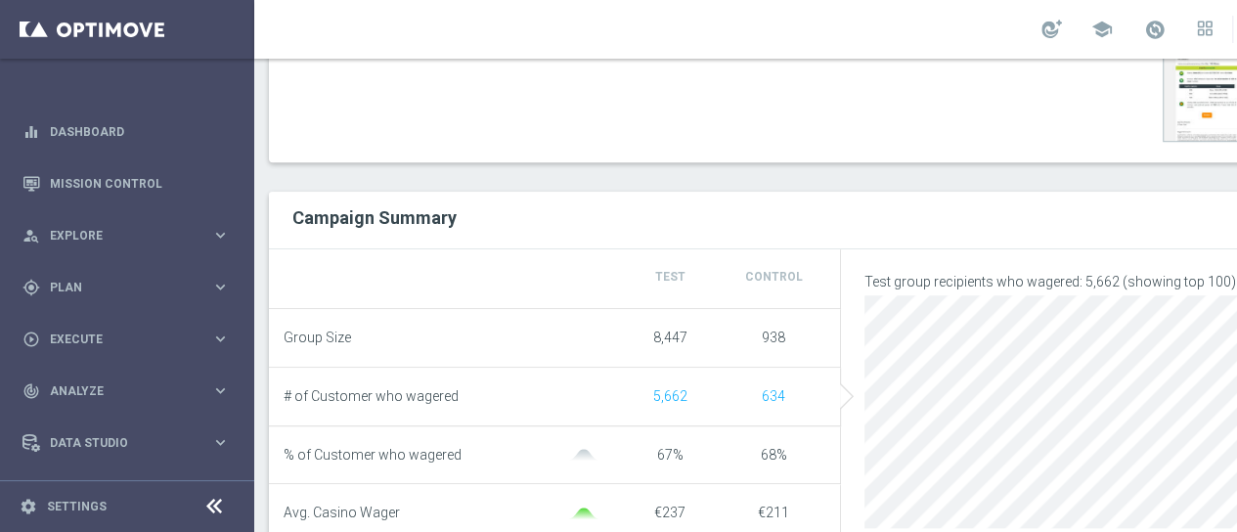
scroll to position [196, 0]
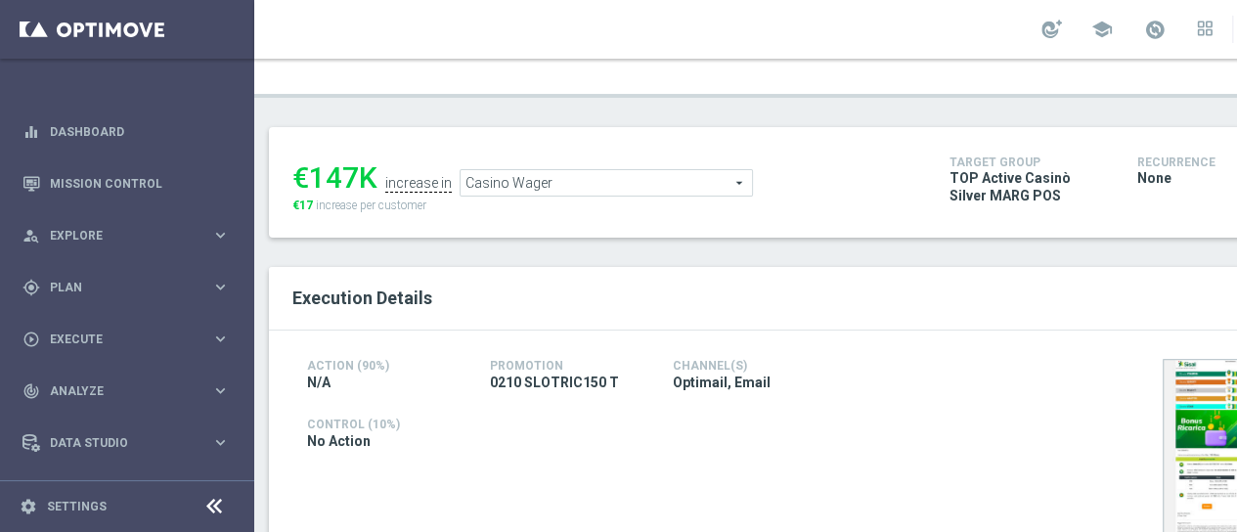
drag, startPoint x: 358, startPoint y: 168, endPoint x: 311, endPoint y: 172, distance: 47.1
click at [311, 172] on div "€147K" at bounding box center [334, 177] width 85 height 35
copy div "147"
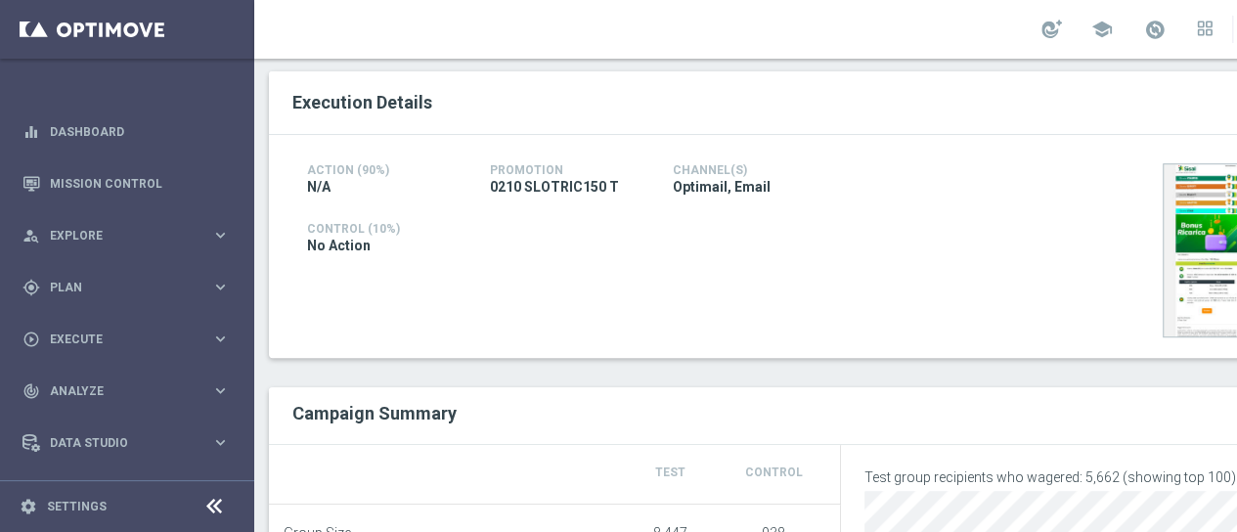
scroll to position [0, 0]
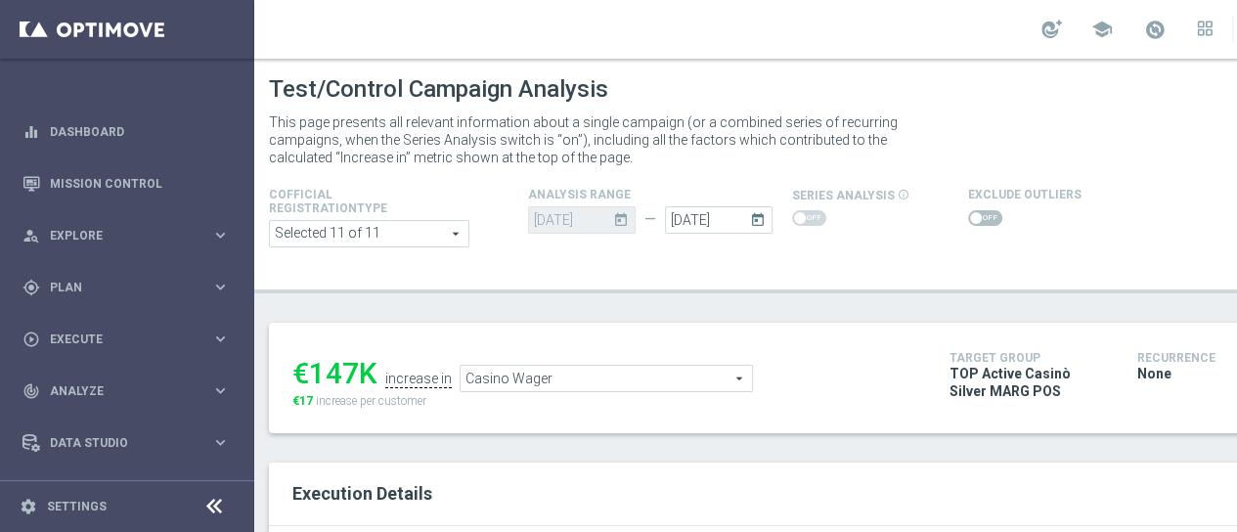
click at [548, 376] on span "Casino Wager" at bounding box center [606, 378] width 291 height 25
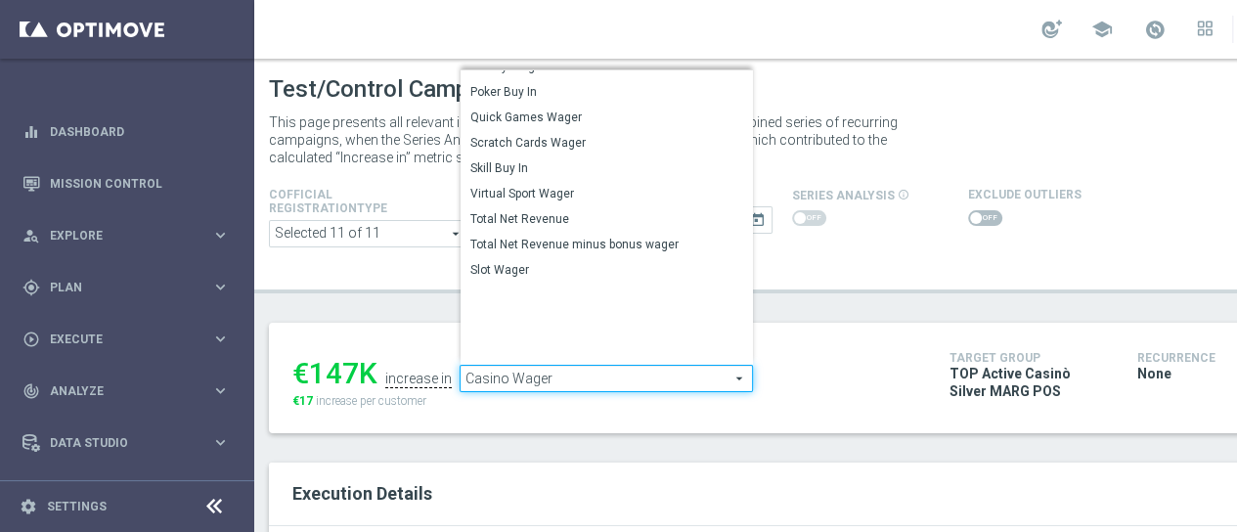
scroll to position [283, 0]
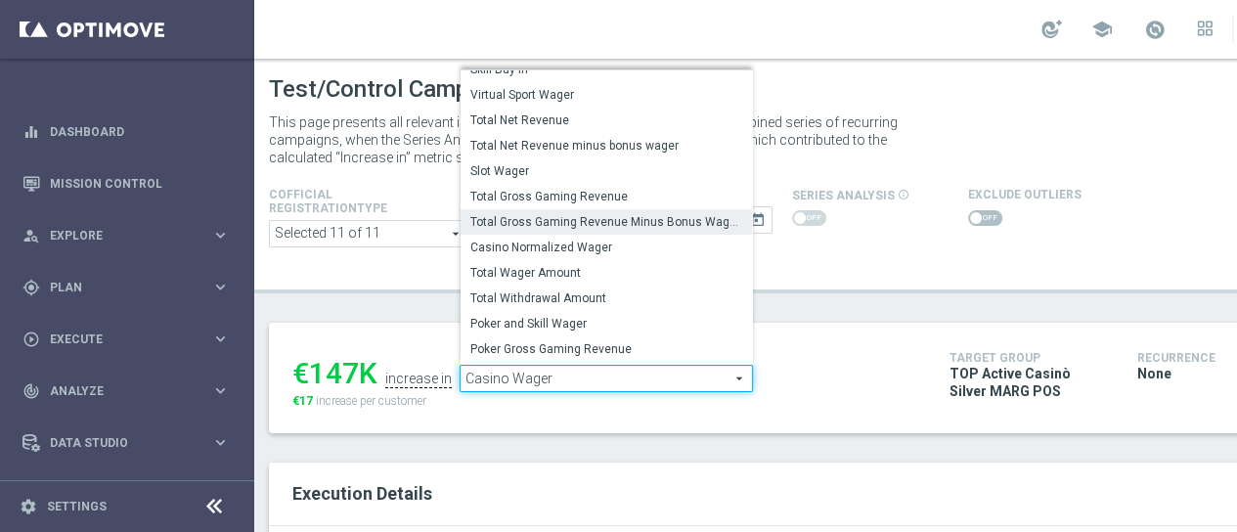
click at [596, 220] on span "Total Gross Gaming Revenue Minus Bonus Wagared" at bounding box center [606, 222] width 272 height 16
type input "Total Gross Gaming Revenue Minus Bonus Wagared"
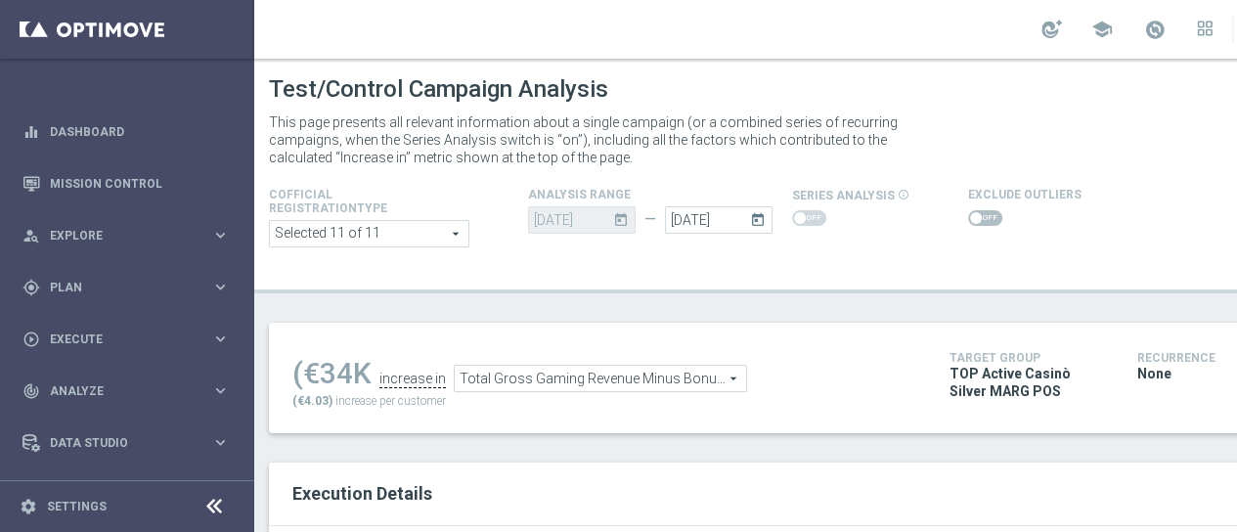
click at [970, 216] on span at bounding box center [976, 218] width 12 height 12
click at [970, 216] on input "checkbox" at bounding box center [985, 218] width 34 height 16
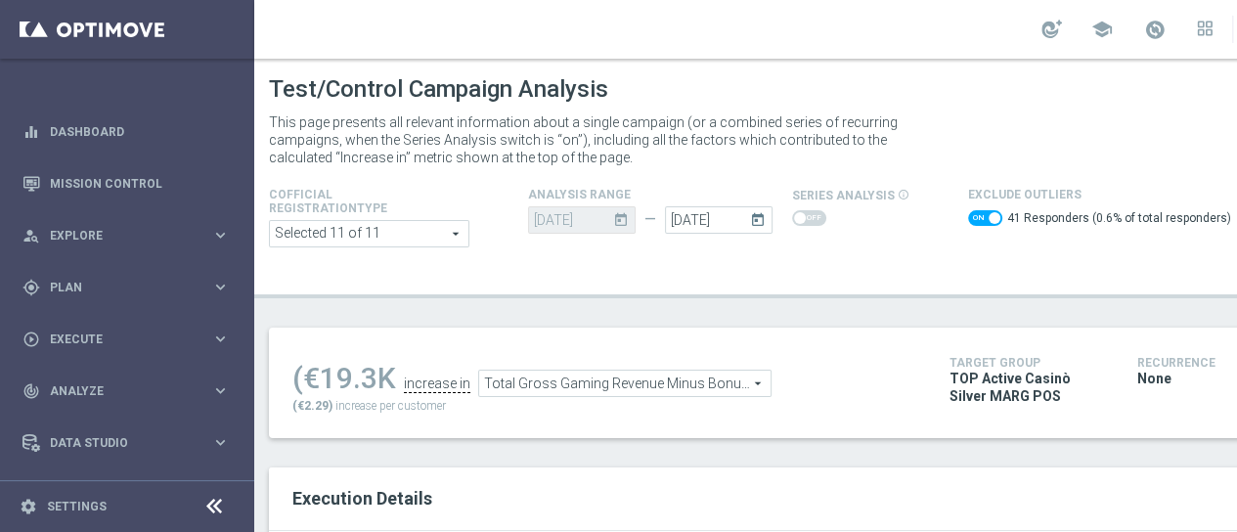
click at [974, 212] on span at bounding box center [985, 218] width 34 height 16
click at [974, 212] on input "checkbox" at bounding box center [985, 218] width 34 height 16
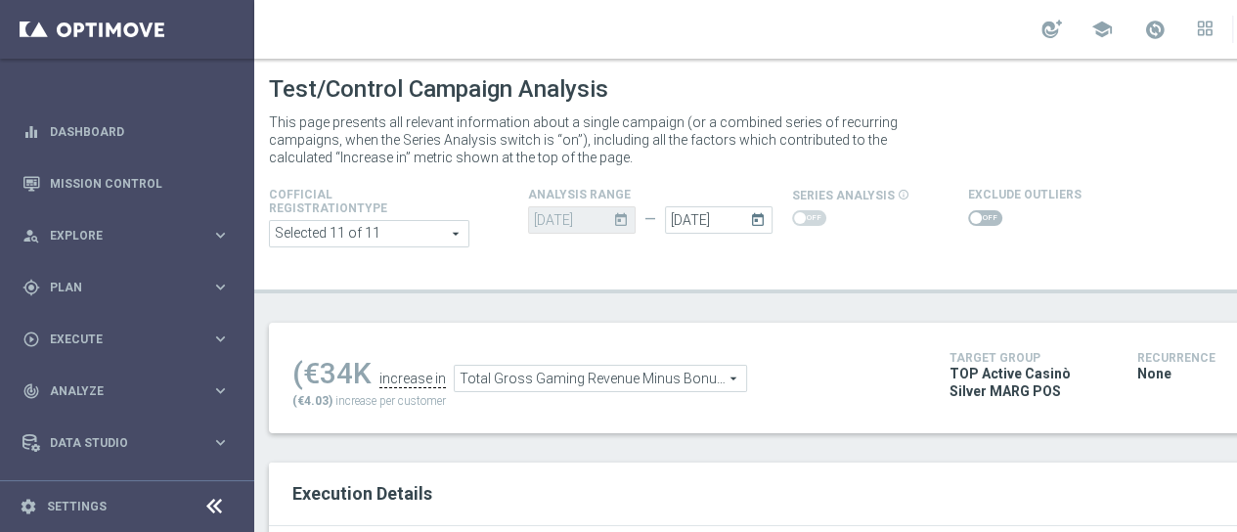
click at [974, 212] on span at bounding box center [985, 218] width 34 height 16
click at [974, 212] on input "checkbox" at bounding box center [985, 218] width 34 height 16
checkbox input "true"
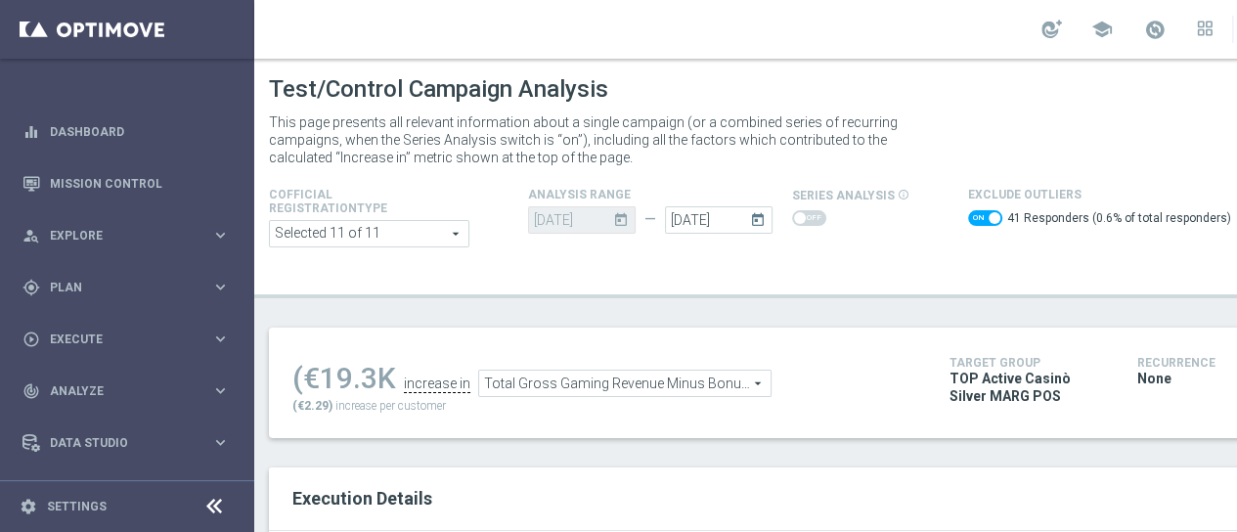
click at [372, 377] on div "(€19.3K" at bounding box center [344, 378] width 104 height 35
drag, startPoint x: 377, startPoint y: 377, endPoint x: 323, endPoint y: 368, distance: 55.5
click at [323, 368] on div "(€19.3K" at bounding box center [344, 378] width 104 height 35
copy div "19.3"
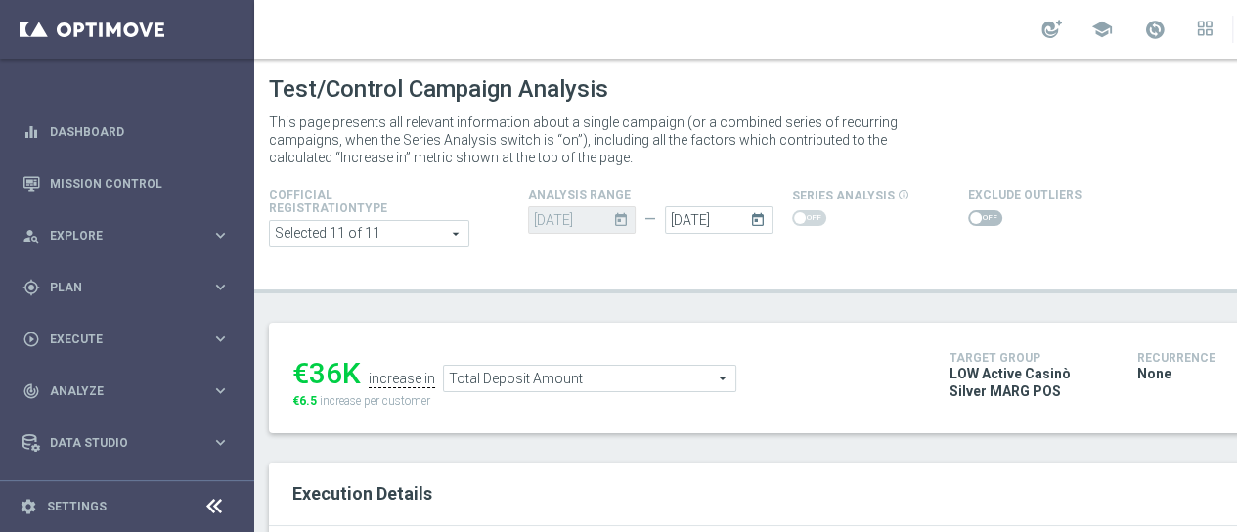
click at [982, 210] on span at bounding box center [985, 218] width 34 height 16
click at [982, 210] on input "checkbox" at bounding box center [985, 218] width 34 height 16
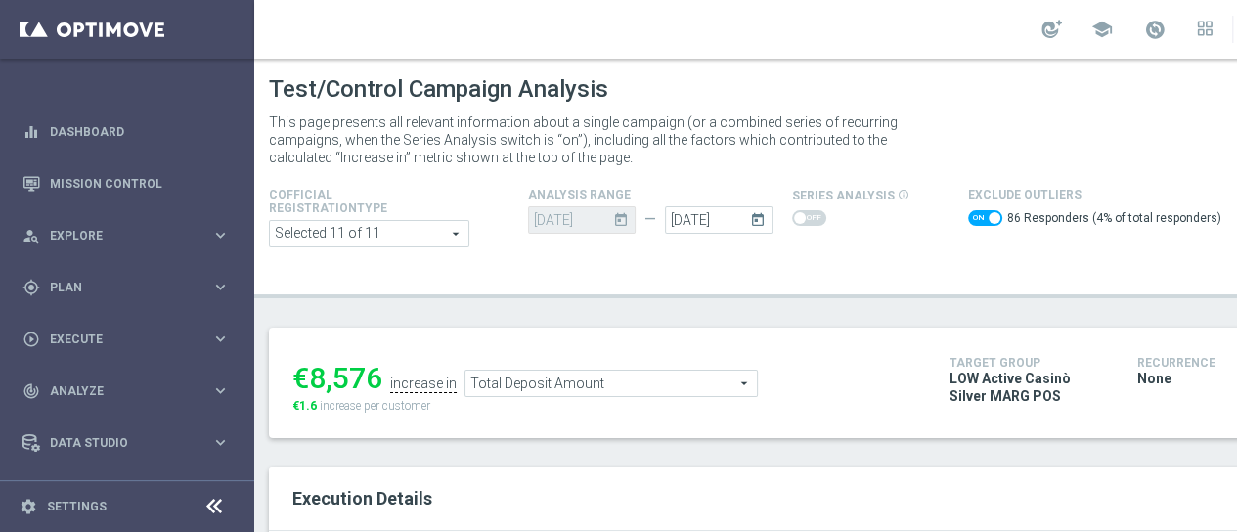
click at [989, 214] on span at bounding box center [995, 218] width 12 height 12
click at [982, 214] on input "checkbox" at bounding box center [985, 218] width 34 height 16
checkbox input "false"
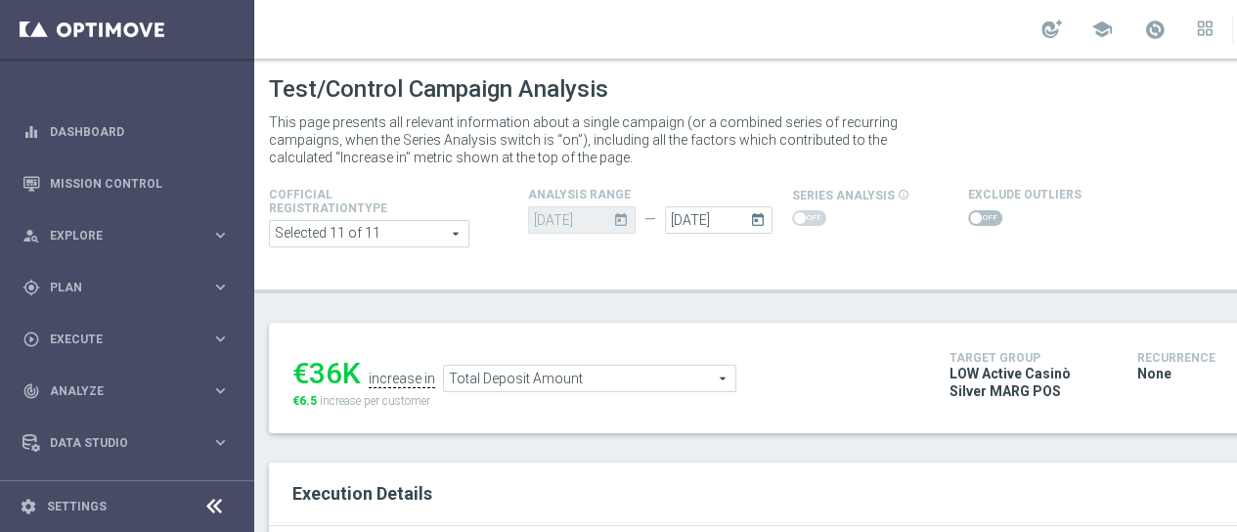
drag, startPoint x: 346, startPoint y: 368, endPoint x: 309, endPoint y: 378, distance: 38.7
click at [309, 378] on div "€36K" at bounding box center [326, 373] width 68 height 35
copy div "36"
click at [593, 377] on span "Total Deposit Amount" at bounding box center [589, 378] width 291 height 25
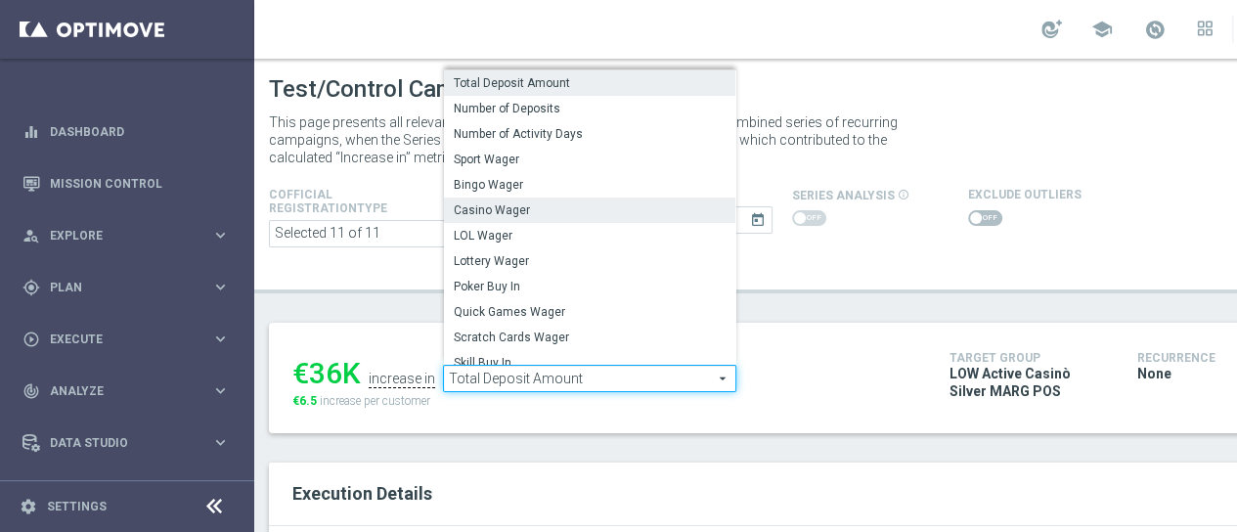
click at [631, 210] on span "Casino Wager" at bounding box center [590, 210] width 272 height 16
type input "Casino Wager"
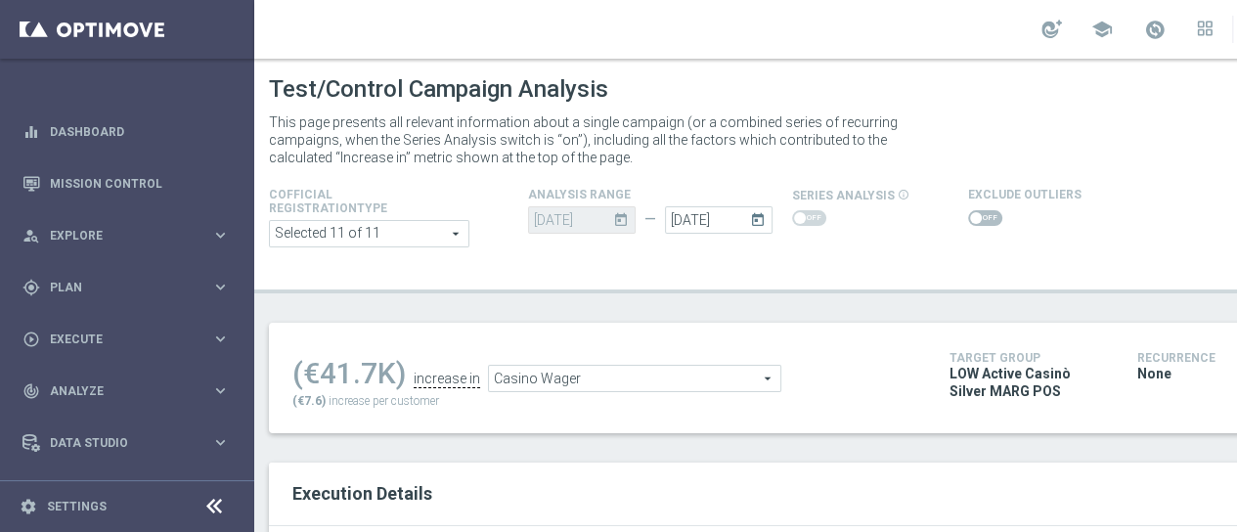
click at [971, 216] on span at bounding box center [976, 218] width 12 height 12
click at [971, 216] on input "checkbox" at bounding box center [985, 218] width 34 height 16
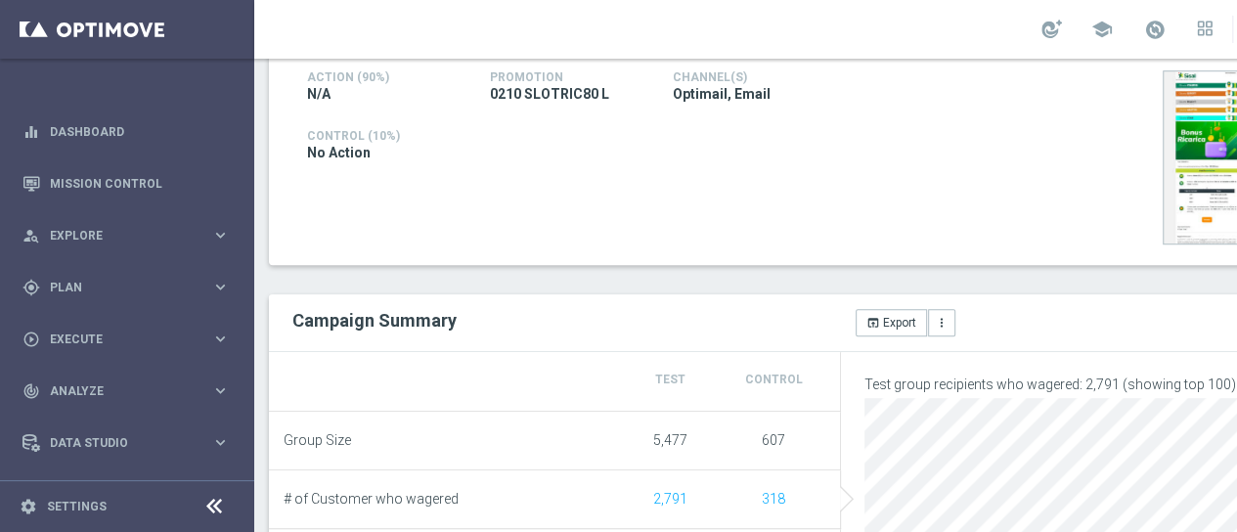
scroll to position [196, 0]
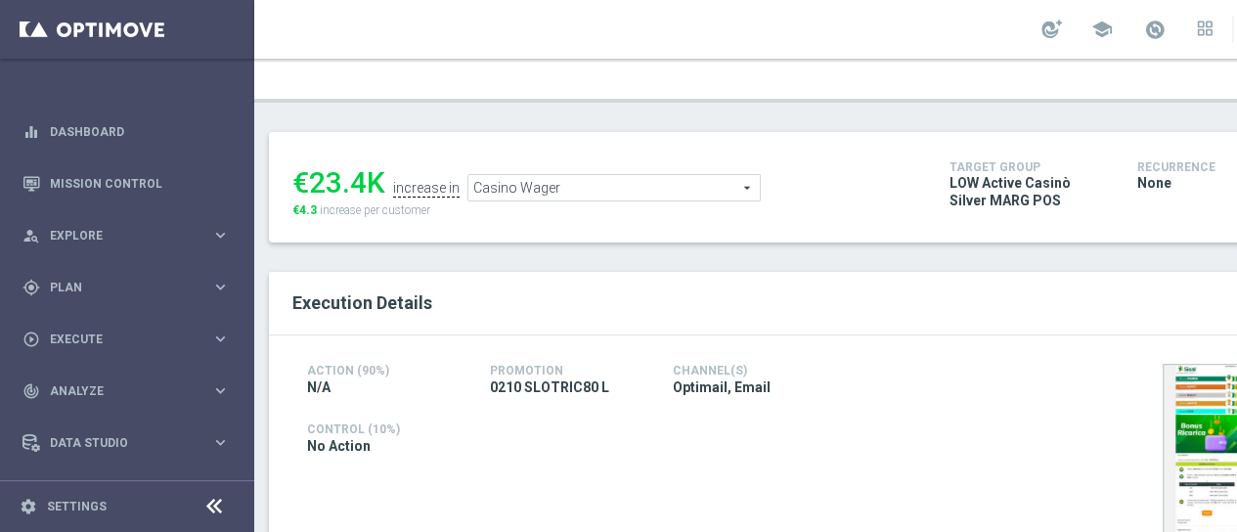
drag, startPoint x: 371, startPoint y: 181, endPoint x: 314, endPoint y: 193, distance: 57.9
click at [314, 193] on div "€23.4K" at bounding box center [338, 182] width 93 height 35
copy div "23.4"
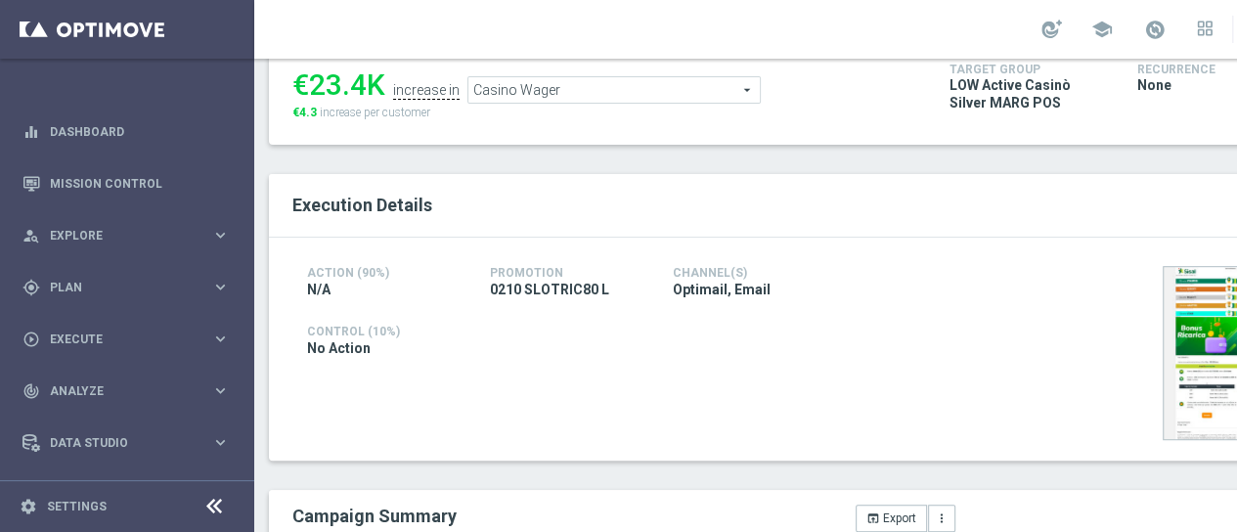
scroll to position [0, 0]
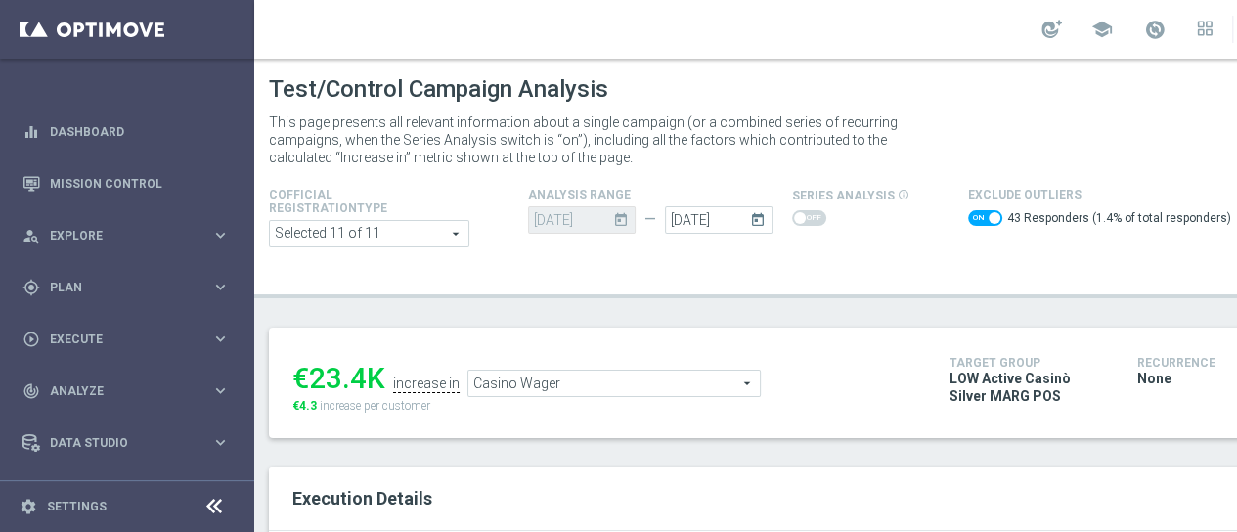
click at [664, 382] on span "Casino Wager" at bounding box center [613, 383] width 291 height 25
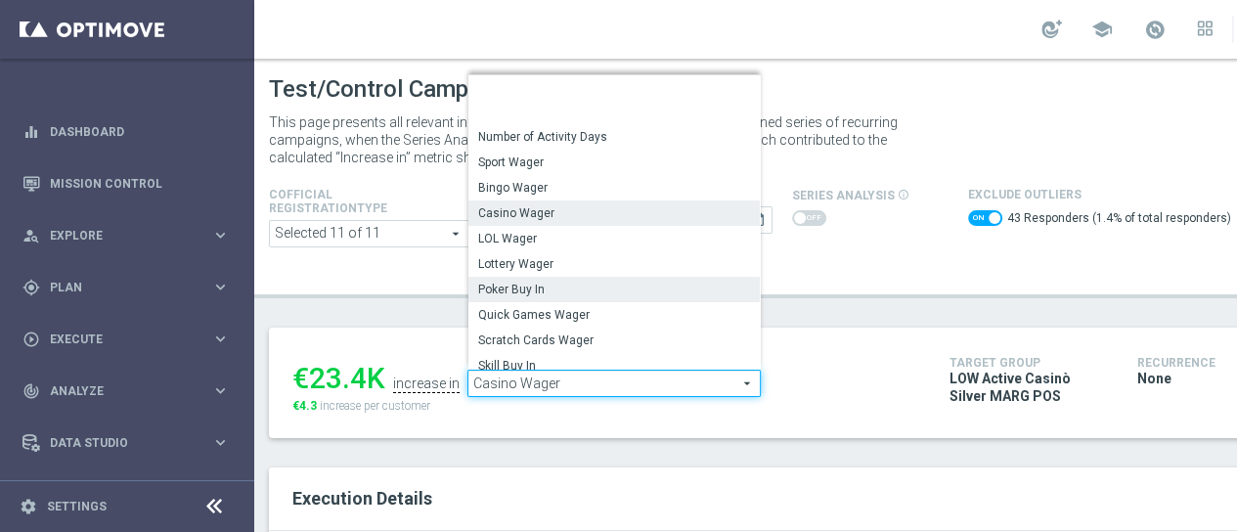
scroll to position [259, 0]
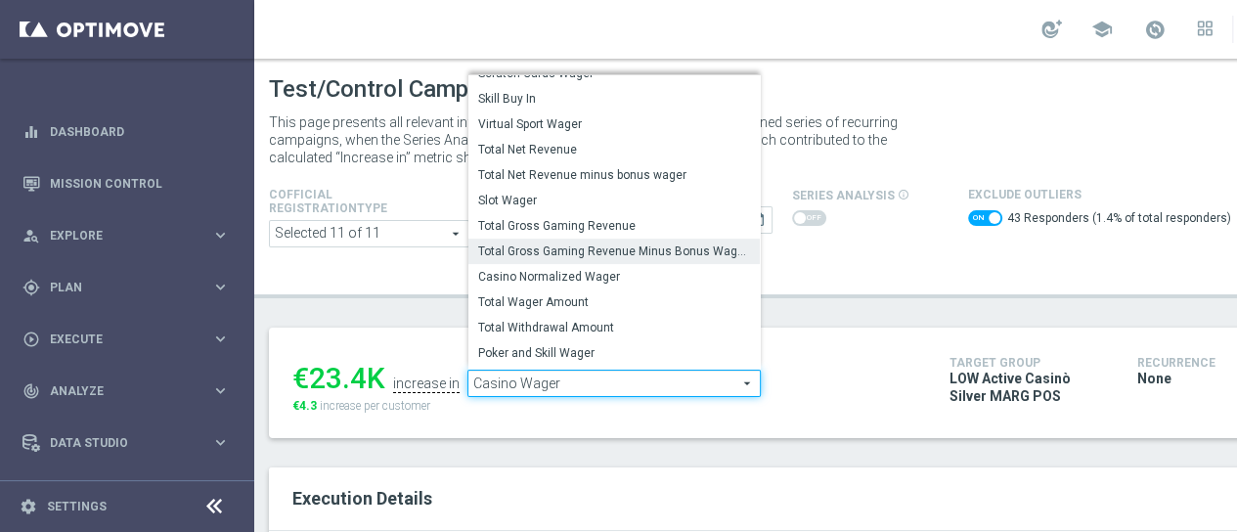
click at [673, 253] on span "Total Gross Gaming Revenue Minus Bonus Wagared" at bounding box center [614, 252] width 272 height 16
checkbox input "false"
type input "Total Gross Gaming Revenue Minus Bonus Wagared"
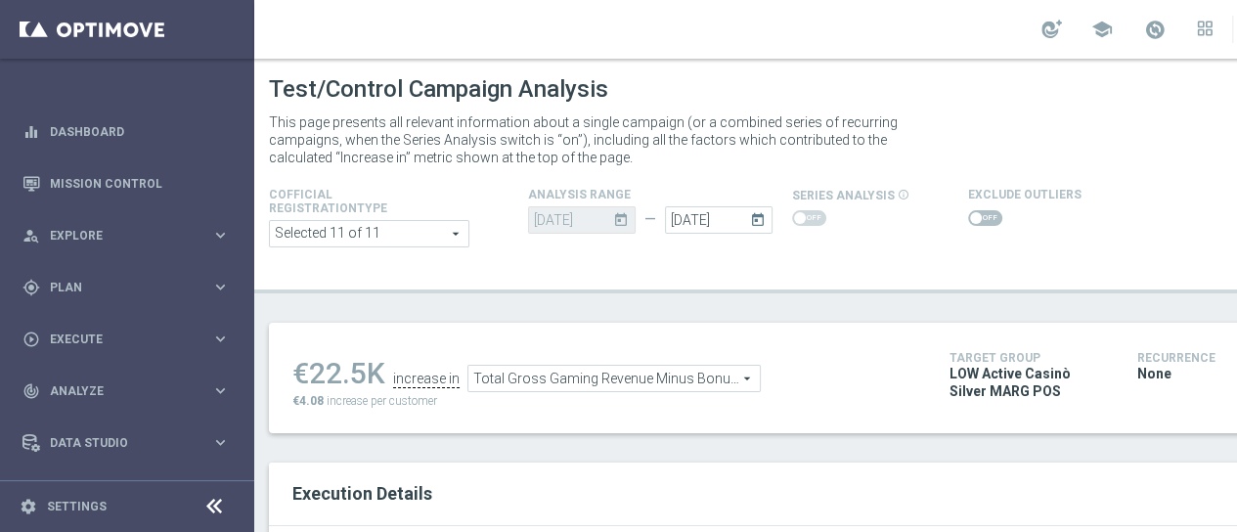
click at [970, 220] on span at bounding box center [976, 218] width 12 height 12
click at [970, 220] on input "checkbox" at bounding box center [985, 218] width 34 height 16
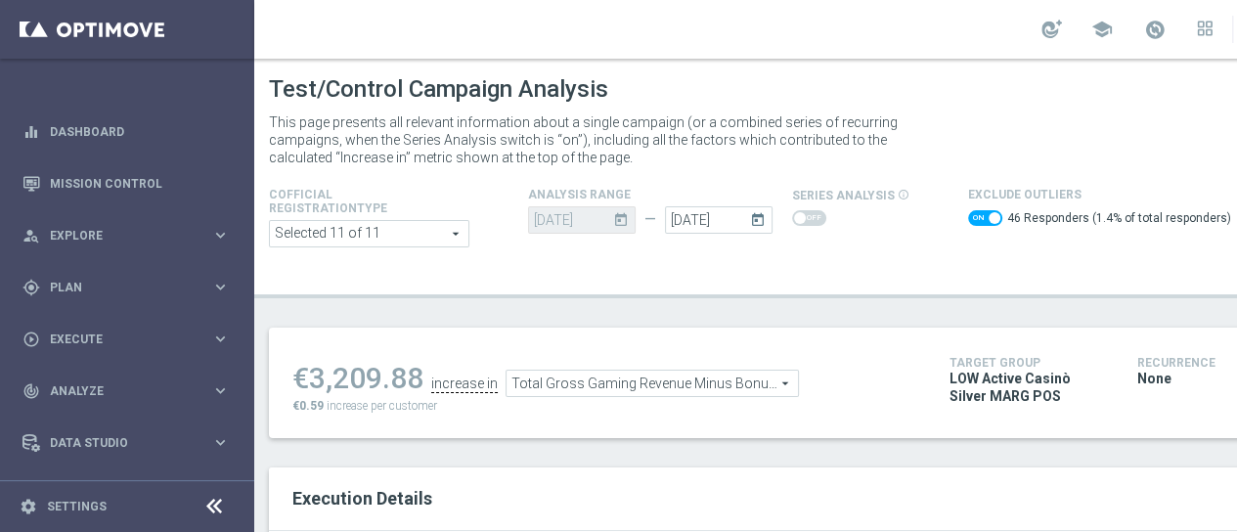
click at [981, 212] on span at bounding box center [985, 218] width 34 height 16
click at [981, 212] on input "checkbox" at bounding box center [985, 218] width 34 height 16
checkbox input "false"
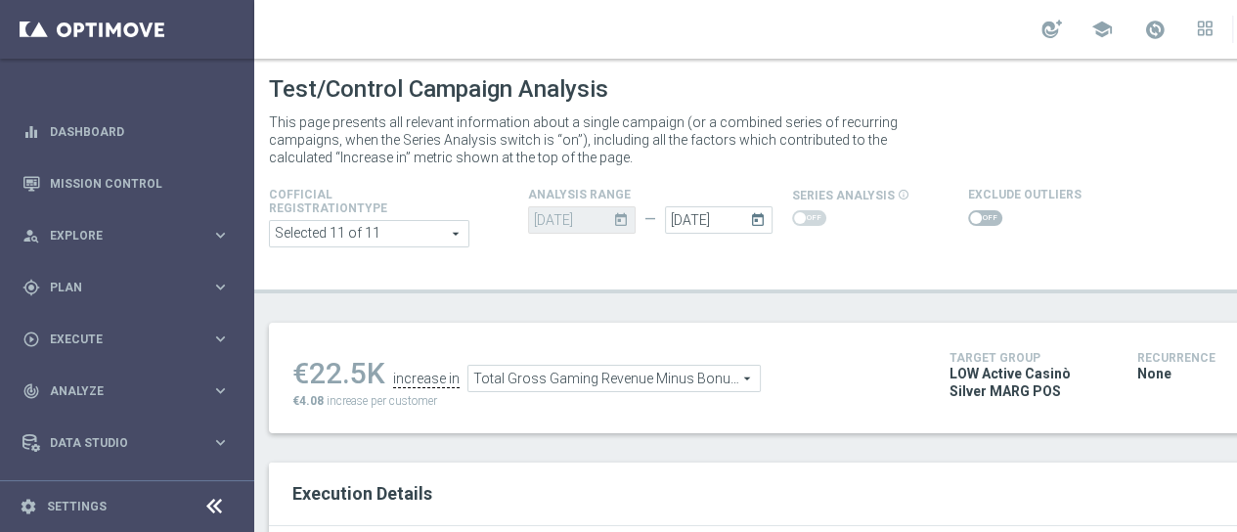
drag, startPoint x: 373, startPoint y: 371, endPoint x: 311, endPoint y: 377, distance: 61.9
click at [311, 377] on div "€22.5K" at bounding box center [338, 373] width 93 height 35
copy div "22.5"
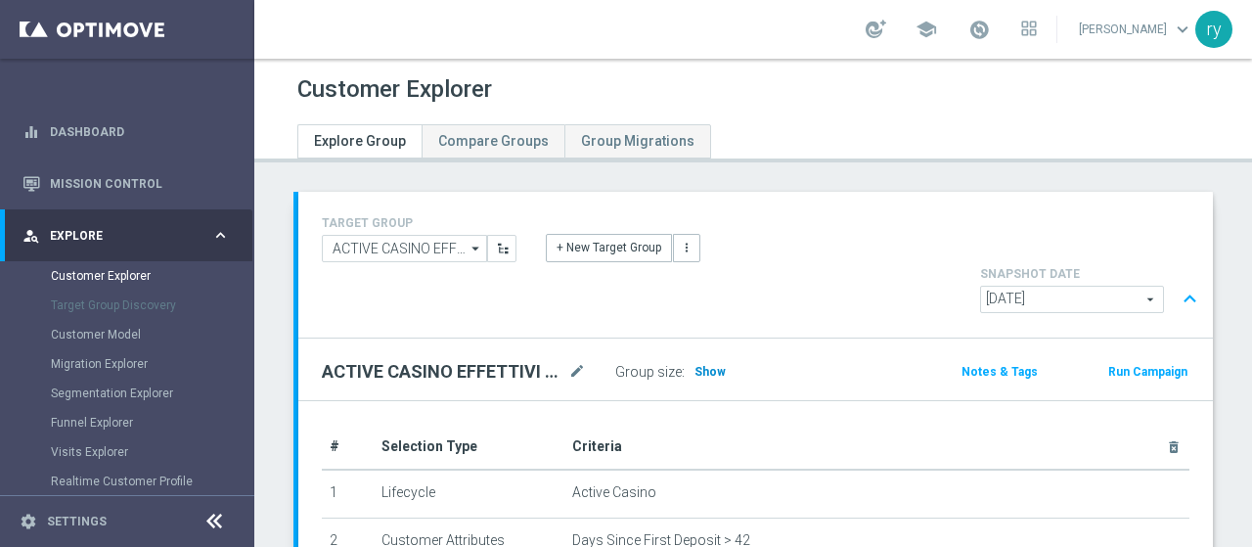
click at [710, 365] on span "Show" at bounding box center [709, 372] width 31 height 14
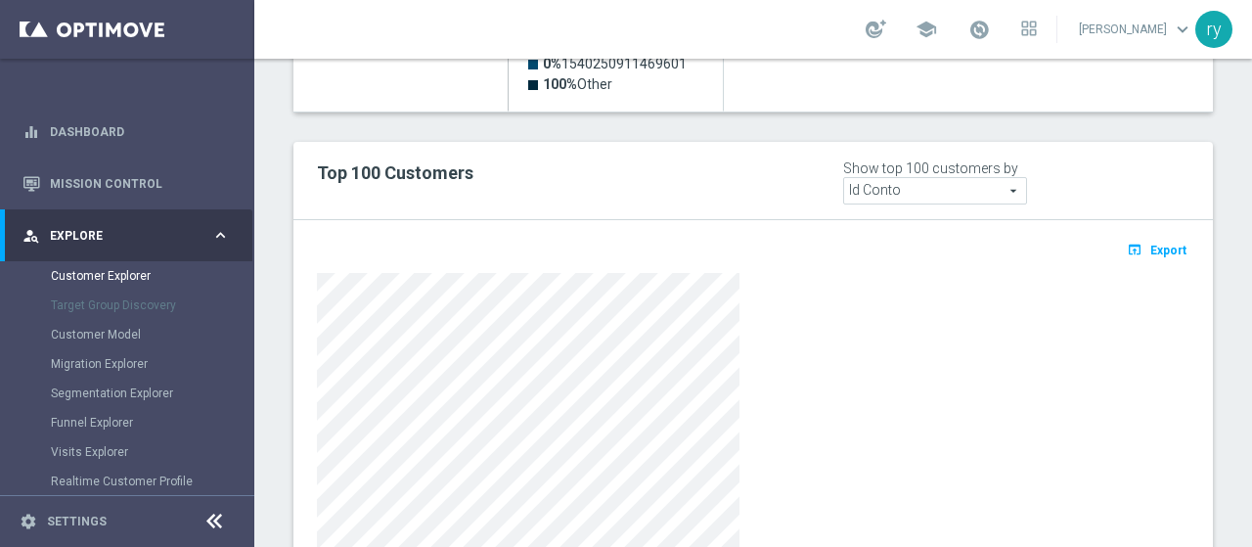
scroll to position [1174, 0]
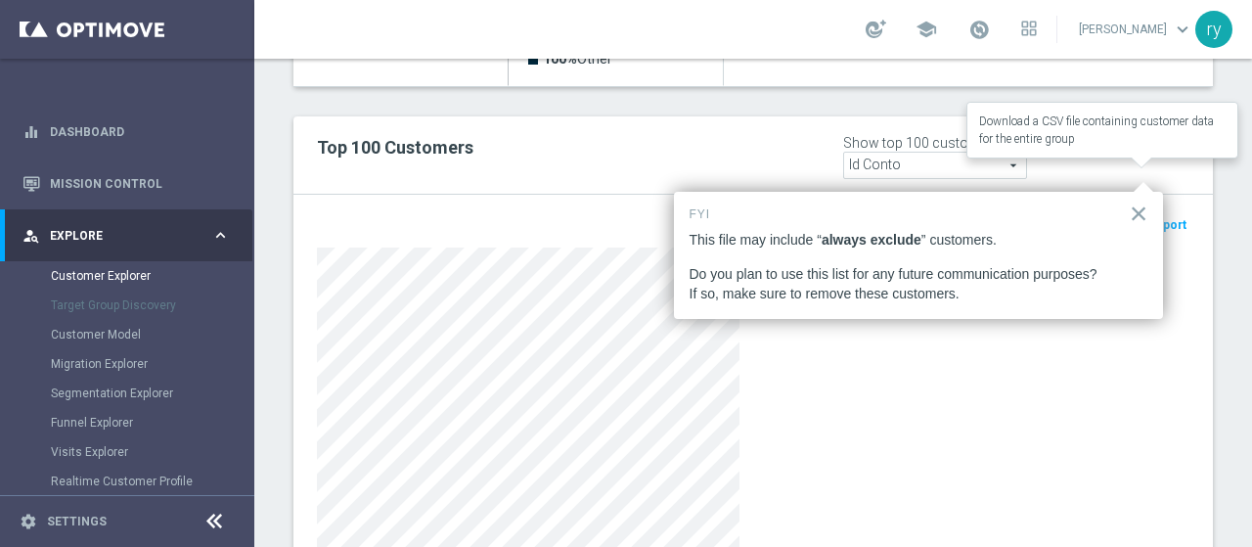
click at [1150, 218] on span "Export" at bounding box center [1168, 225] width 36 height 14
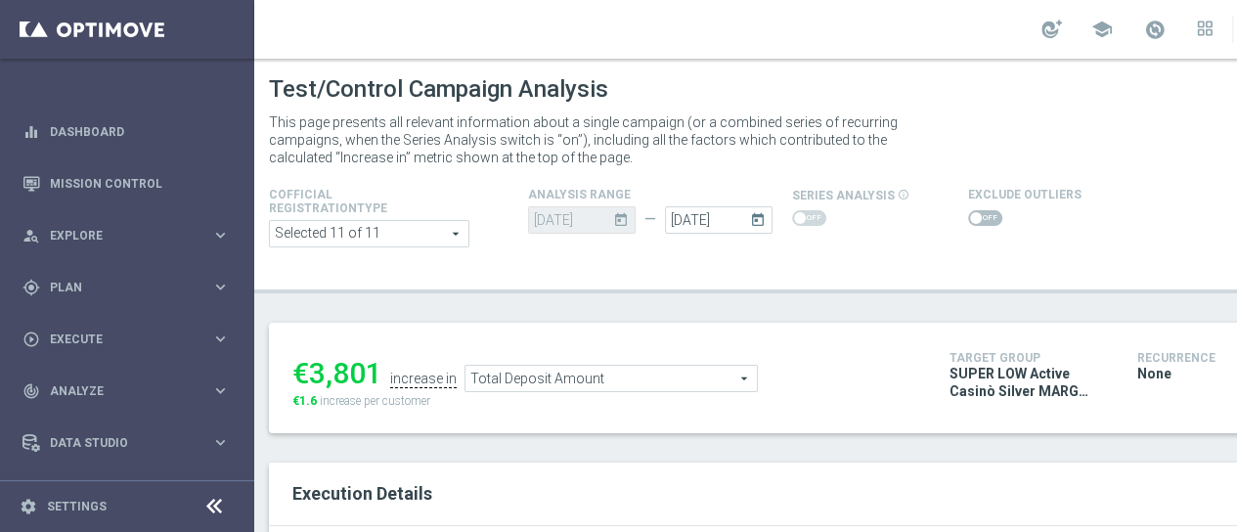
click at [972, 220] on span at bounding box center [976, 218] width 12 height 12
click at [972, 220] on input "checkbox" at bounding box center [985, 218] width 34 height 16
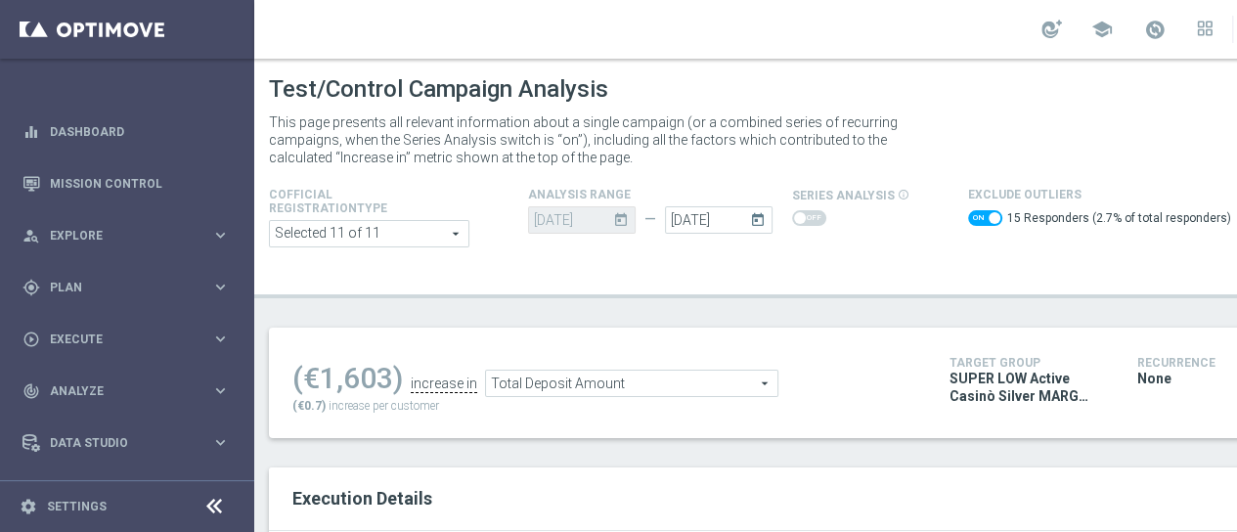
click at [976, 216] on span at bounding box center [985, 218] width 34 height 16
click at [976, 216] on input "checkbox" at bounding box center [985, 218] width 34 height 16
checkbox input "false"
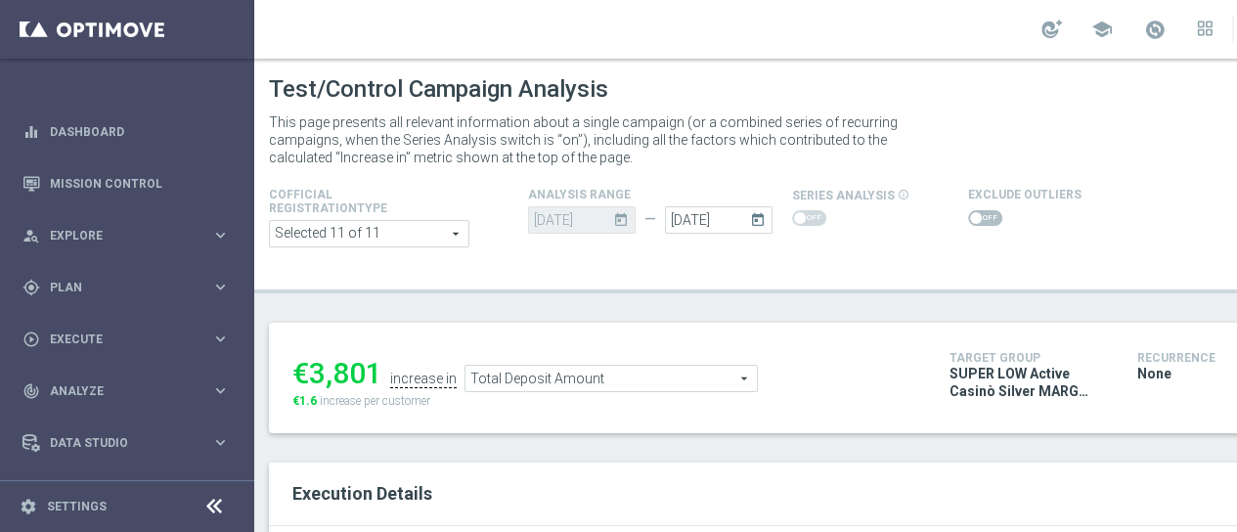
drag, startPoint x: 376, startPoint y: 377, endPoint x: 311, endPoint y: 367, distance: 65.3
click at [311, 367] on div "€3,801" at bounding box center [337, 373] width 90 height 35
copy div "3,801"
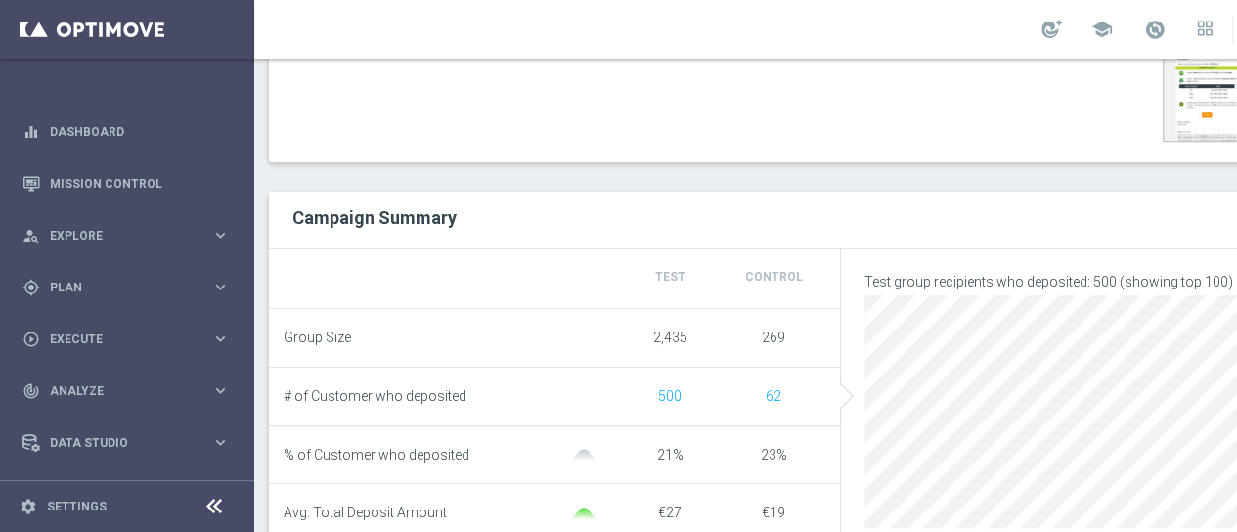
scroll to position [98, 0]
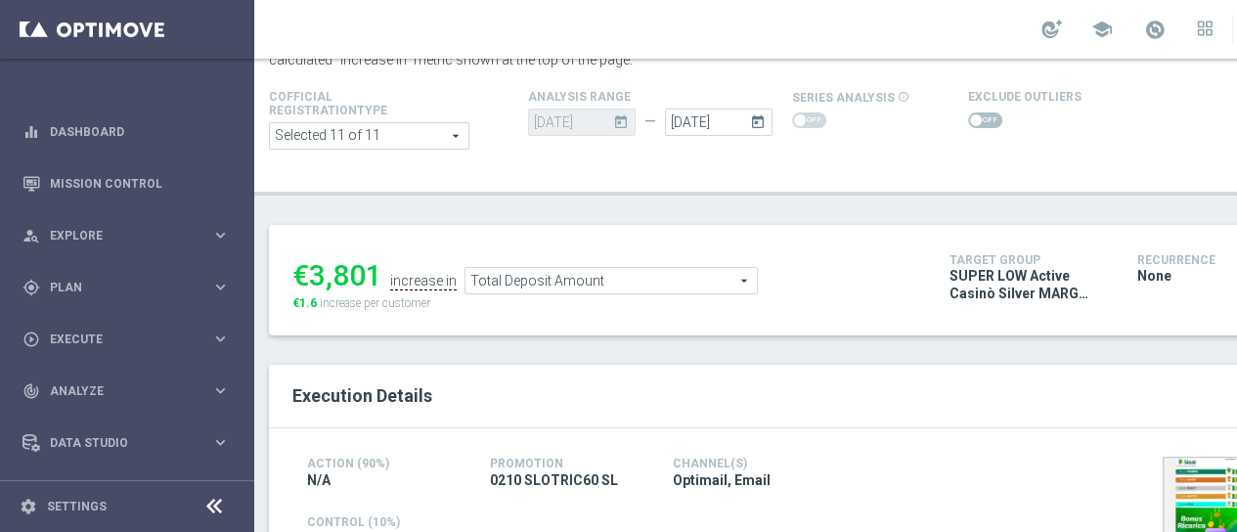
click at [536, 284] on span "Total Deposit Amount" at bounding box center [611, 280] width 291 height 25
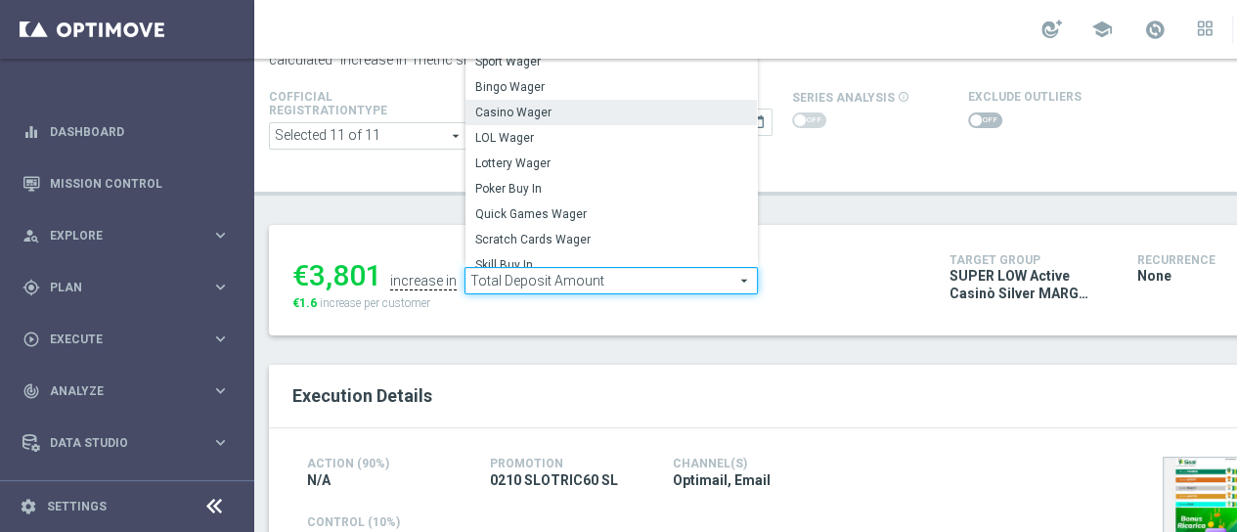
click at [594, 119] on span "Casino Wager" at bounding box center [611, 113] width 272 height 16
type input "Casino Wager"
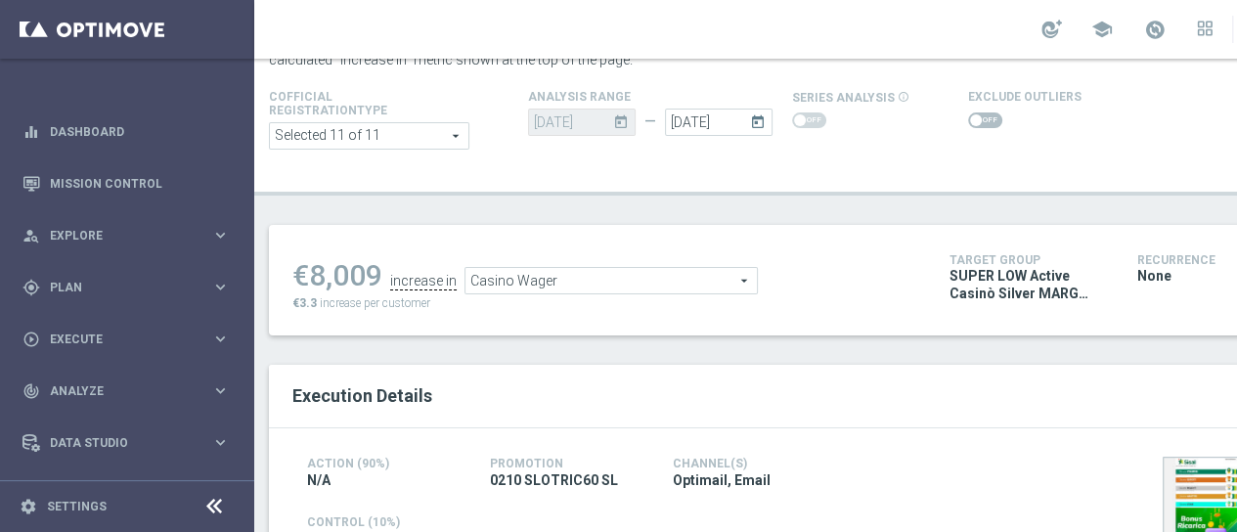
click at [972, 118] on span at bounding box center [976, 120] width 12 height 12
click at [972, 118] on input "checkbox" at bounding box center [985, 120] width 34 height 16
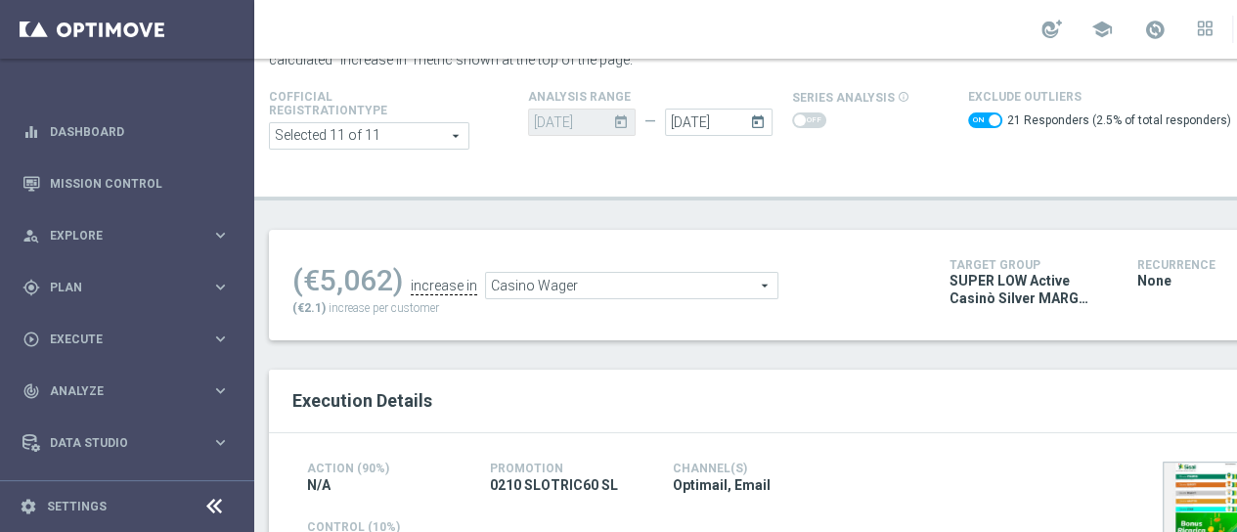
click at [980, 107] on div "Exclude Outliers 21 Responders (2.5% of total responders)" at bounding box center [1099, 111] width 263 height 52
click at [973, 116] on span at bounding box center [985, 120] width 34 height 16
click at [973, 116] on input "checkbox" at bounding box center [985, 120] width 34 height 16
checkbox input "false"
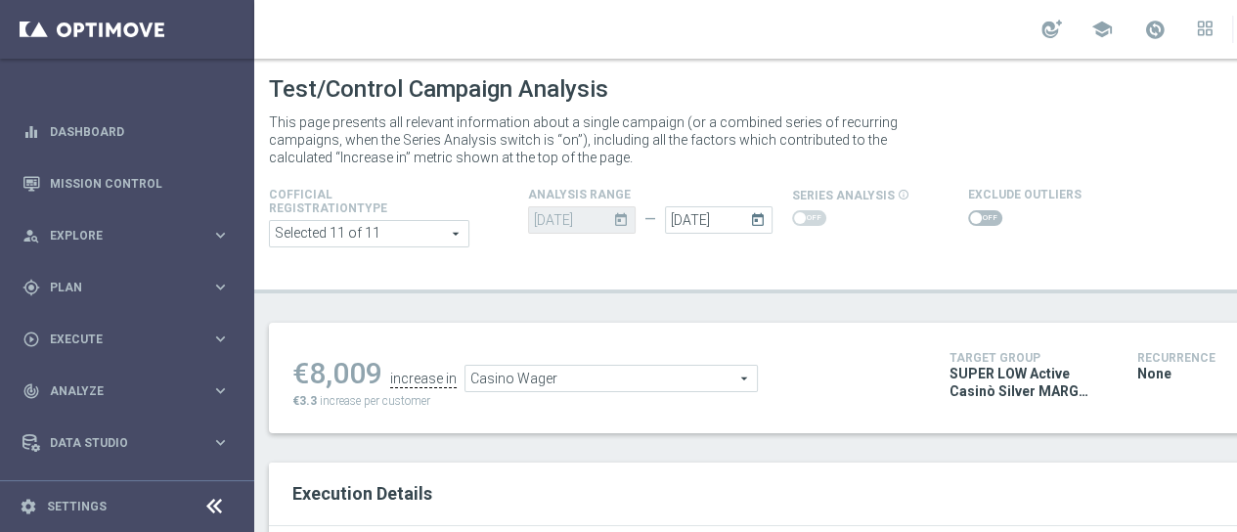
drag, startPoint x: 380, startPoint y: 369, endPoint x: 309, endPoint y: 383, distance: 72.9
click at [309, 383] on div "€8,009" at bounding box center [337, 373] width 90 height 35
copy div "8,009"
click at [550, 375] on span "Casino Wager" at bounding box center [611, 378] width 291 height 25
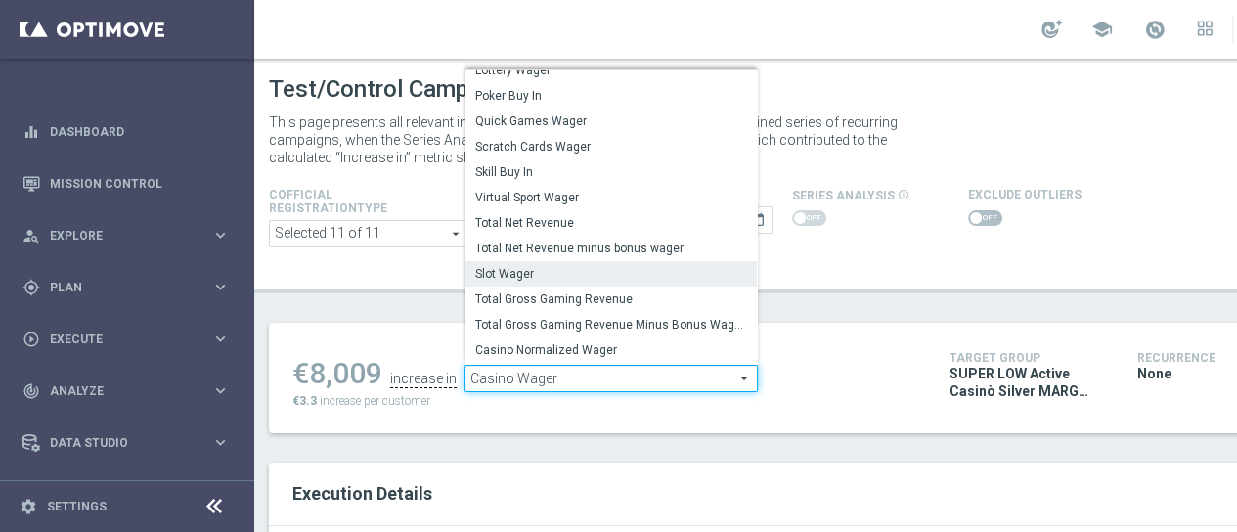
scroll to position [188, 0]
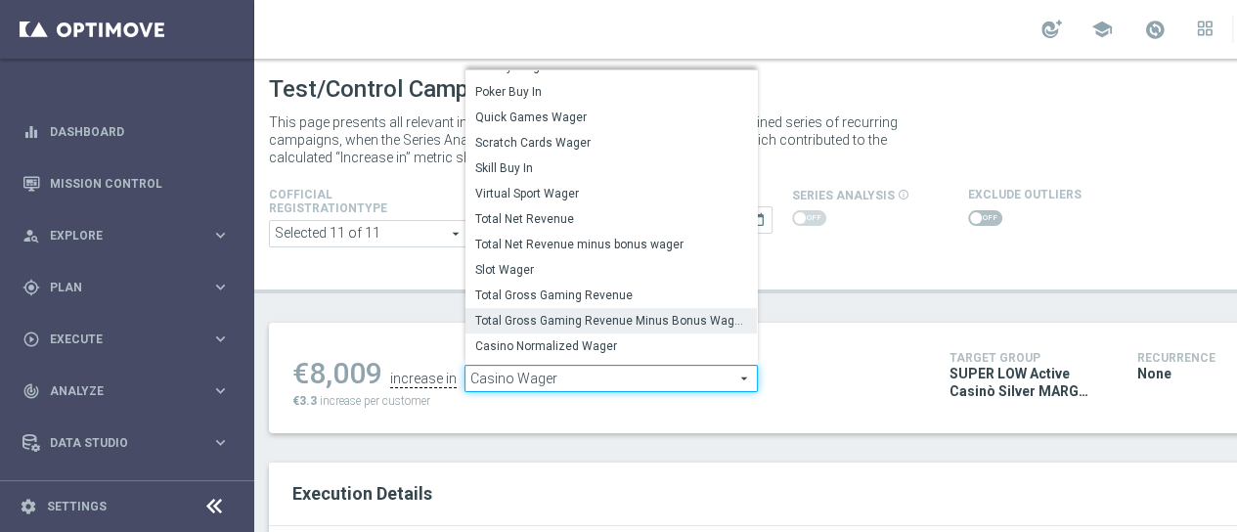
click at [568, 318] on span "Total Gross Gaming Revenue Minus Bonus Wagared" at bounding box center [611, 321] width 272 height 16
type input "Total Gross Gaming Revenue Minus Bonus Wagared"
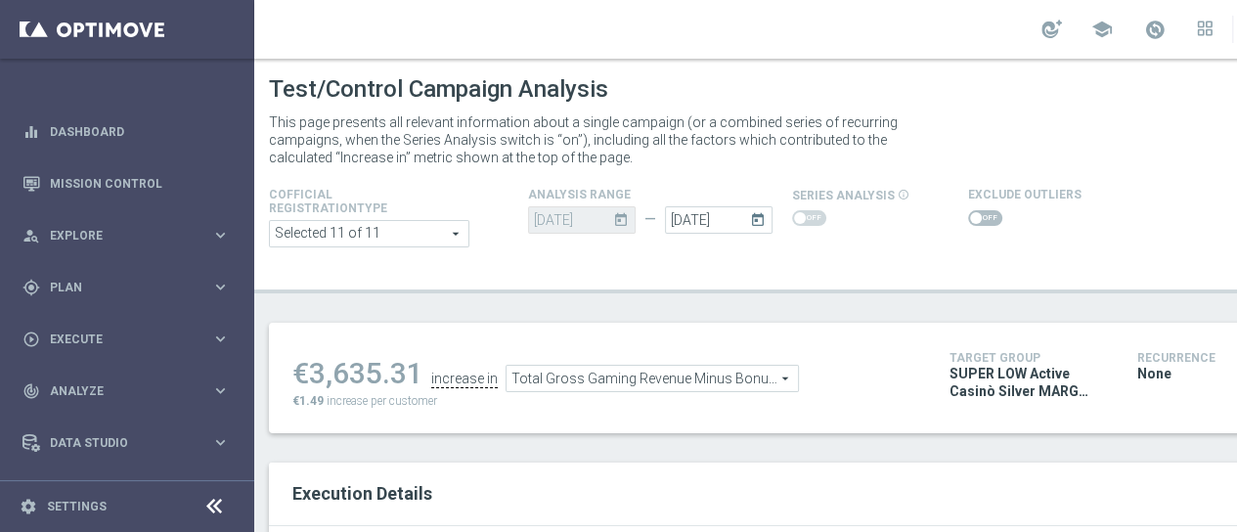
click at [970, 218] on span at bounding box center [976, 218] width 12 height 12
click at [968, 218] on input "checkbox" at bounding box center [985, 218] width 34 height 16
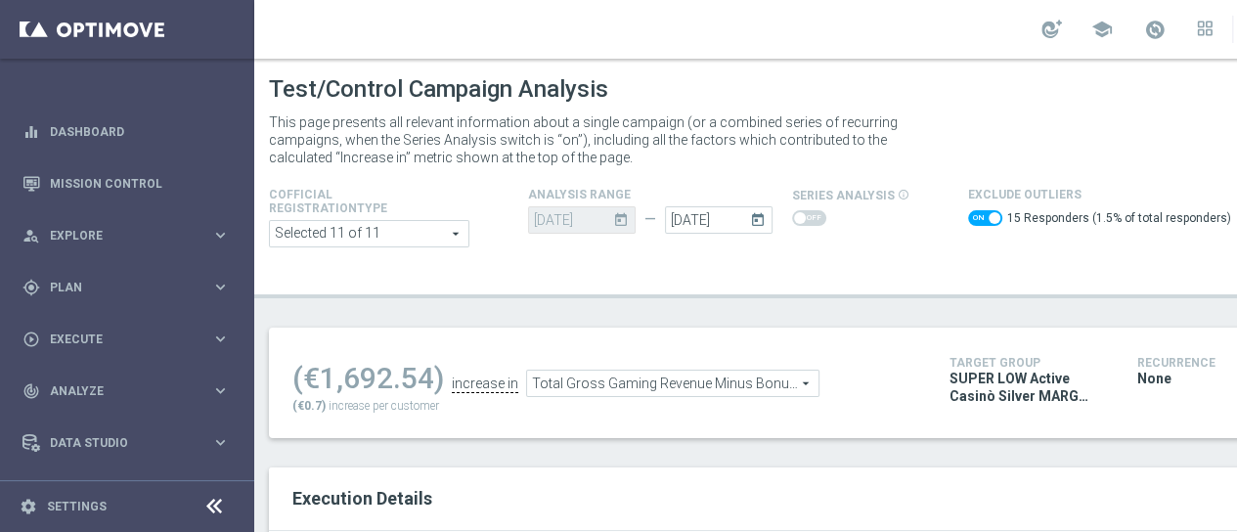
click at [968, 221] on span at bounding box center [985, 218] width 34 height 16
click at [968, 221] on input "checkbox" at bounding box center [985, 218] width 34 height 16
checkbox input "false"
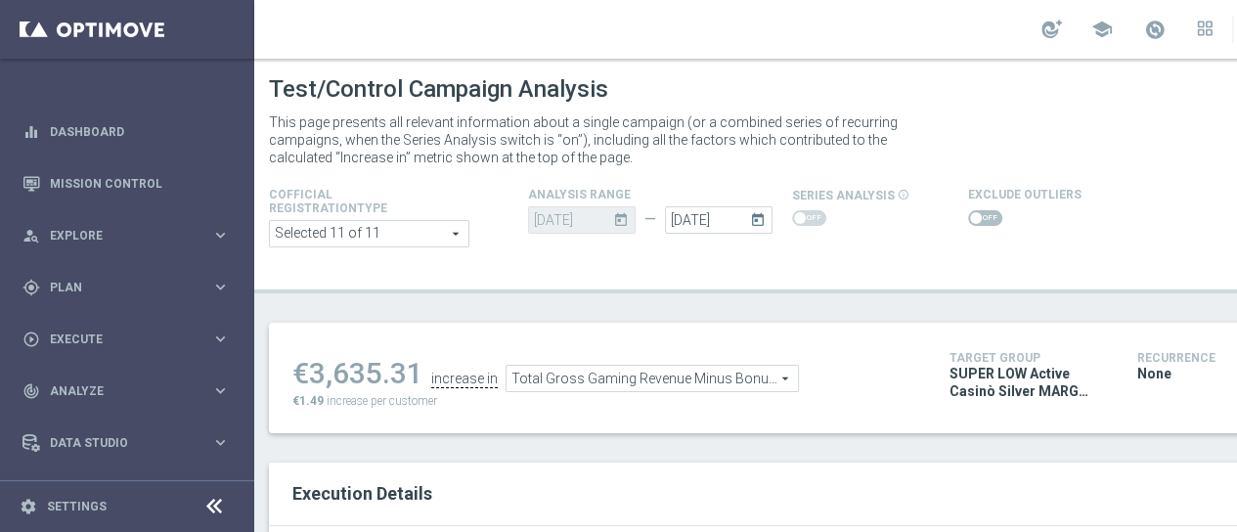
drag, startPoint x: 417, startPoint y: 371, endPoint x: 313, endPoint y: 369, distance: 103.7
click at [313, 369] on div "€3,635.31" at bounding box center [357, 373] width 131 height 35
copy div "3,635.31"
